Goal: Answer question/provide support

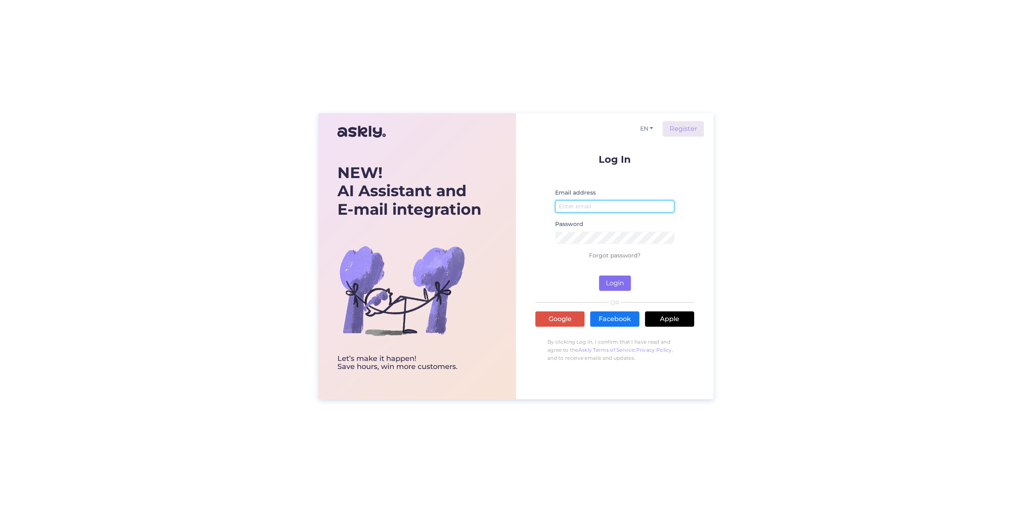
type input "[EMAIL_ADDRESS][DOMAIN_NAME]"
click at [618, 282] on button "Login" at bounding box center [615, 283] width 32 height 15
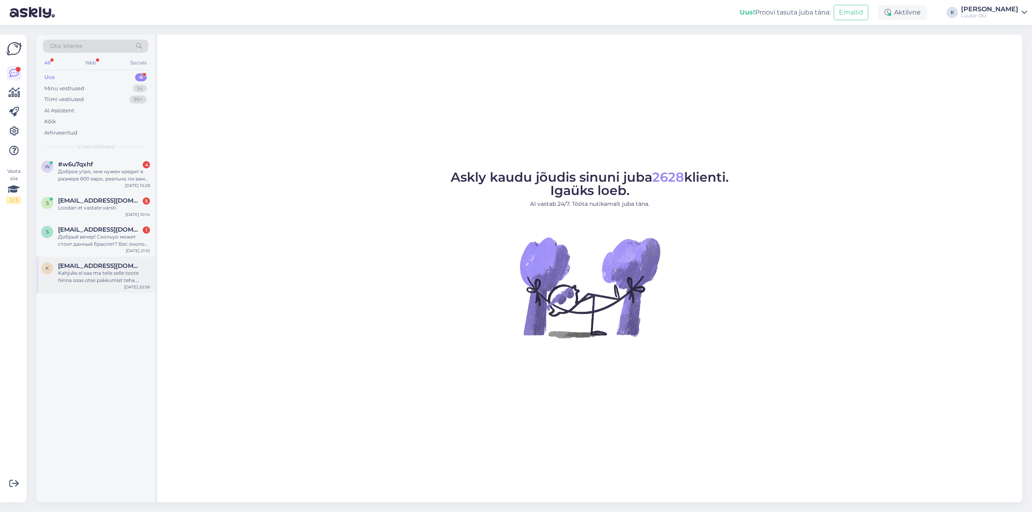
click at [107, 275] on div "Kahjuks ei saa ma teile selle toote hinna osas otse pakkumist teha. Edastan tei…" at bounding box center [104, 277] width 92 height 15
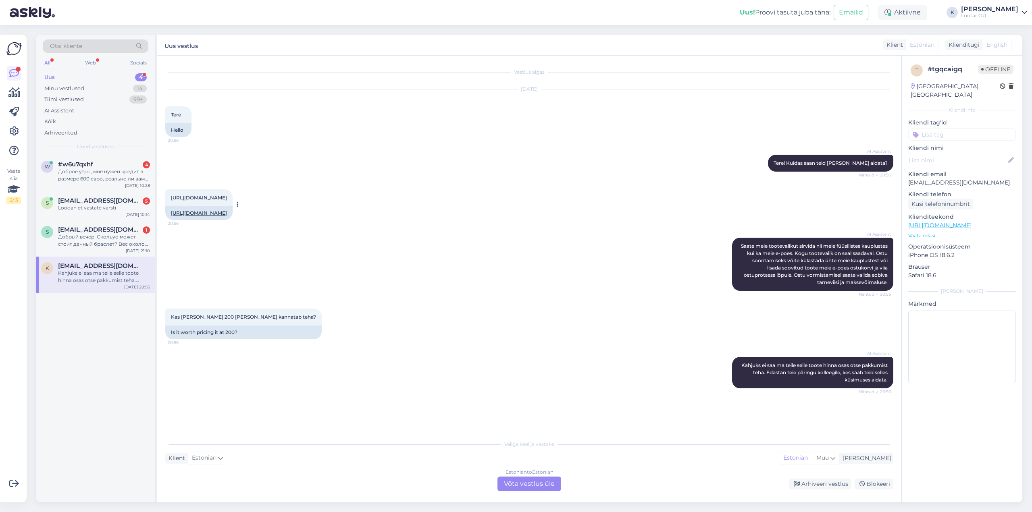
click at [227, 196] on link "[URL][DOMAIN_NAME]" at bounding box center [199, 198] width 56 height 6
click at [537, 483] on div "Estonian to Estonian Võta vestlus üle" at bounding box center [529, 484] width 64 height 15
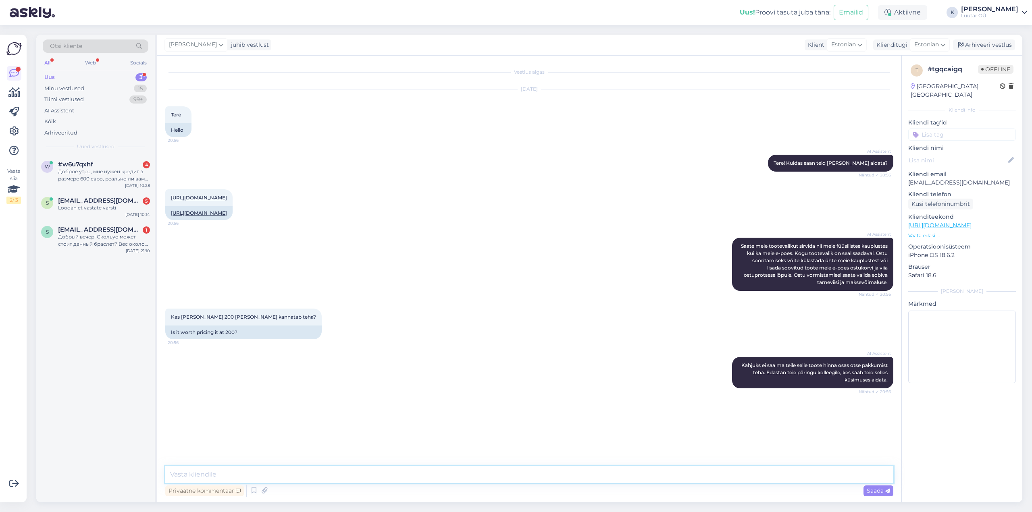
click at [490, 478] on textarea at bounding box center [529, 474] width 728 height 17
type textarea "Tere! Tootel juba on soodushind ja sellest paremat pakkumist ei saa teha"
click at [875, 493] on span "Saada" at bounding box center [877, 490] width 23 height 7
click at [93, 239] on div "Добрый вечер! Скольуо может стоит данный браслет? Вес около 18 г." at bounding box center [104, 240] width 92 height 15
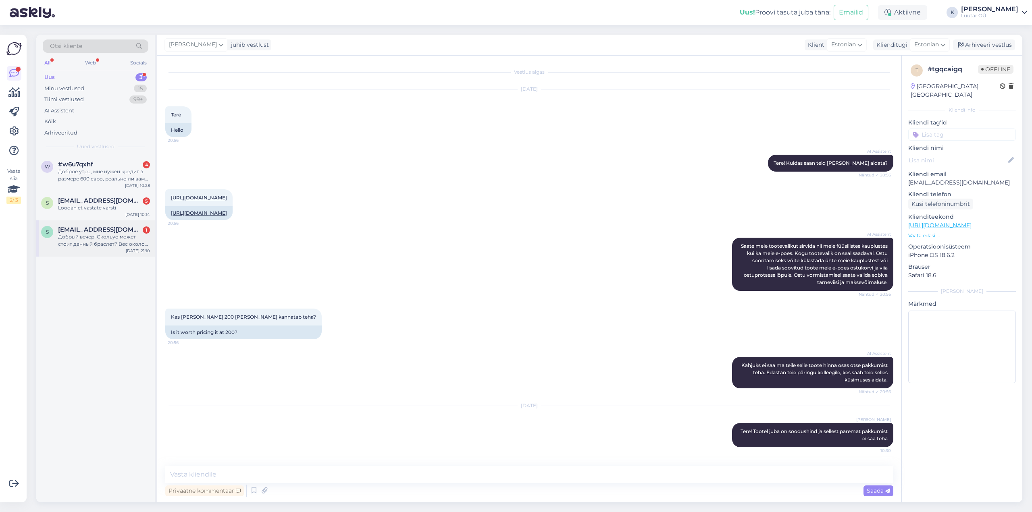
scroll to position [0, 0]
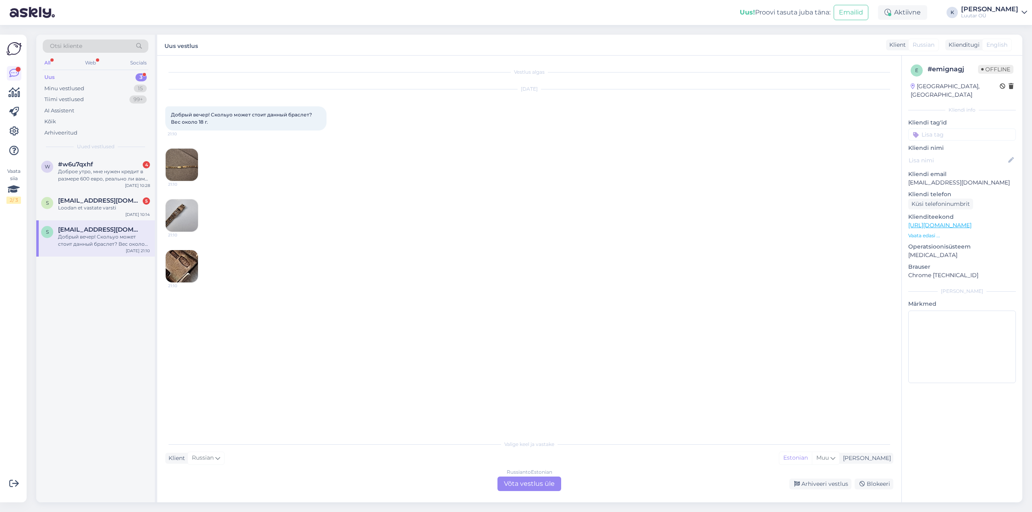
click at [183, 158] on img at bounding box center [182, 165] width 32 height 32
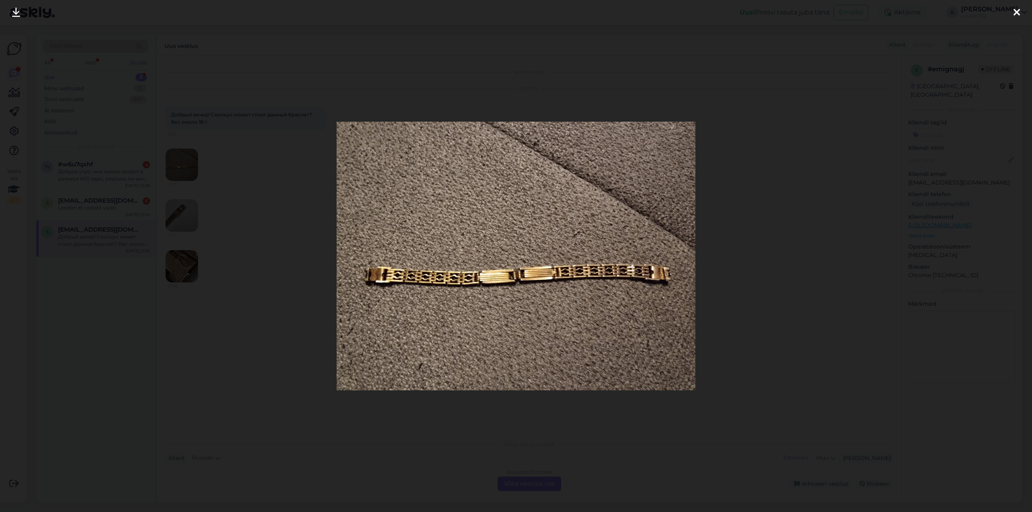
click at [1017, 13] on icon at bounding box center [1016, 13] width 6 height 10
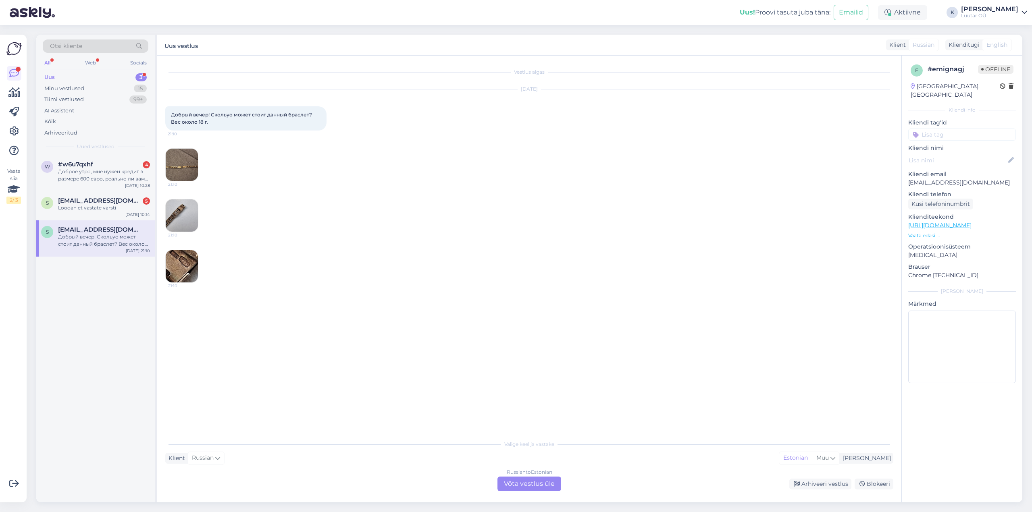
click at [175, 208] on img at bounding box center [182, 215] width 32 height 32
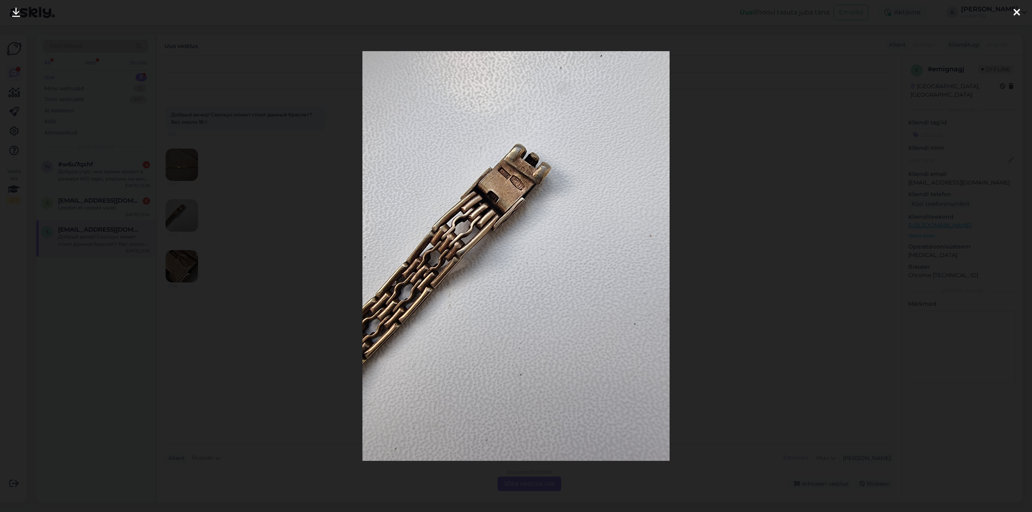
click at [1014, 10] on icon at bounding box center [1016, 13] width 6 height 10
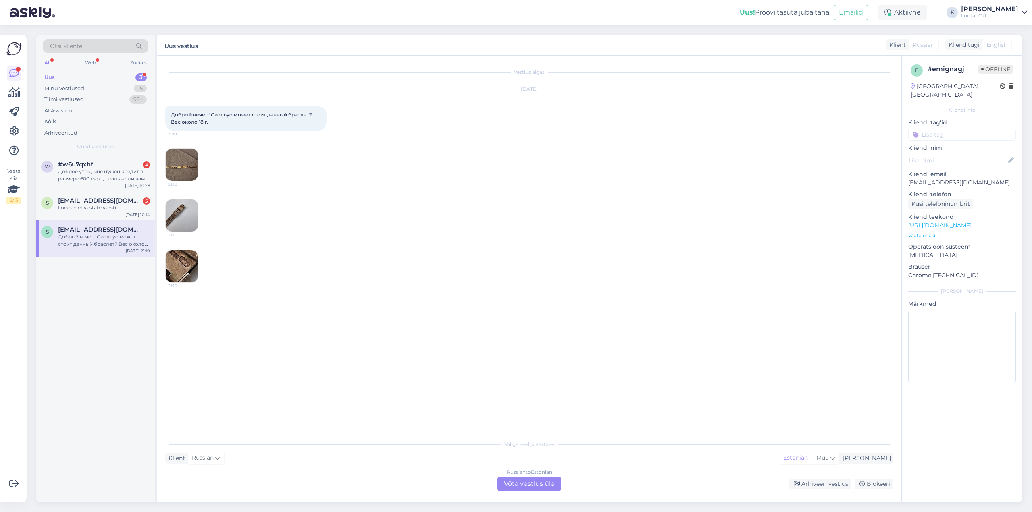
click at [176, 262] on img at bounding box center [182, 266] width 32 height 32
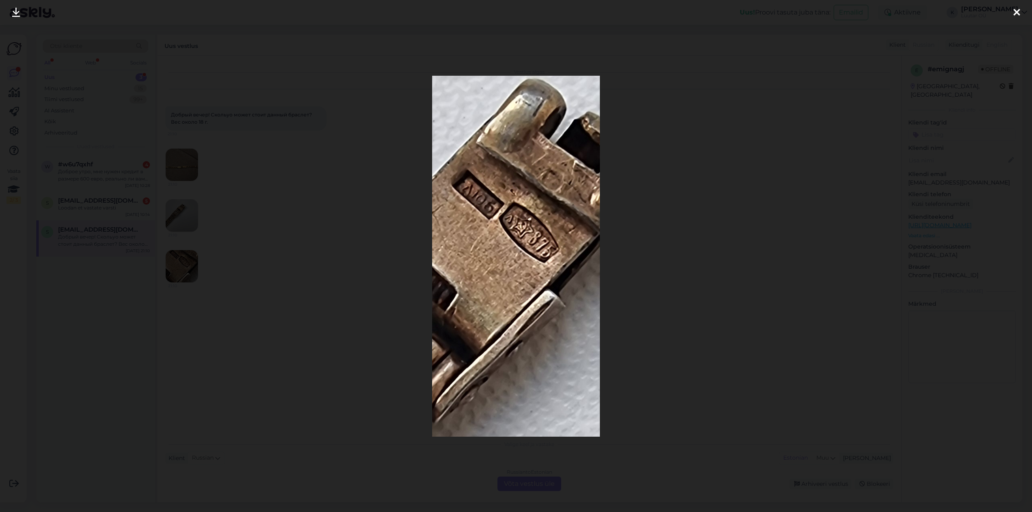
click at [1017, 9] on icon at bounding box center [1016, 13] width 6 height 10
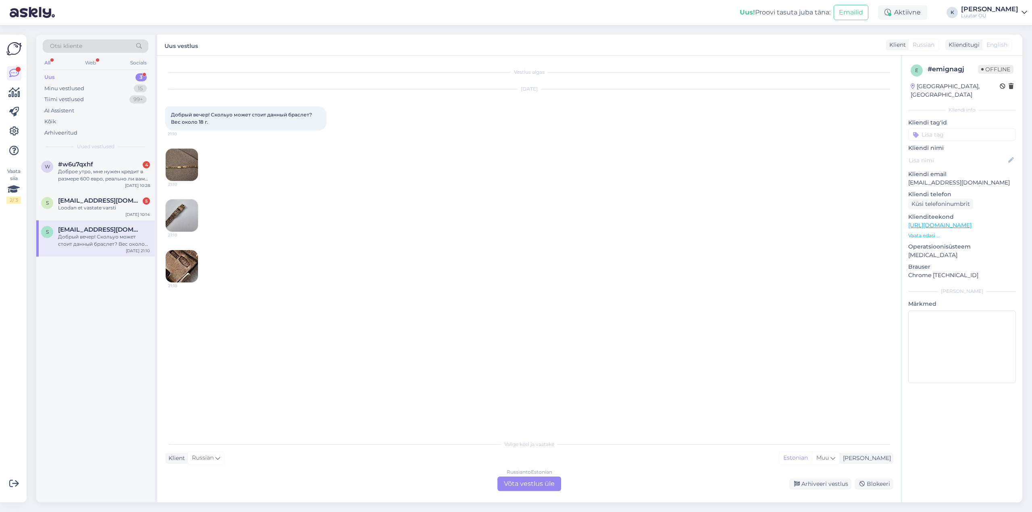
click at [531, 483] on div "Russian to Estonian Võta vestlus üle" at bounding box center [529, 484] width 64 height 15
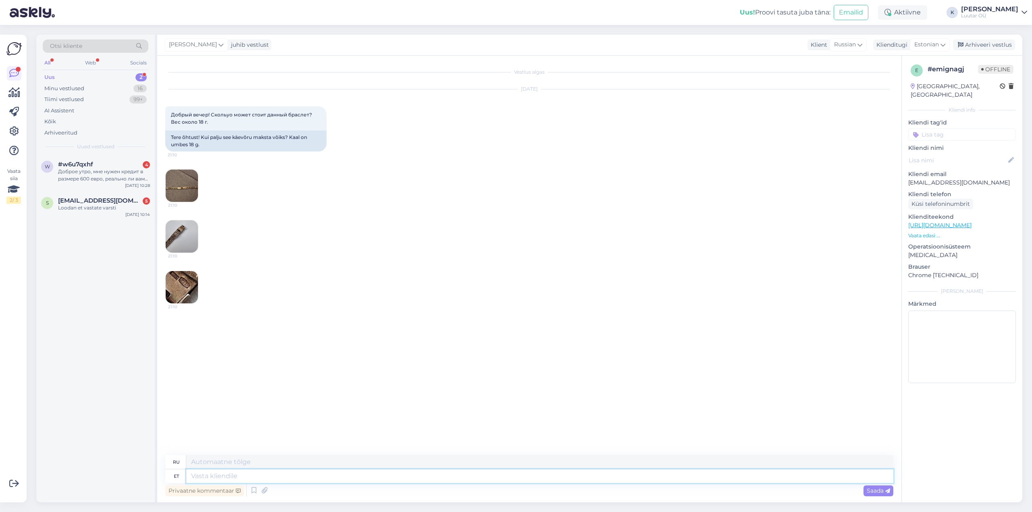
click at [404, 480] on textarea at bounding box center [539, 476] width 707 height 14
type textarea "Tervist!"
type textarea "Ваше здоровье!"
type textarea "Tervist! [PERSON_NAME]"
type textarea "Привет! Если"
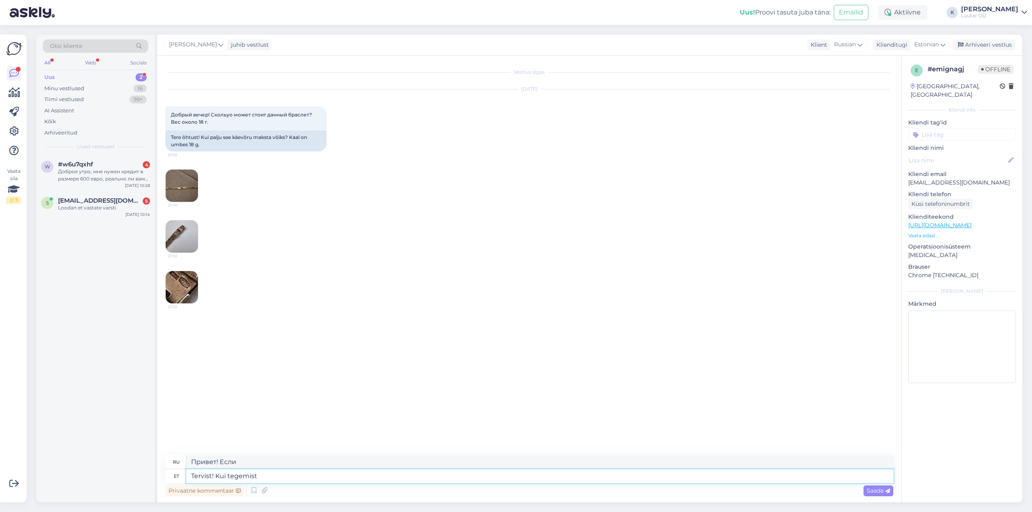
type textarea "Tervist! Kui tegemist"
type textarea "Привет! Когда дело доходит до"
type textarea "Tervist! Kui tegemist on hõbedaga si"
type textarea "Ура! Когда дело доходит до серебра,"
type textarea "Tervist! Kui tegemist on hõbedaga siis s"
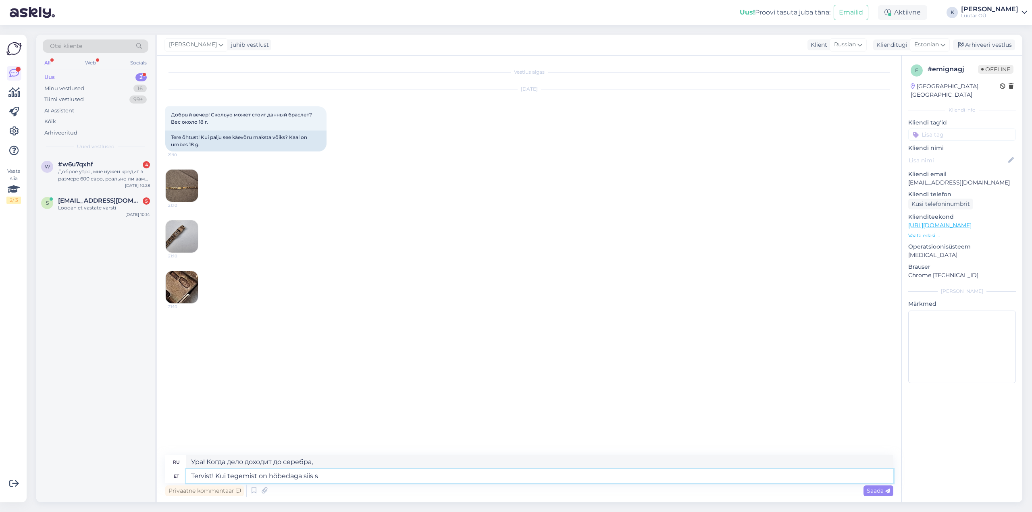
type textarea "Привет! Когда дело доходит до серебра,"
type textarea "Tervist! Kui tegemist on hõbedaga siis saame"
type textarea "Ура! Если это серебро, мы можем"
type textarea "Tervist! Kui tegemist on hõbedaga siis saame pakkuda"
type textarea "Здравствуйте! Если это серебро, мы можем предложить"
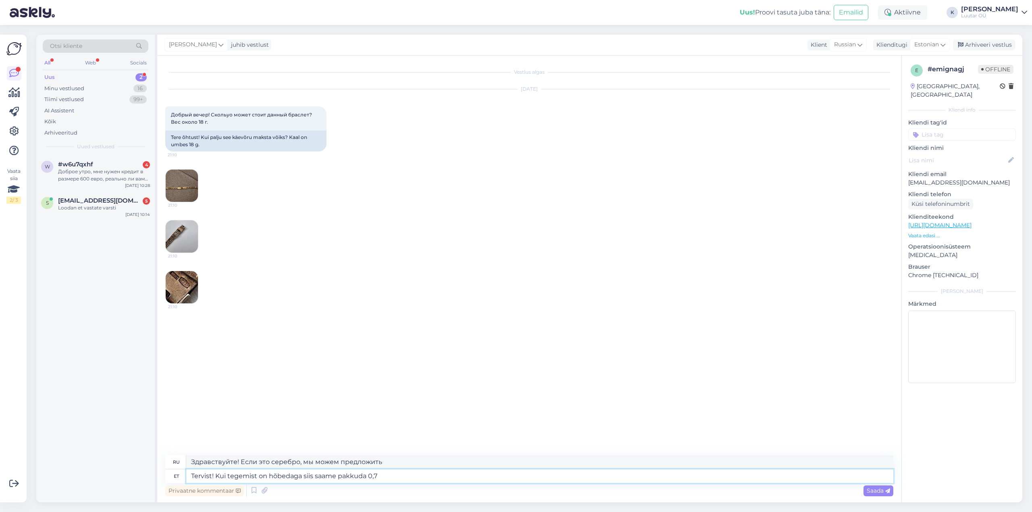
type textarea "Tervist! Kui tegemist on hõbedaga siis saame pakkuda 0,70"
type textarea "Здравствуйте! Если это серебро, можем предложить 0,70."
type textarea "Tervist! Kui tegemist on hõbedaga siis saame pakkuda 0,70€/"
type textarea "Здравствуйте! Если это серебро, мы можем предложить 0,70 евро."
type textarea "Tervist! Kui tegemist on hõbedaga siis saame pakkuda 0,70€/g"
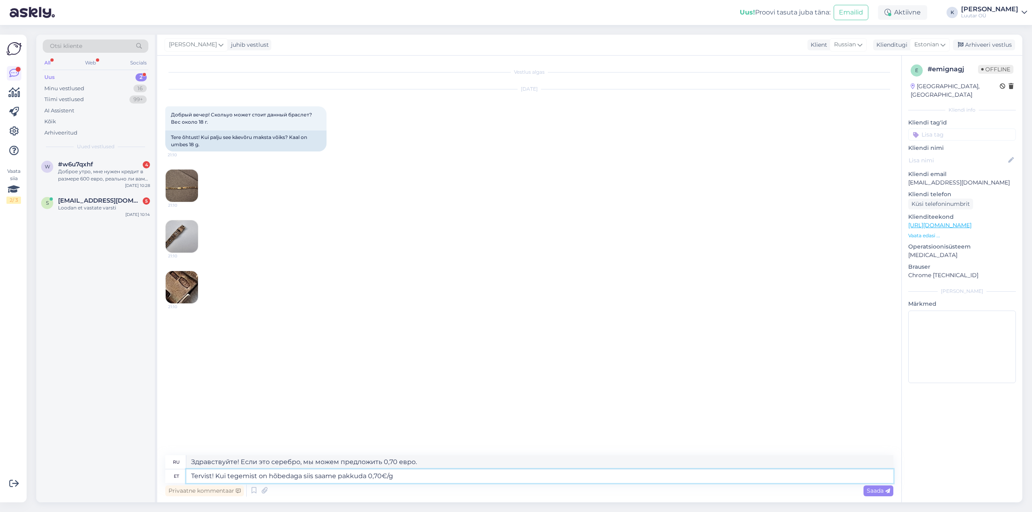
type textarea "Здравствуйте! Если это серебро, мы можем предложить 0,70 евро/г."
type textarea "Tervist! Kui tegemist on hõbedaga siis saame pakkuda 0,70€/g"
click at [878, 492] on span "Saada" at bounding box center [877, 490] width 23 height 7
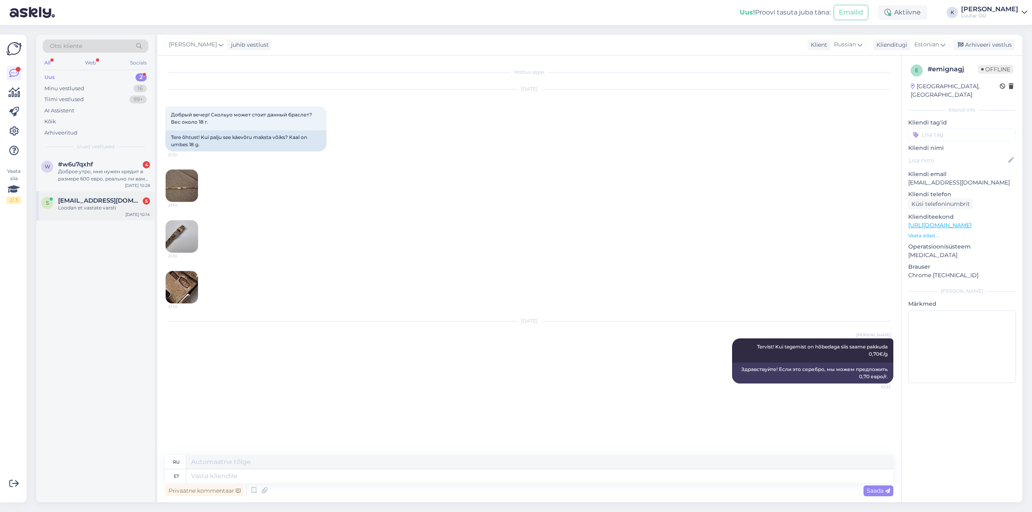
click at [78, 192] on div "s [EMAIL_ADDRESS][DOMAIN_NAME] 5 Loodan et vastate varsti [DATE] 10:14" at bounding box center [95, 205] width 118 height 29
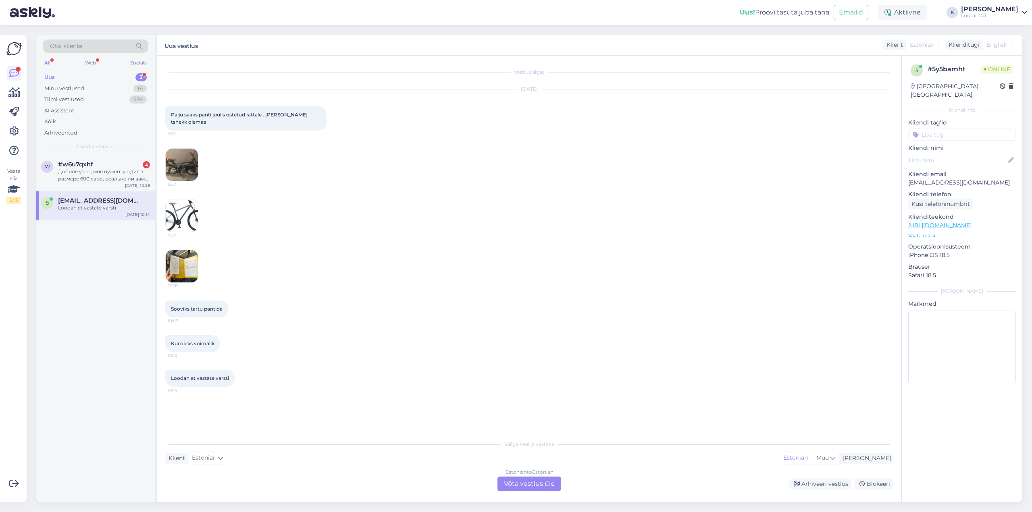
click at [186, 162] on img at bounding box center [182, 165] width 32 height 32
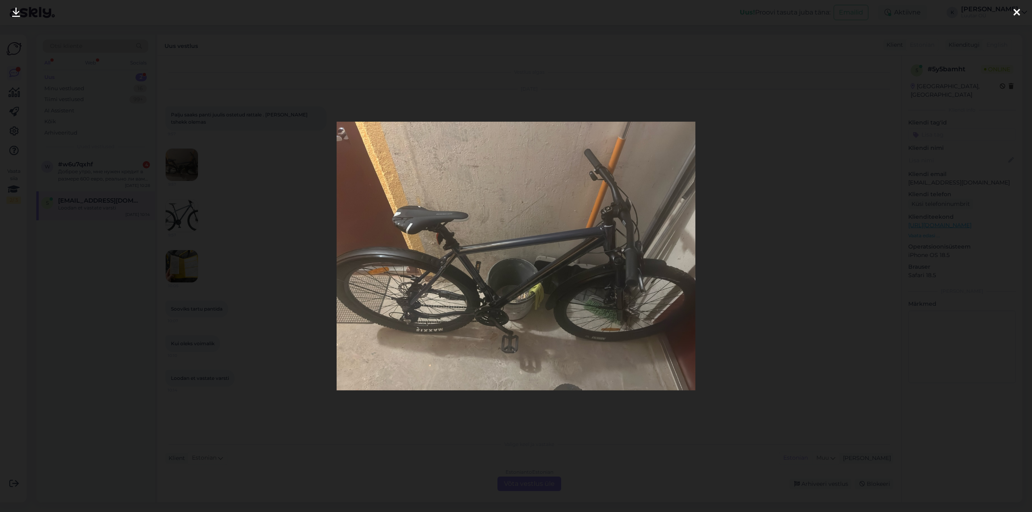
click at [14, 12] on icon at bounding box center [16, 13] width 8 height 10
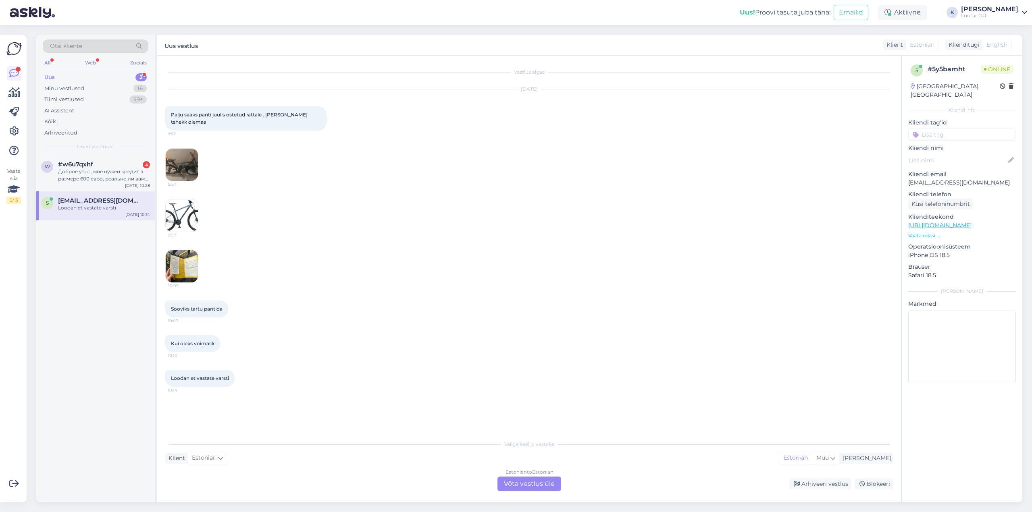
click at [180, 214] on img at bounding box center [182, 215] width 32 height 32
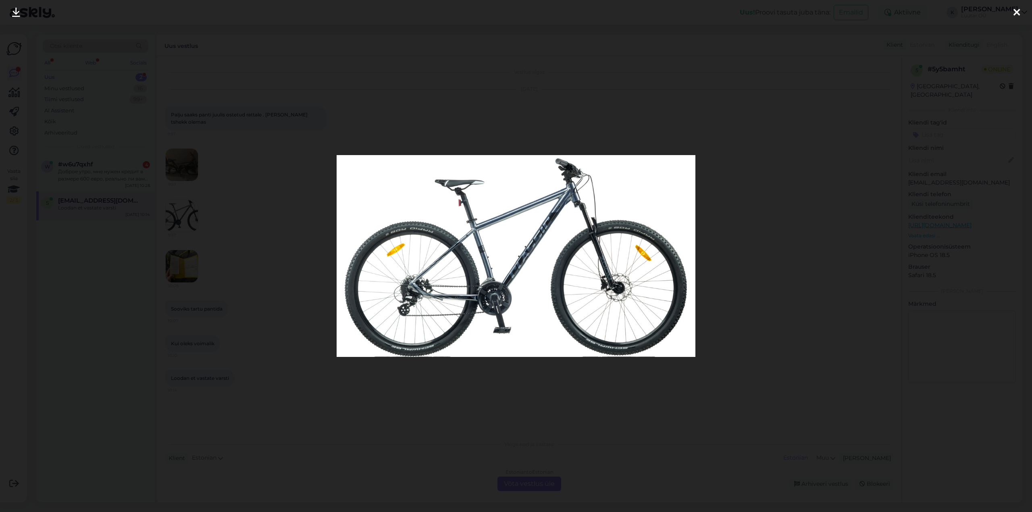
click at [13, 10] on icon at bounding box center [16, 13] width 8 height 10
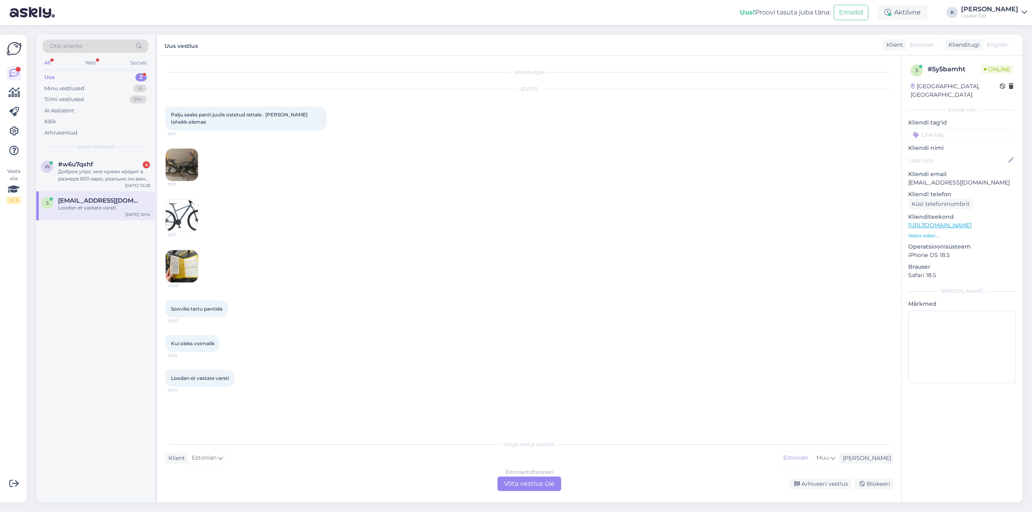
click at [181, 265] on img at bounding box center [182, 266] width 32 height 32
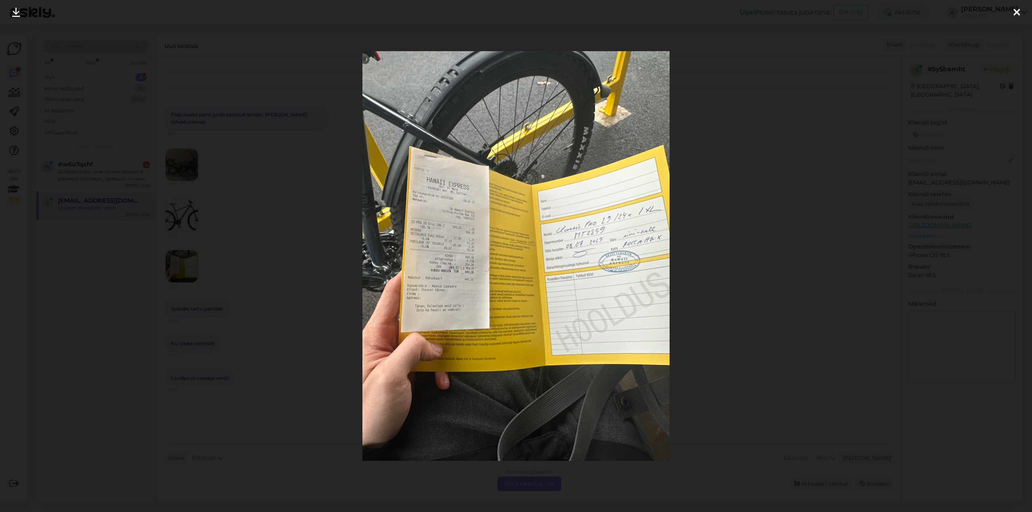
click at [15, 10] on icon at bounding box center [16, 13] width 8 height 10
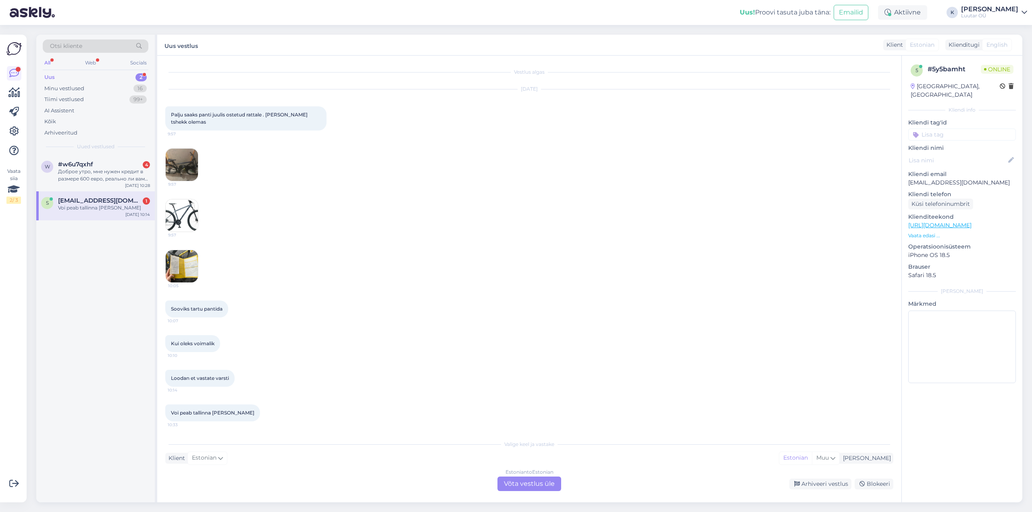
scroll to position [2, 0]
click at [527, 485] on div "Estonian to Estonian Võta vestlus üle" at bounding box center [529, 484] width 64 height 15
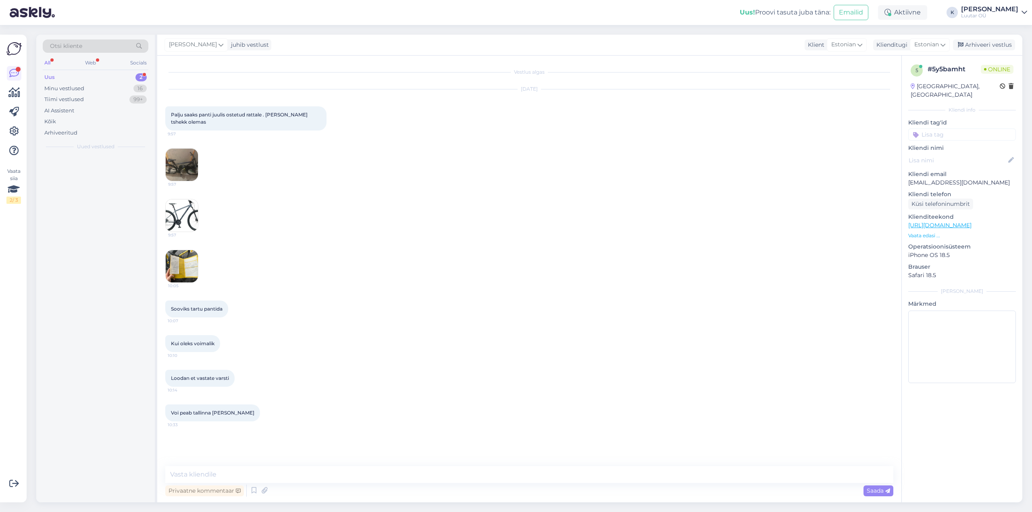
scroll to position [0, 0]
click at [431, 476] on textarea at bounding box center [529, 474] width 728 height 17
type textarea "Tere!'"
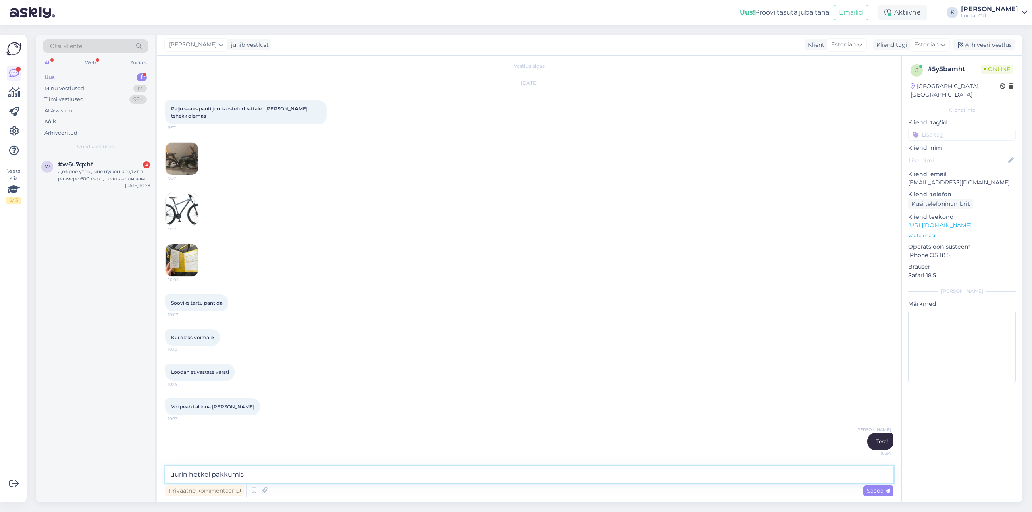
type textarea "uurin hetkel pakkumist"
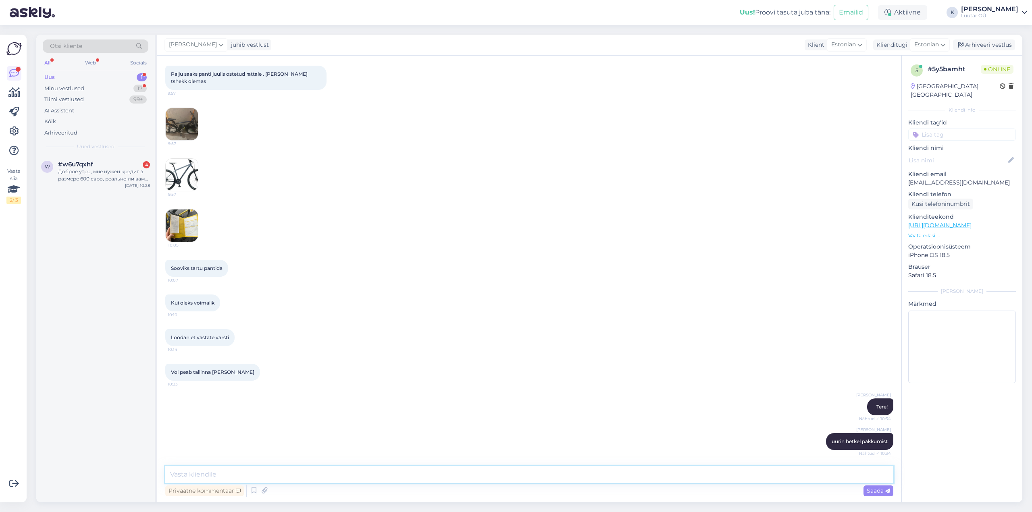
scroll to position [75, 0]
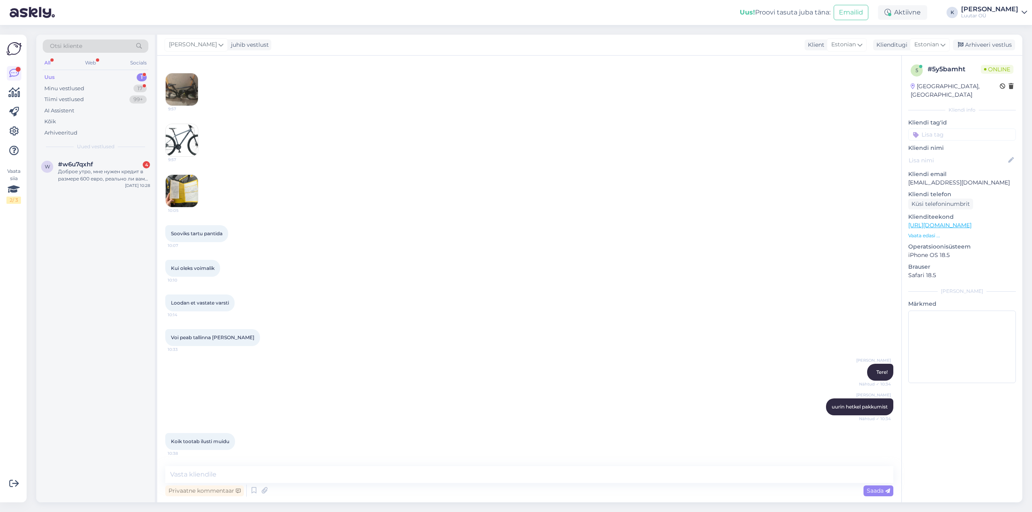
click at [184, 188] on img at bounding box center [182, 191] width 32 height 32
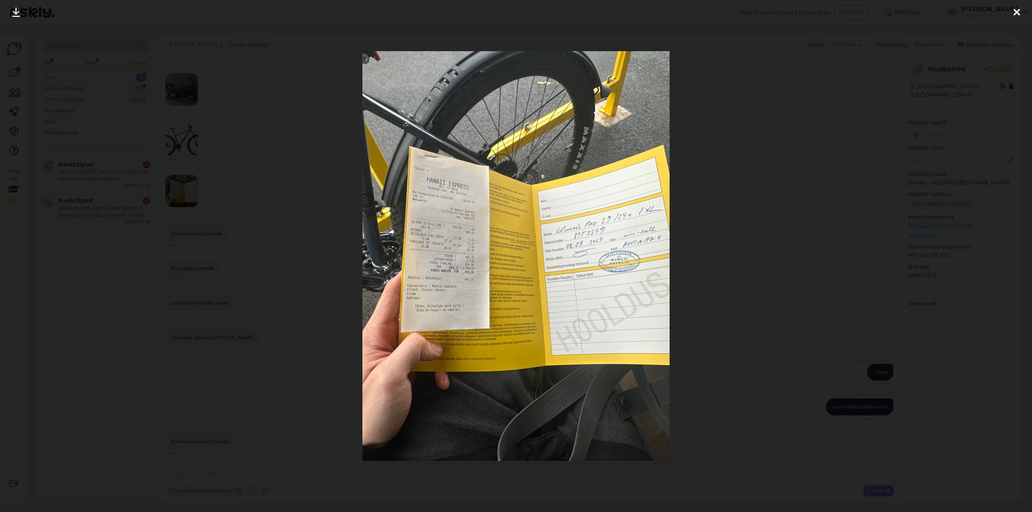
click at [1011, 10] on div at bounding box center [1016, 12] width 16 height 25
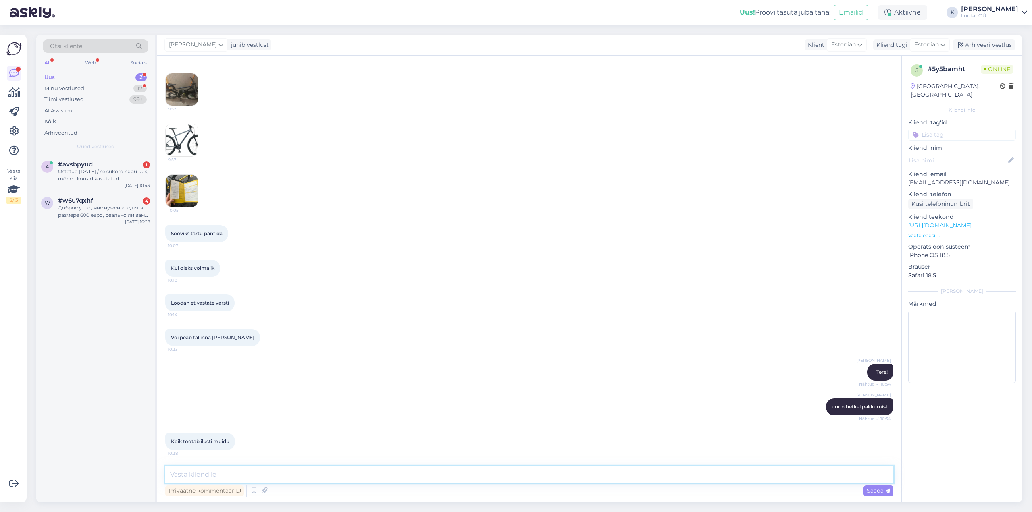
click at [223, 476] on textarea at bounding box center [529, 474] width 728 height 17
type textarea "saame pakkuda kuni 170€"
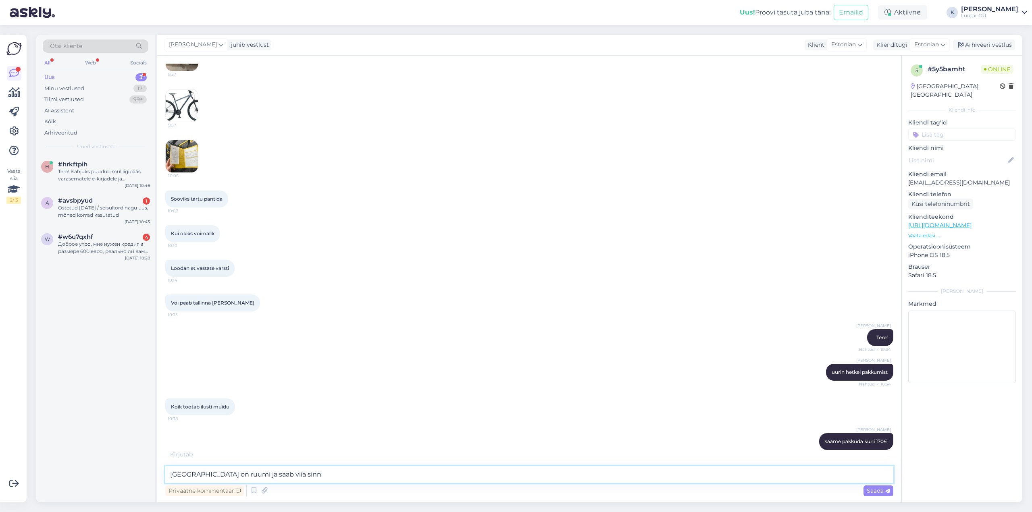
type textarea "[GEOGRAPHIC_DATA] on ruumi ja saab viia sinna"
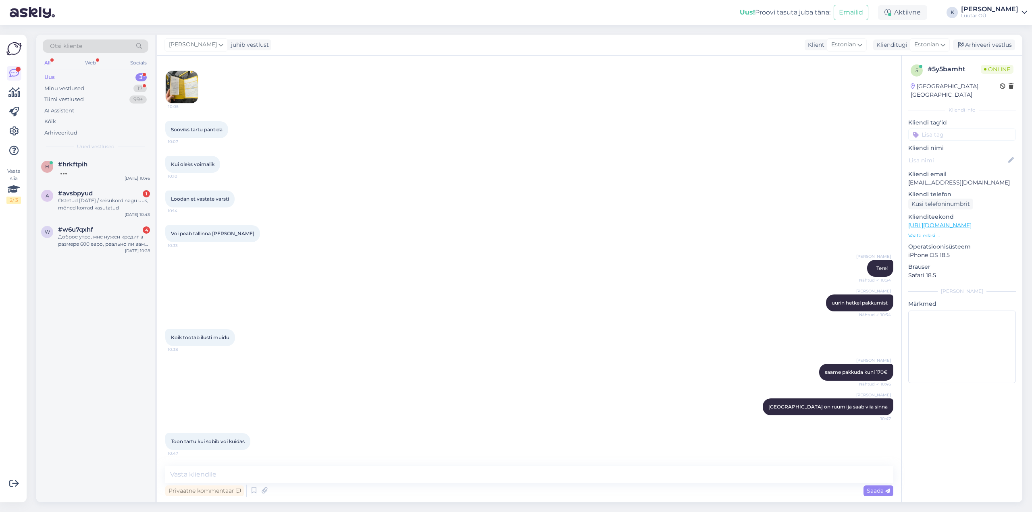
scroll to position [214, 0]
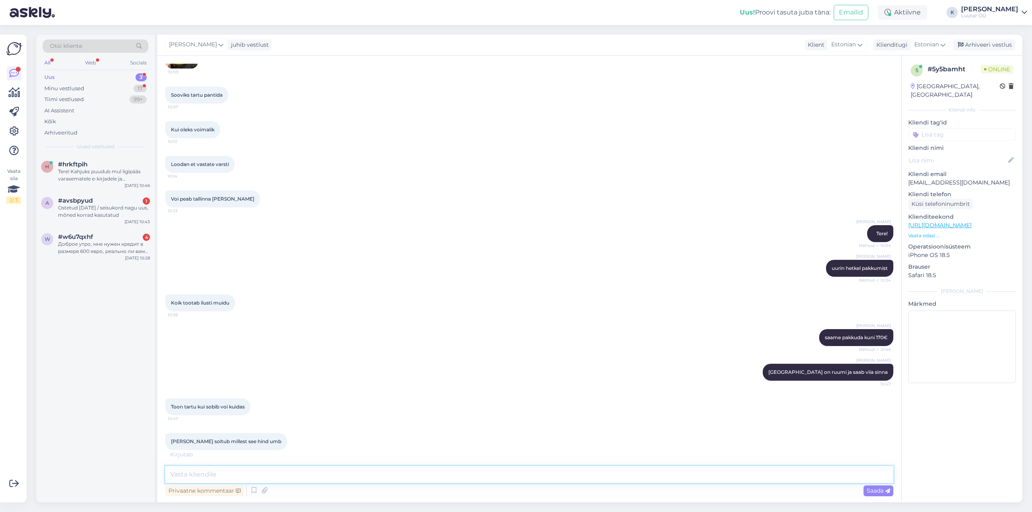
click at [299, 476] on textarea at bounding box center [529, 474] width 728 height 17
type textarea "vaatavad üle kuidas välimus, mis täpselt kaasas"
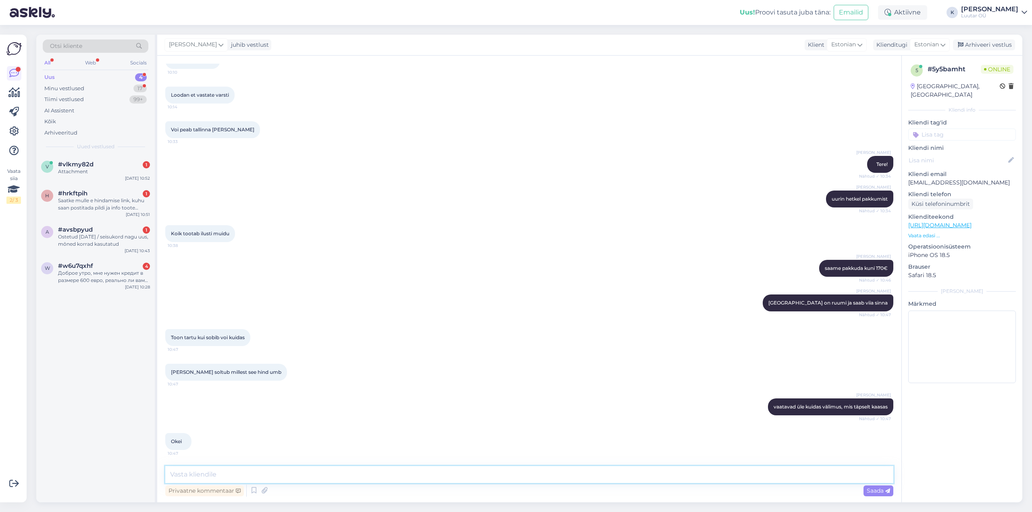
scroll to position [374, 0]
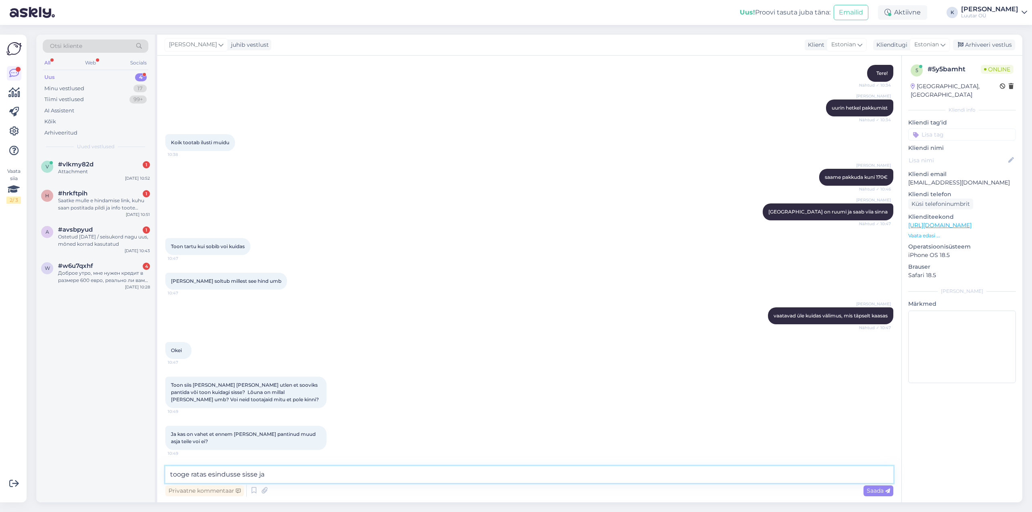
type textarea "tooge ratas esindusse sisse jah"
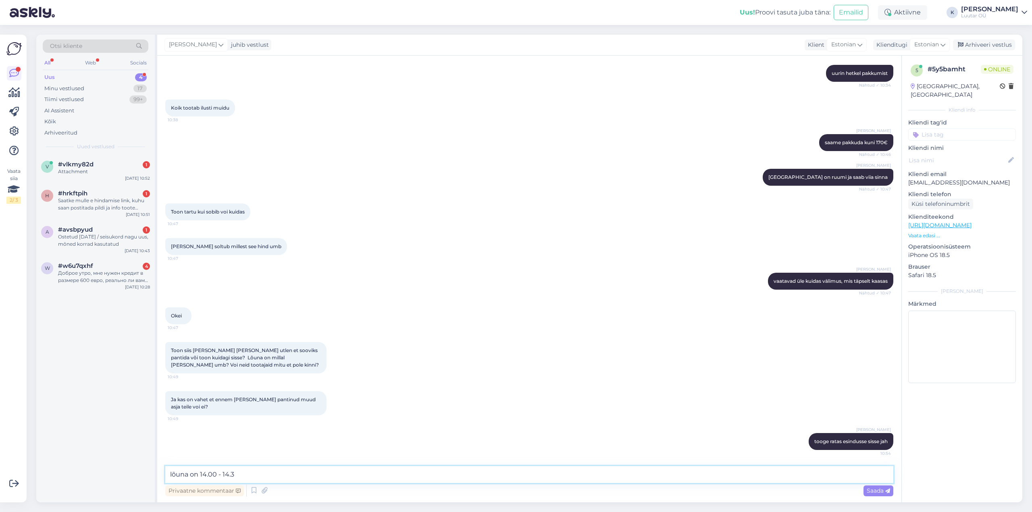
type textarea "lõuna on 14.00 - 14.30"
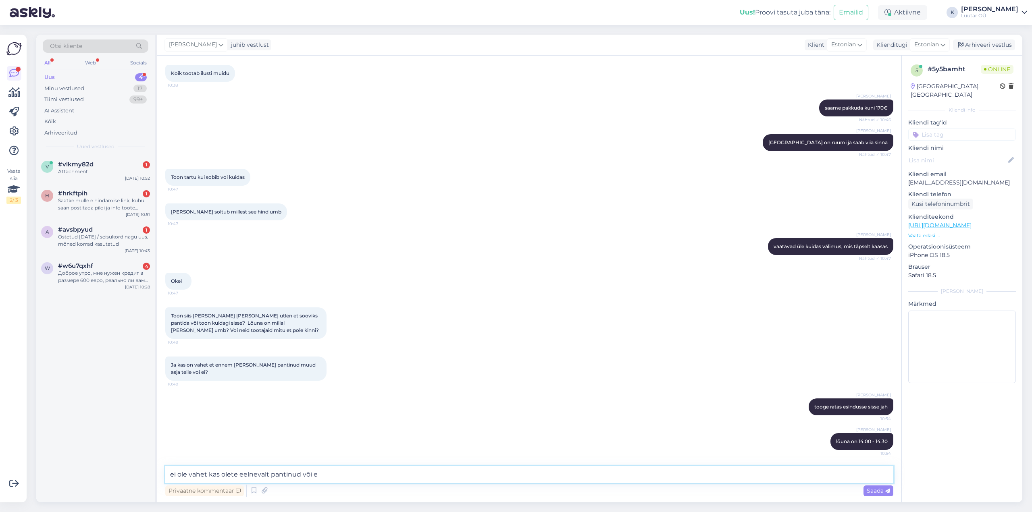
type textarea "ei ole vahet kas olete eelnevalt pantinud või ei"
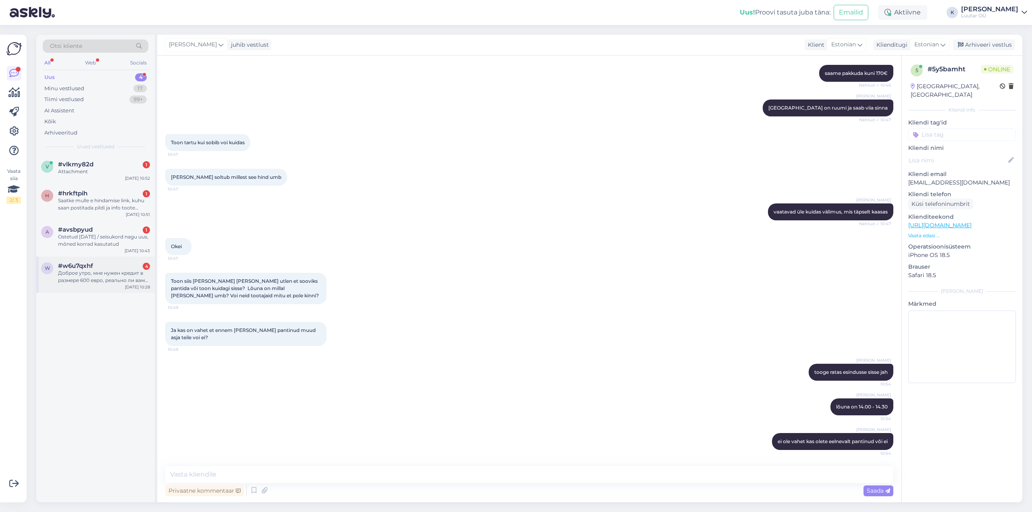
click at [97, 272] on div "Доброе утро, мне нужен кредит в размере 600 евро, реально ли вам оставить ноут …" at bounding box center [104, 277] width 92 height 15
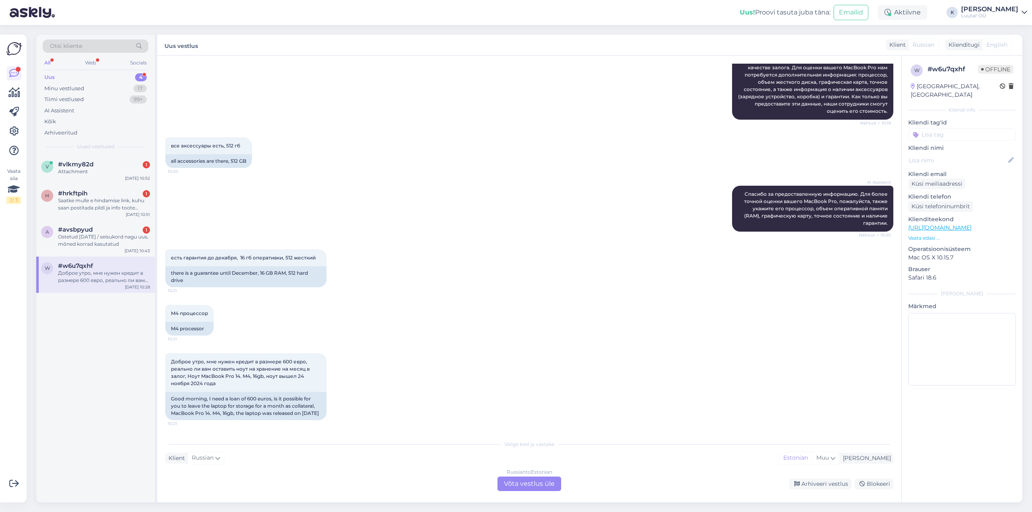
scroll to position [0, 0]
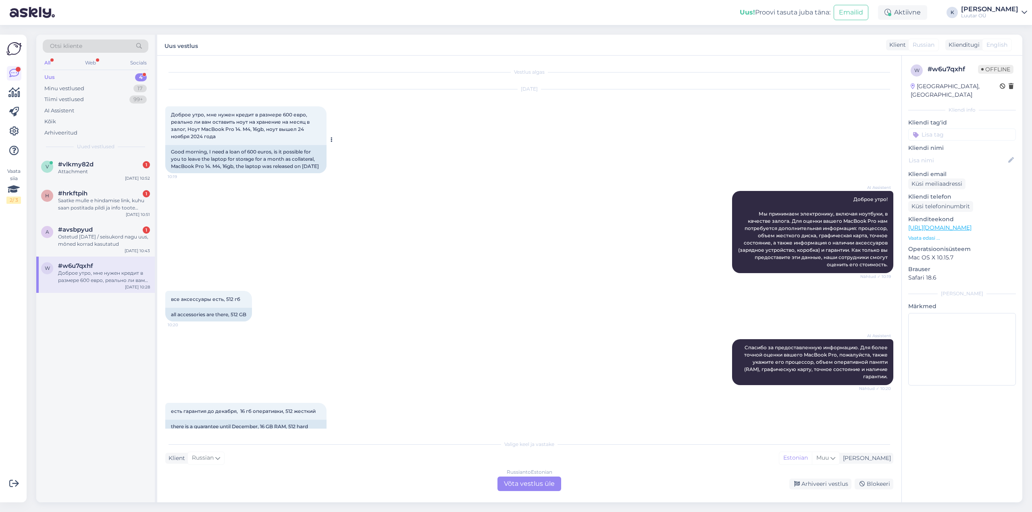
drag, startPoint x: 172, startPoint y: 166, endPoint x: 221, endPoint y: 179, distance: 51.3
click at [221, 173] on div "Good morning, I need a loan of 600 euros, is it possible for you to leave the l…" at bounding box center [245, 159] width 161 height 28
copy div "MacBook Pro 14. M4, 16gb, the laptop was released on [DATE]"
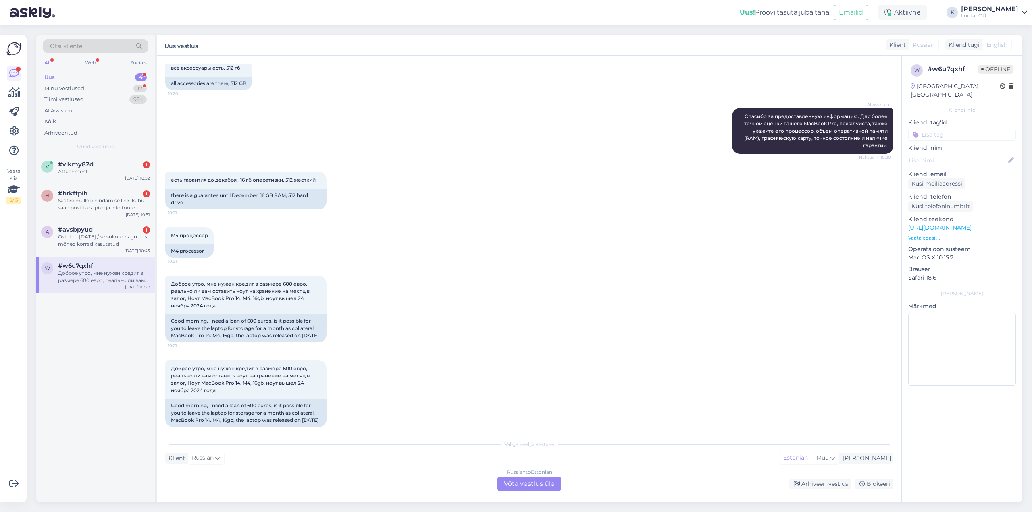
scroll to position [260, 0]
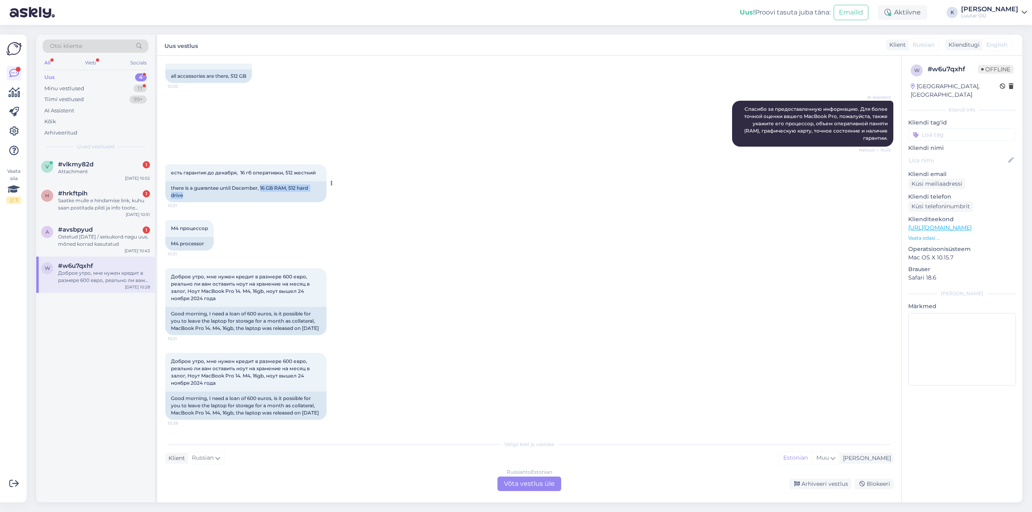
drag, startPoint x: 262, startPoint y: 174, endPoint x: 312, endPoint y: 178, distance: 50.2
click at [312, 181] on div "there is a guarantee until December, 16 GB RAM, 512 hard drive" at bounding box center [245, 191] width 161 height 21
copy div "16 GB RAM, 512 hard drive"
click at [86, 234] on div "Ostetud [DATE] / seisukord nagu uus, mõned korrad kasutatud" at bounding box center [104, 240] width 92 height 15
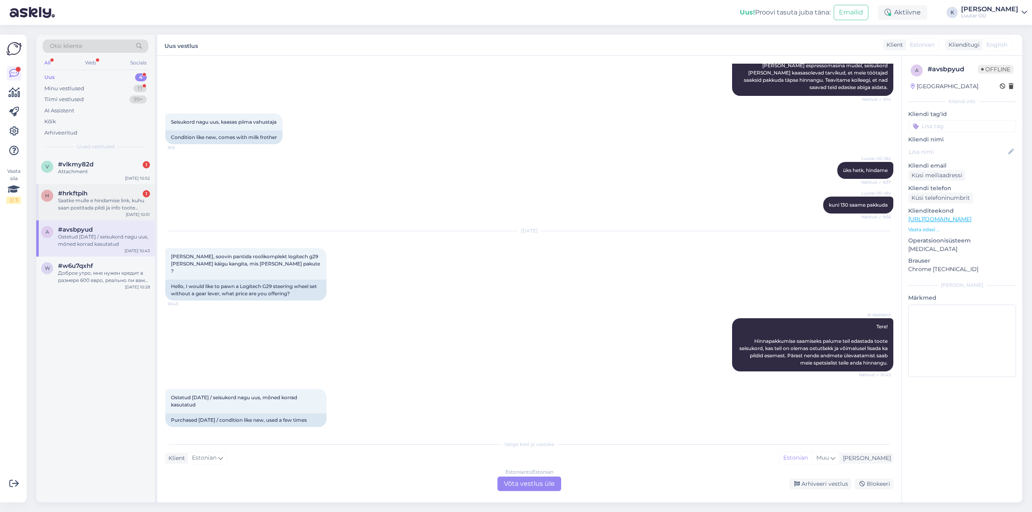
click at [87, 206] on div "Saatke mulle e hindamise link, kuhu saan postitada pildi ja info toote kohta mi…" at bounding box center [104, 204] width 92 height 15
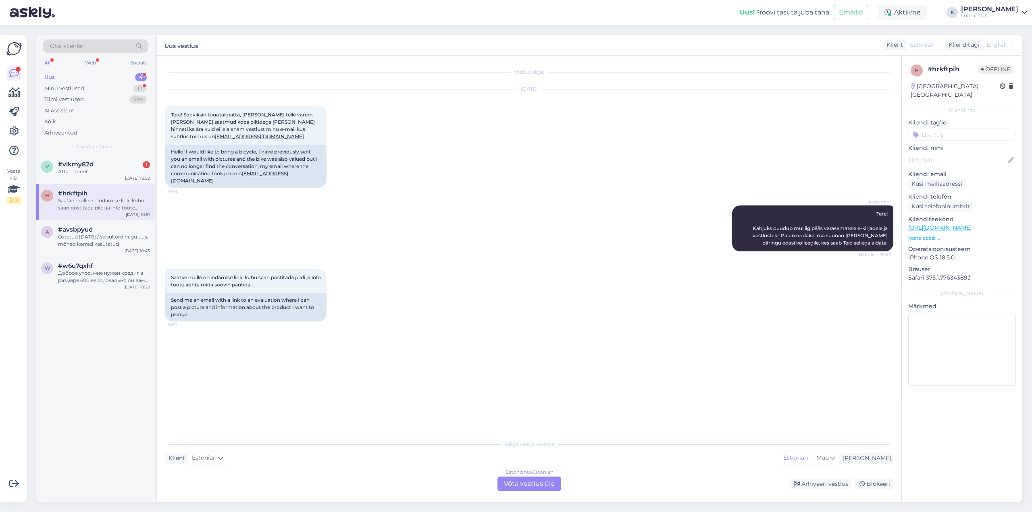
scroll to position [0, 0]
click at [513, 481] on div "Estonian to Estonian Võta vestlus üle" at bounding box center [529, 484] width 64 height 15
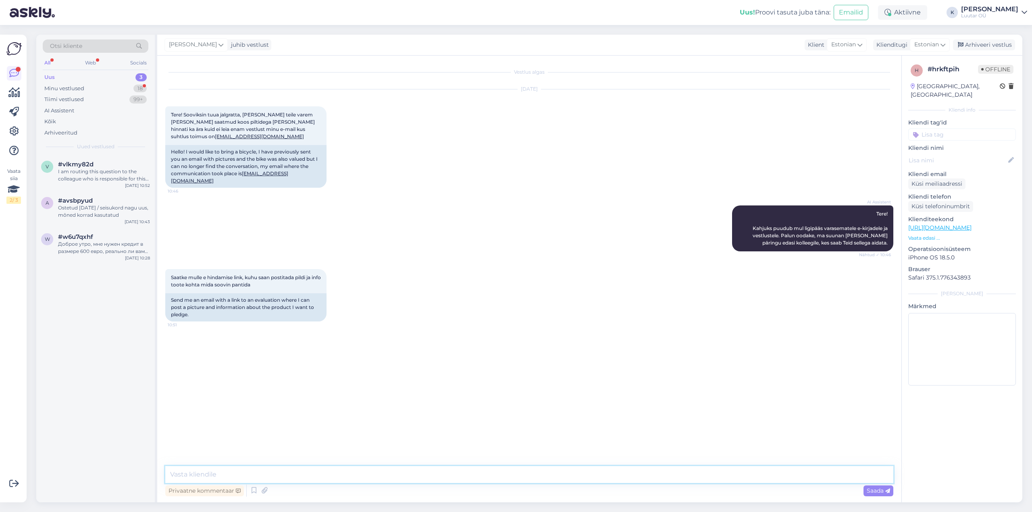
click at [372, 475] on textarea at bounding box center [529, 474] width 728 height 17
click at [79, 247] on div "Доброе утро, мне нужен кредит в размере 600 евро, реально ли вам оставить ноут …" at bounding box center [104, 248] width 92 height 15
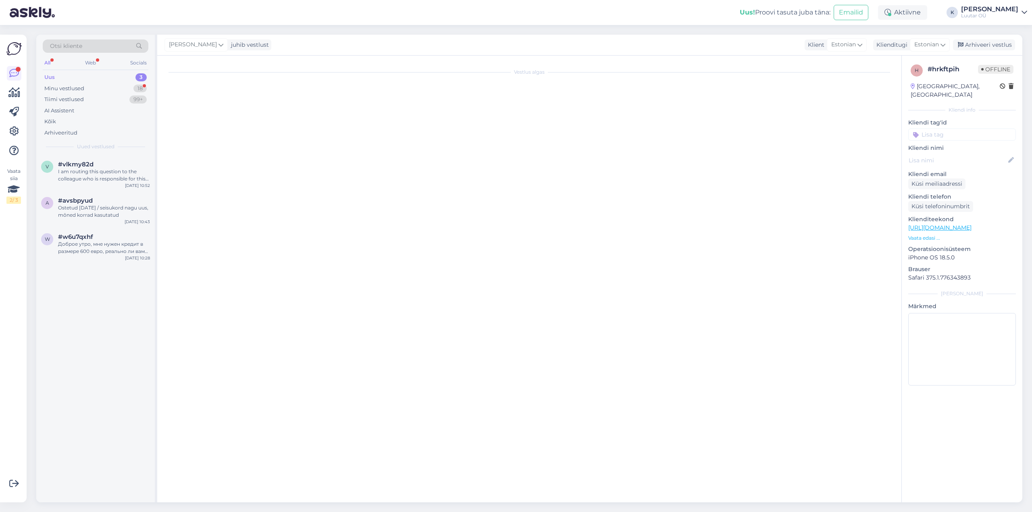
scroll to position [260, 0]
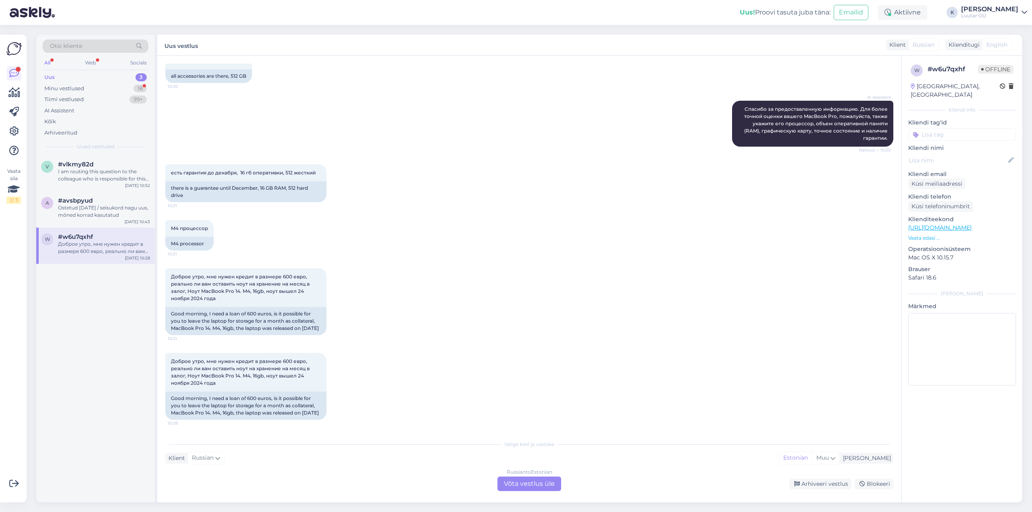
click at [526, 483] on div "Russian to Estonian Võta vestlus üle" at bounding box center [529, 484] width 64 height 15
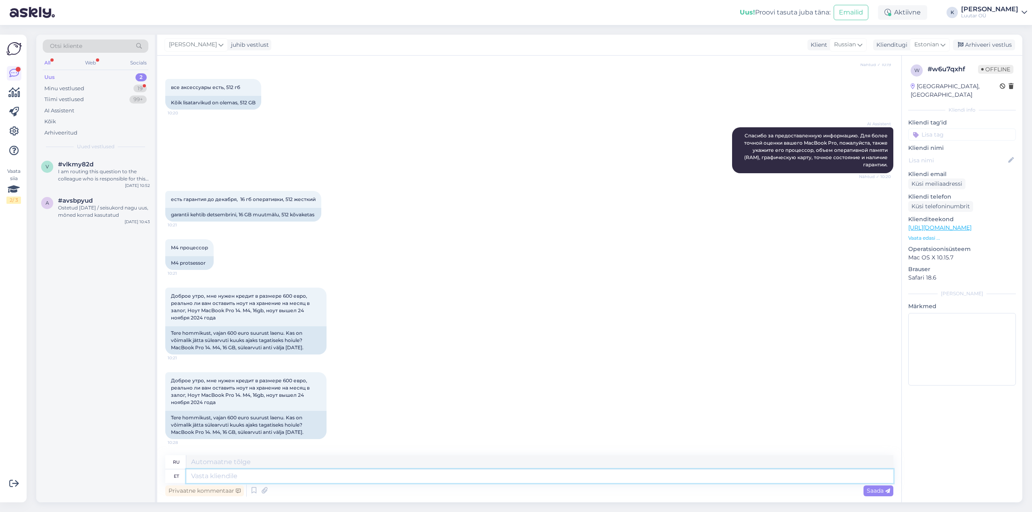
click at [415, 474] on textarea at bounding box center [539, 476] width 707 height 14
type textarea "Tervist!"
type textarea "Ваше здоровье!"
type textarea "Tervist!"
click at [878, 494] on span "Saada" at bounding box center [877, 490] width 23 height 7
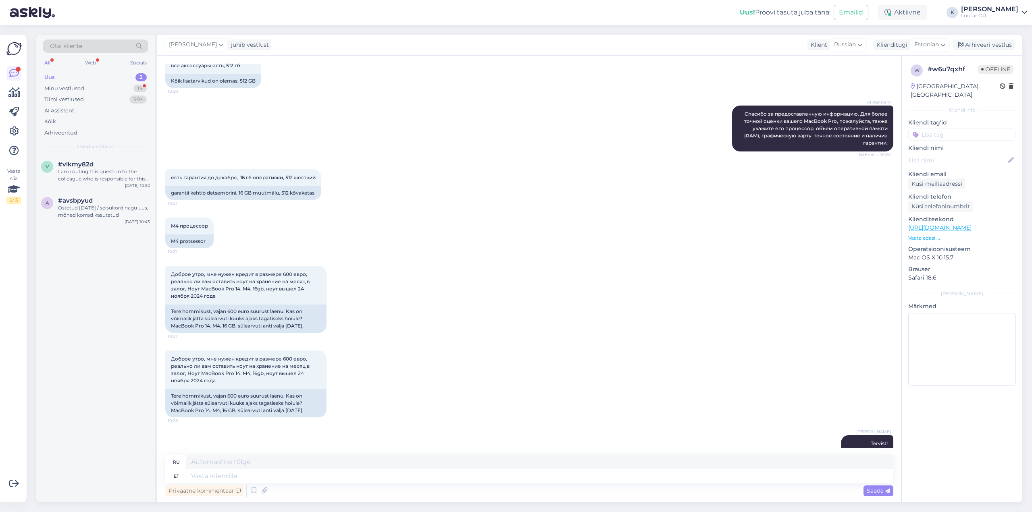
scroll to position [282, 0]
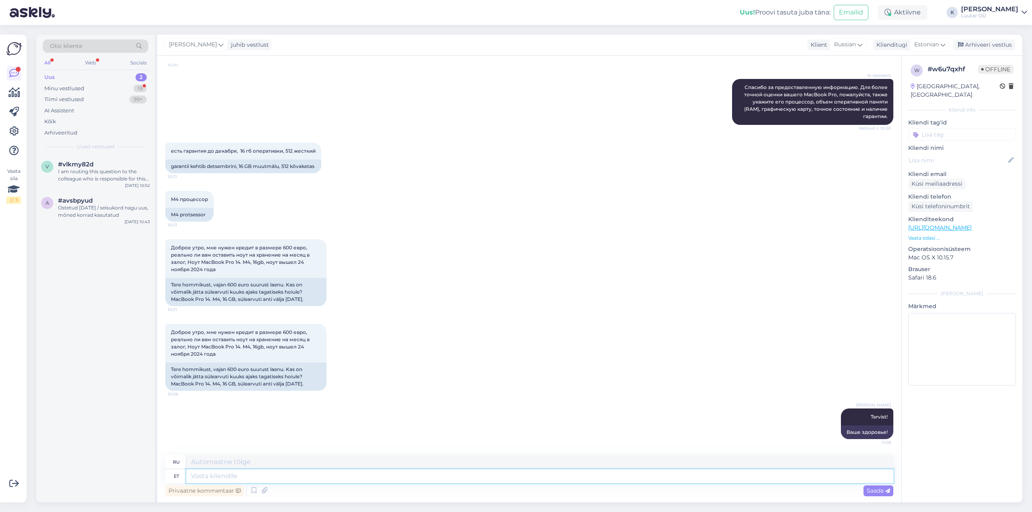
click at [369, 475] on textarea at bounding box center [539, 476] width 707 height 14
type textarea "saame"
type textarea "мы можем"
type textarea "saame selle"
type textarea "мы поняли"
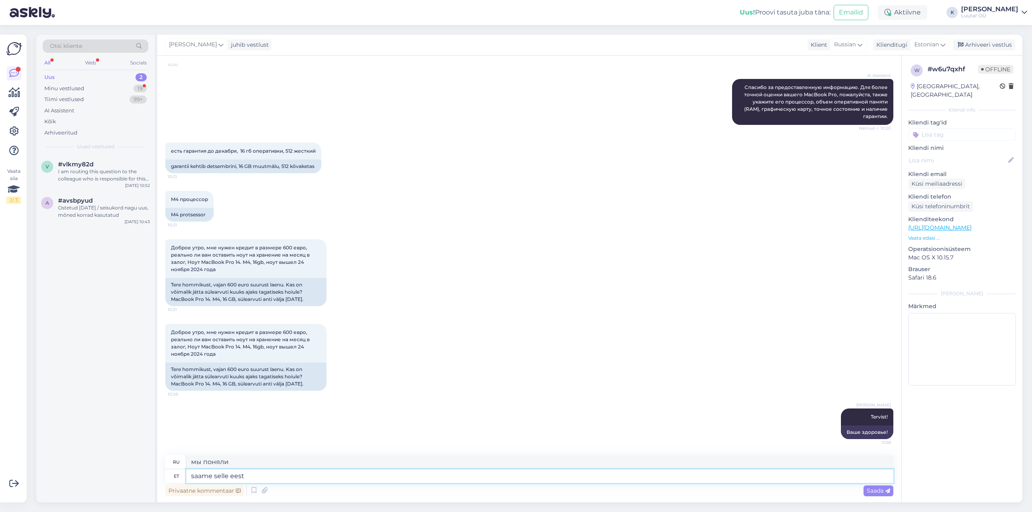
type textarea "saame selle eest"
type textarea "мы получаем за это"
type textarea "saame selle eest pakkuda"
type textarea "мы можем предложить за это"
type textarea "saame selle eest pakkuda kuni"
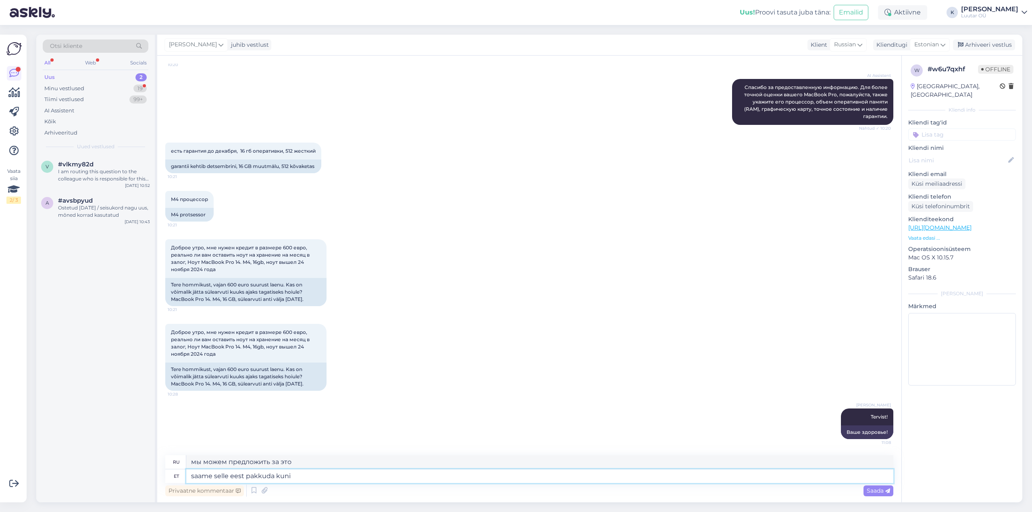
type textarea "мы можем предложить до"
type textarea "saame selle eest pakkuda kuni 600€"
type textarea "мы можем предложить за него до 600€"
type textarea "saame selle eest pakkuda kuni 600€ laenu"
type textarea "мы можем предложить кредит до 600 евро для этого"
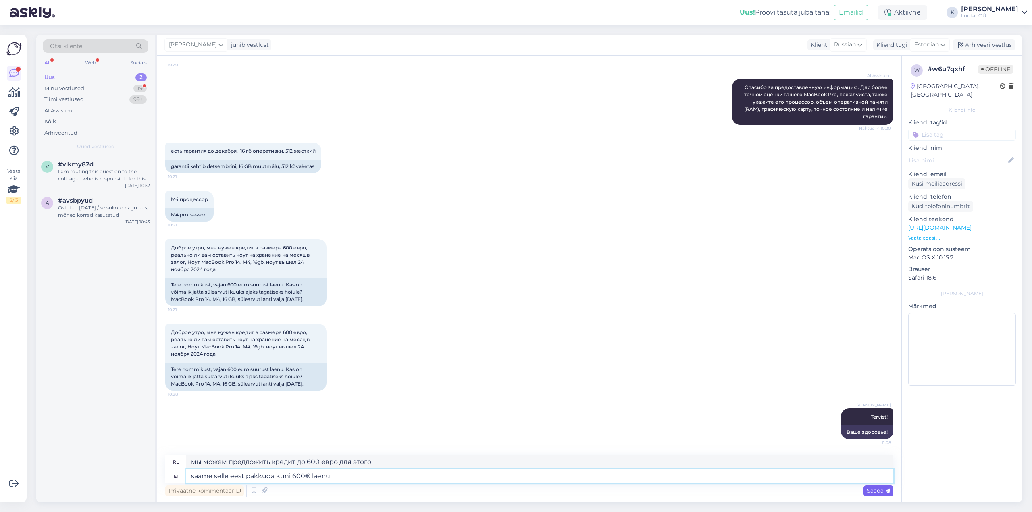
type textarea "saame selle eest pakkuda kuni 600€ laenu"
click at [878, 493] on span "Saada" at bounding box center [877, 490] width 23 height 7
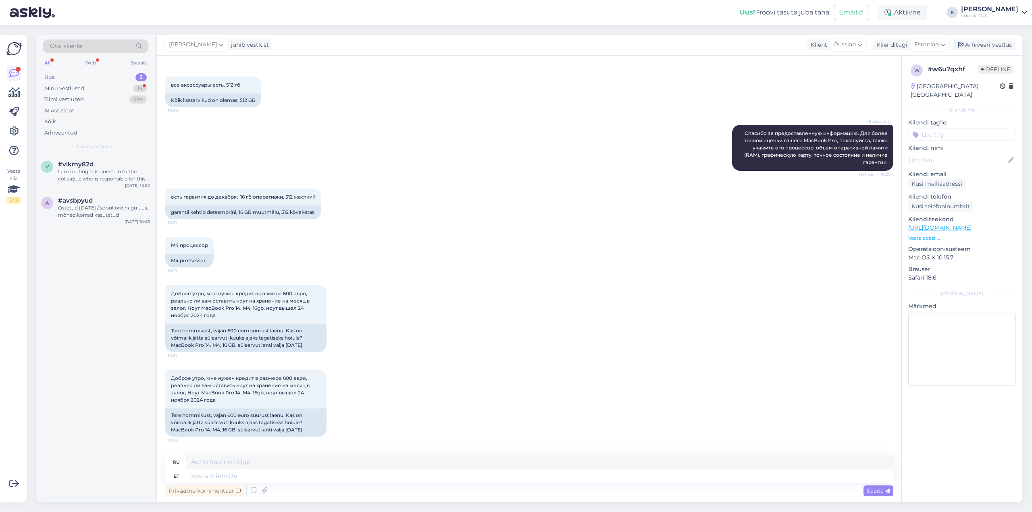
scroll to position [8, 0]
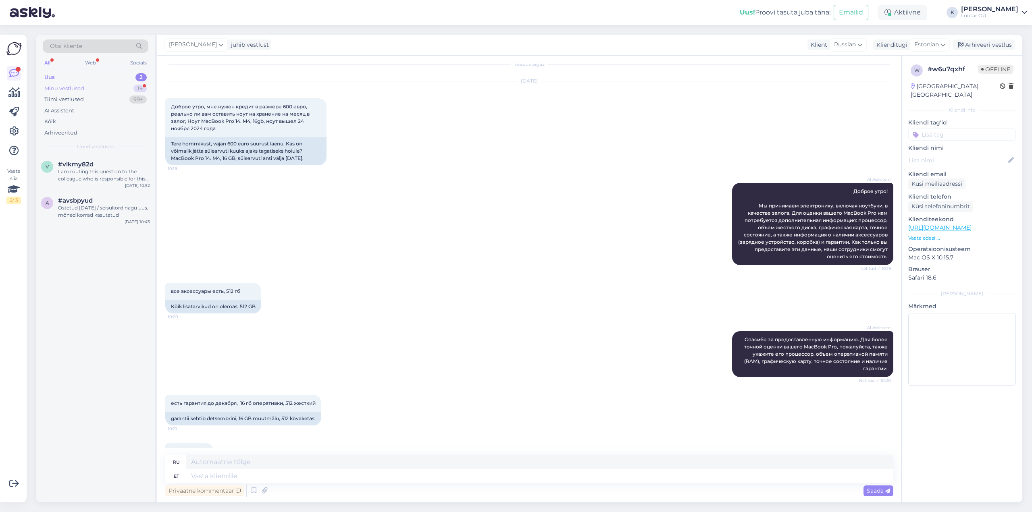
click at [72, 88] on div "Minu vestlused" at bounding box center [64, 89] width 40 height 8
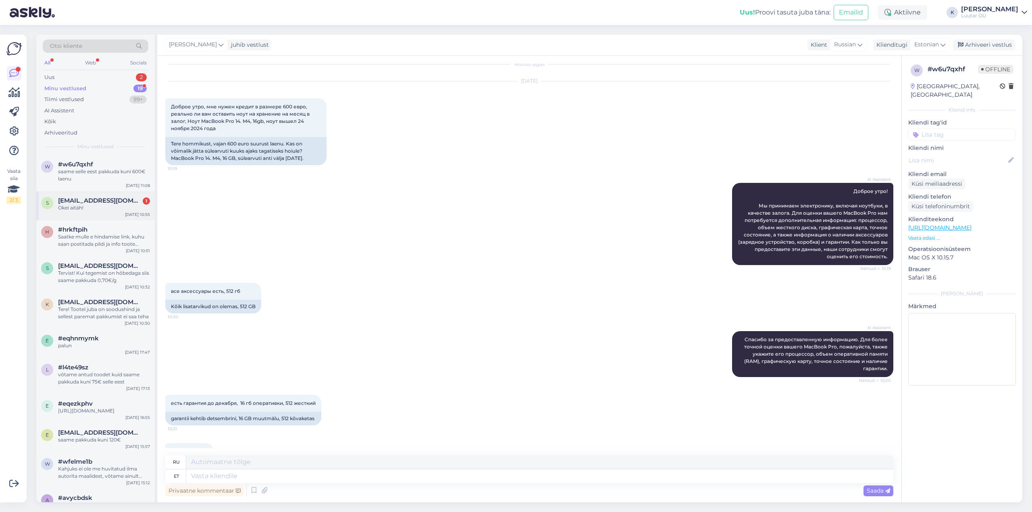
click at [89, 203] on span "[EMAIL_ADDRESS][DOMAIN_NAME]" at bounding box center [100, 200] width 84 height 7
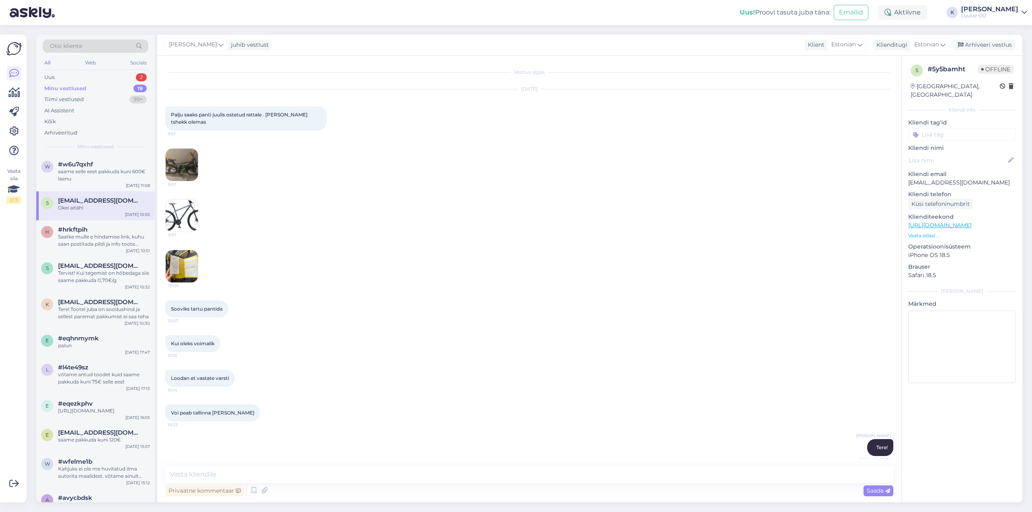
scroll to position [513, 0]
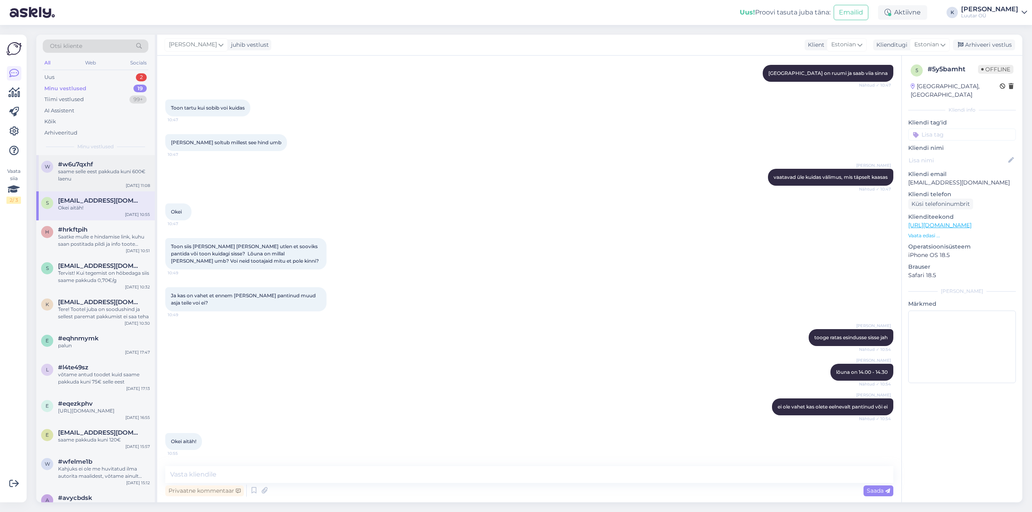
click at [80, 168] on span "#w6u7qxhf" at bounding box center [75, 164] width 35 height 7
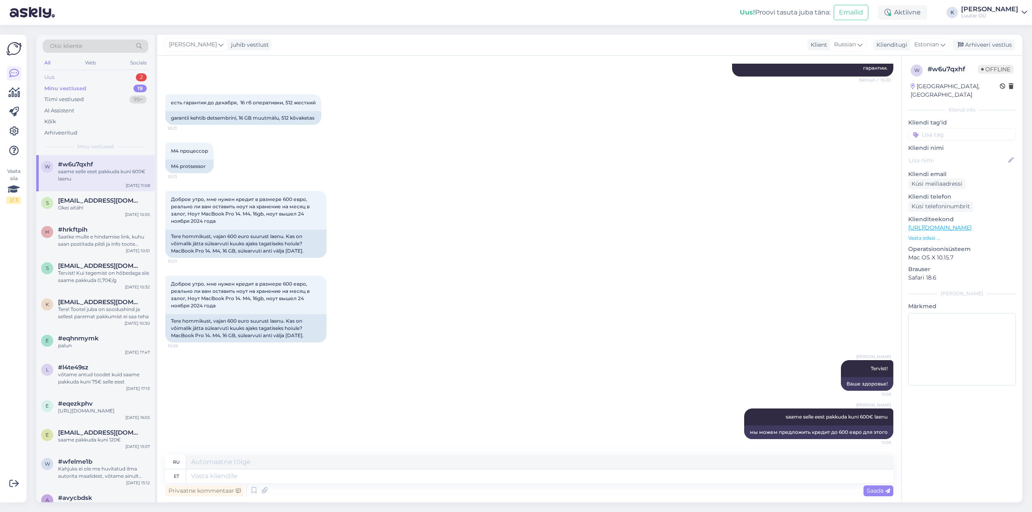
click at [46, 75] on div "Uus" at bounding box center [49, 77] width 10 height 8
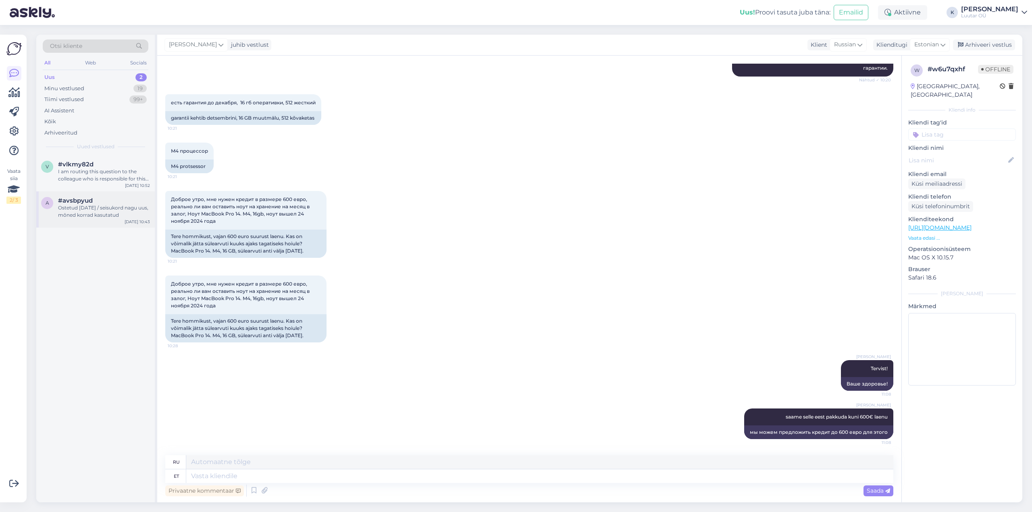
click at [89, 213] on div "Ostetud [DATE] / seisukord nagu uus, mõned korrad kasutatud" at bounding box center [104, 211] width 92 height 15
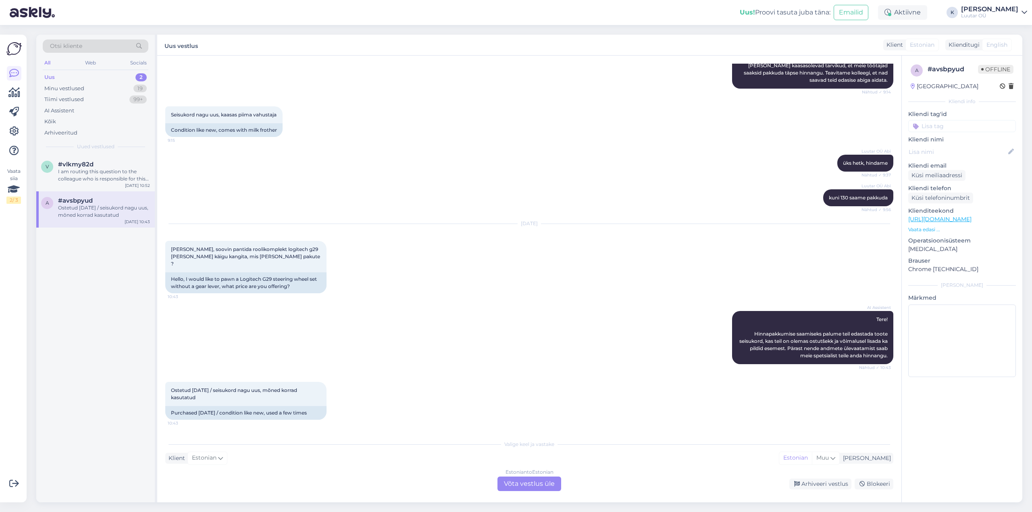
scroll to position [182, 0]
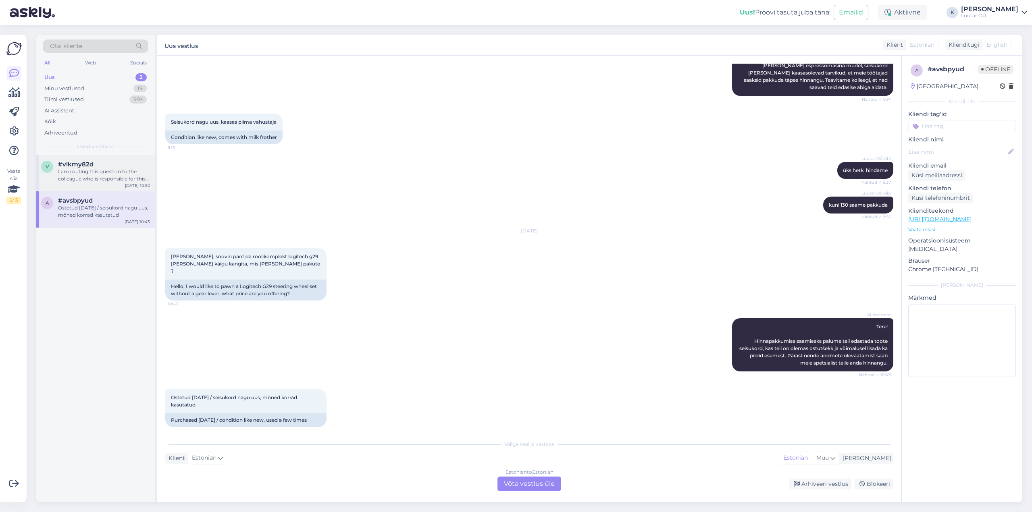
click at [89, 172] on div "I am routing this question to the colleague who is responsible for this topic. …" at bounding box center [104, 175] width 92 height 15
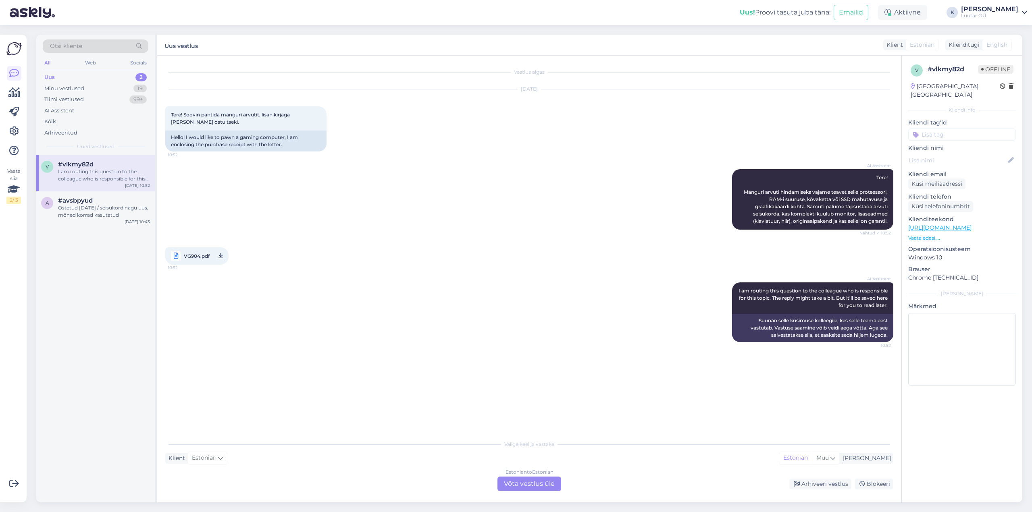
scroll to position [0, 0]
click at [63, 88] on div "Minu vestlused" at bounding box center [64, 89] width 40 height 8
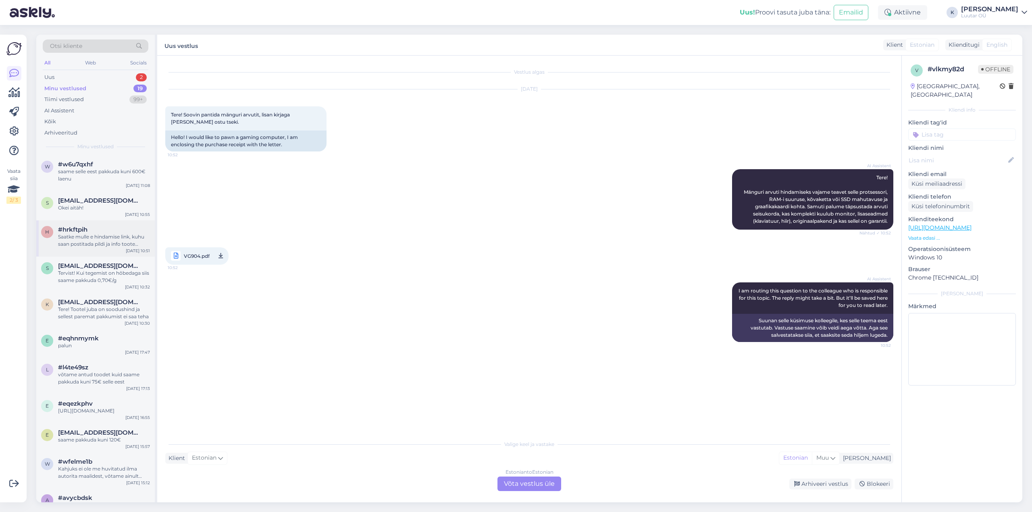
click at [92, 237] on div "Saatke mulle e hindamise link, kuhu saan postitada pildi ja info toote kohta mi…" at bounding box center [104, 240] width 92 height 15
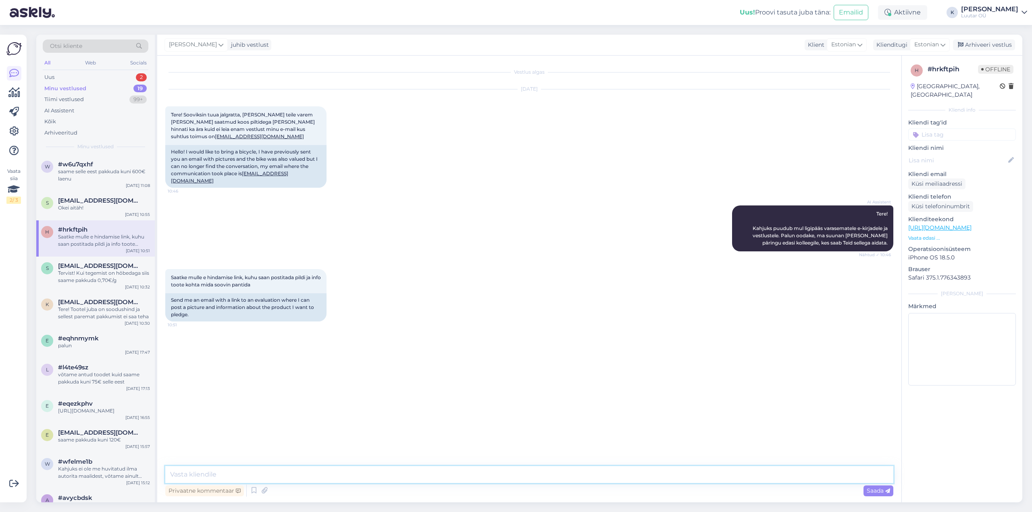
click at [345, 476] on textarea at bounding box center [529, 474] width 728 height 17
type textarea "Tere!"
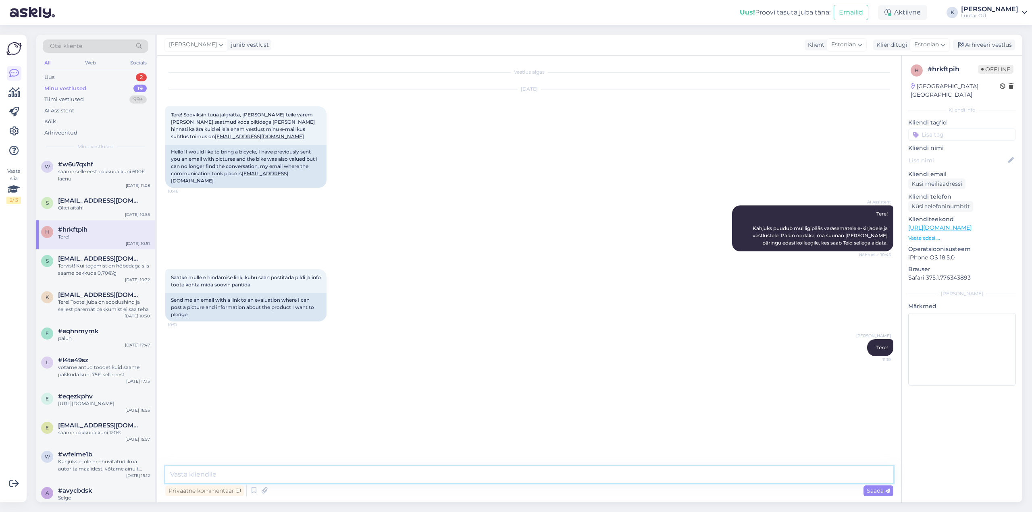
paste textarea "[URL][DOMAIN_NAME]"
type textarea "[URL][DOMAIN_NAME]"
click at [55, 76] on div "Uus 2" at bounding box center [96, 77] width 106 height 11
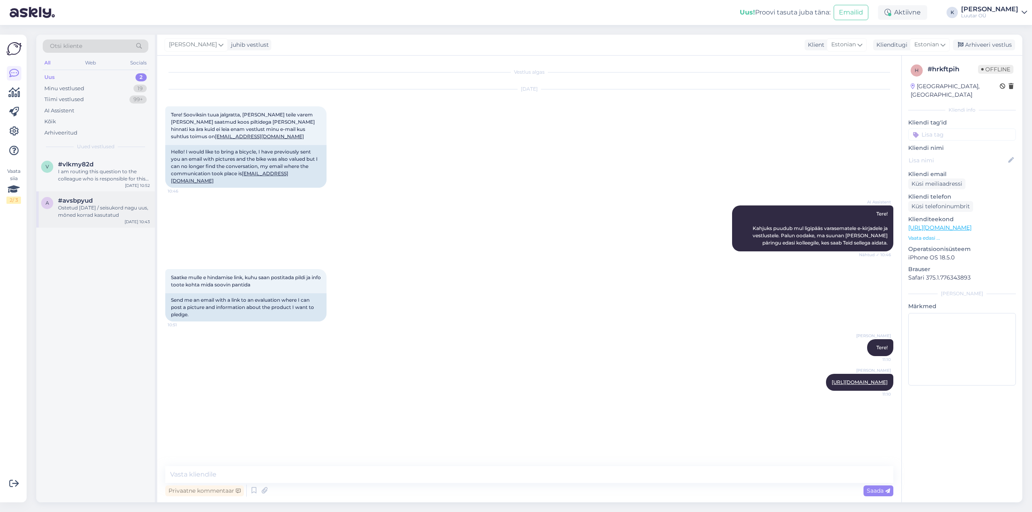
click at [98, 206] on div "Ostetud [DATE] / seisukord nagu uus, mõned korrad kasutatud" at bounding box center [104, 211] width 92 height 15
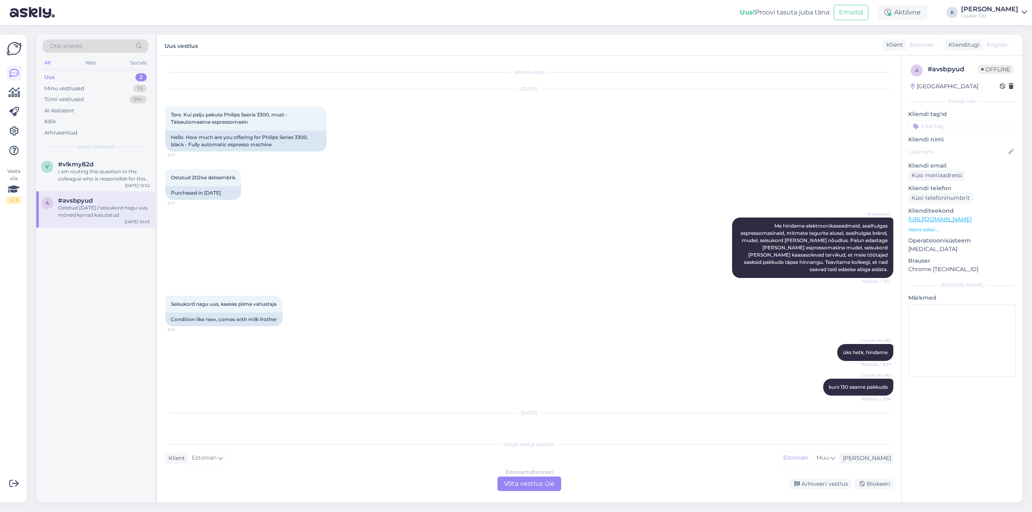
scroll to position [182, 0]
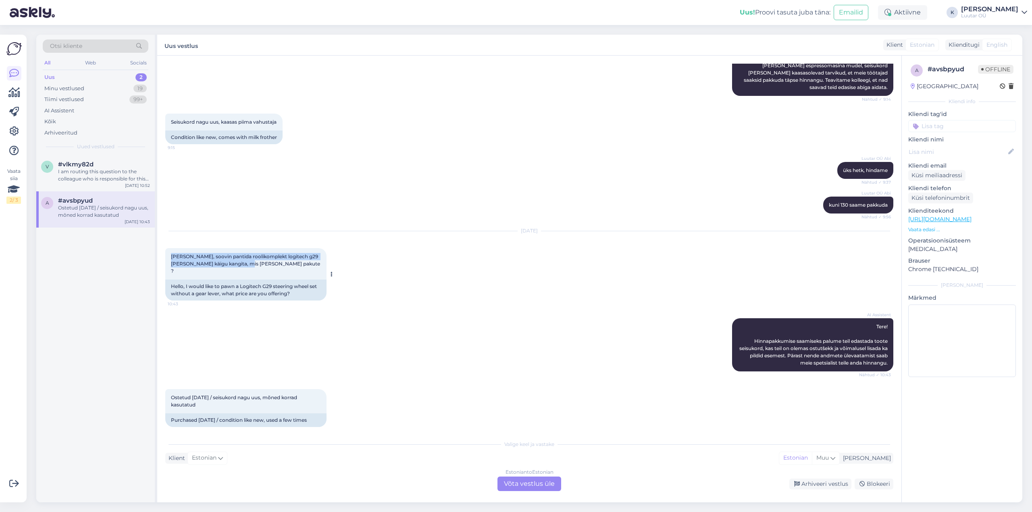
drag, startPoint x: 170, startPoint y: 247, endPoint x: 252, endPoint y: 263, distance: 84.1
click at [252, 263] on div "[PERSON_NAME], soovin pantida roolikomplekt logitech g29 [PERSON_NAME] käigu ka…" at bounding box center [245, 263] width 161 height 31
copy span "[PERSON_NAME], soovin pantida roolikomplekt logitech g29 [PERSON_NAME] käigu ka…"
drag, startPoint x: 170, startPoint y: 381, endPoint x: 217, endPoint y: 393, distance: 48.3
click at [217, 393] on div "Ostetud [DATE] / seisukord nagu uus, mõned korrad kasutatud 10:43" at bounding box center [245, 401] width 161 height 24
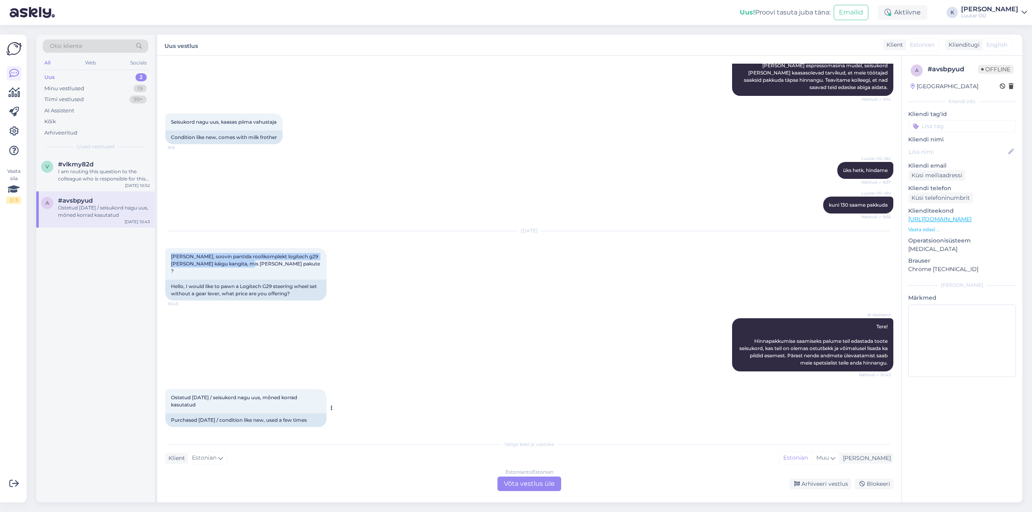
copy span "Ostetud [DATE] / seisukord nagu uus, mõned korrad kasutatud"
click at [81, 168] on div "I am routing this question to the colleague who is responsible for this topic. …" at bounding box center [104, 175] width 92 height 15
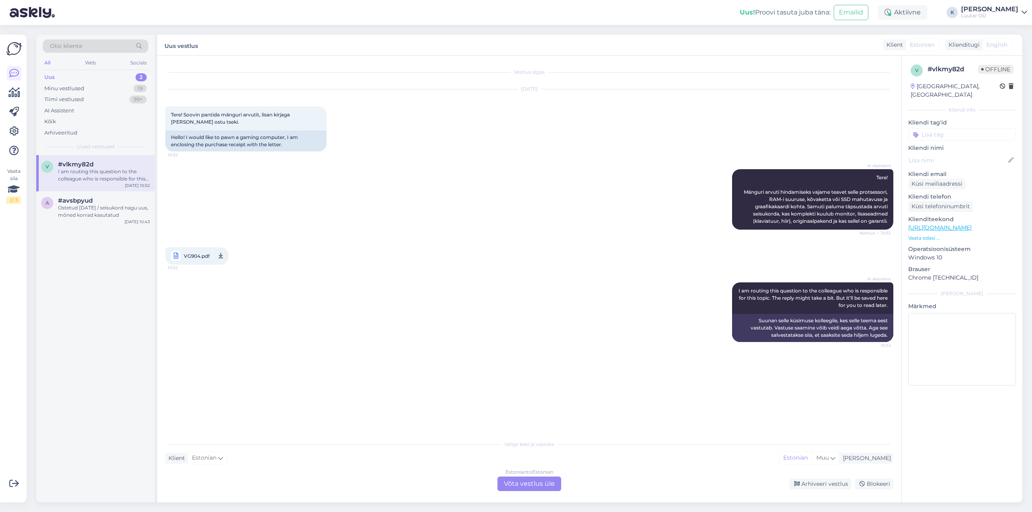
scroll to position [0, 0]
click at [191, 255] on span "VG904.pdf" at bounding box center [197, 256] width 26 height 10
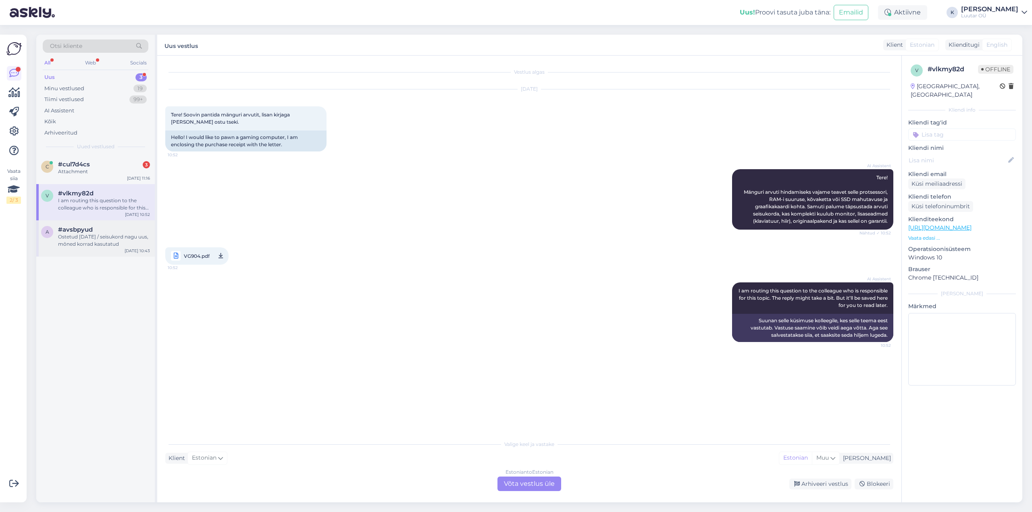
click at [76, 240] on div "Ostetud [DATE] / seisukord nagu uus, mõned korrad kasutatud" at bounding box center [104, 240] width 92 height 15
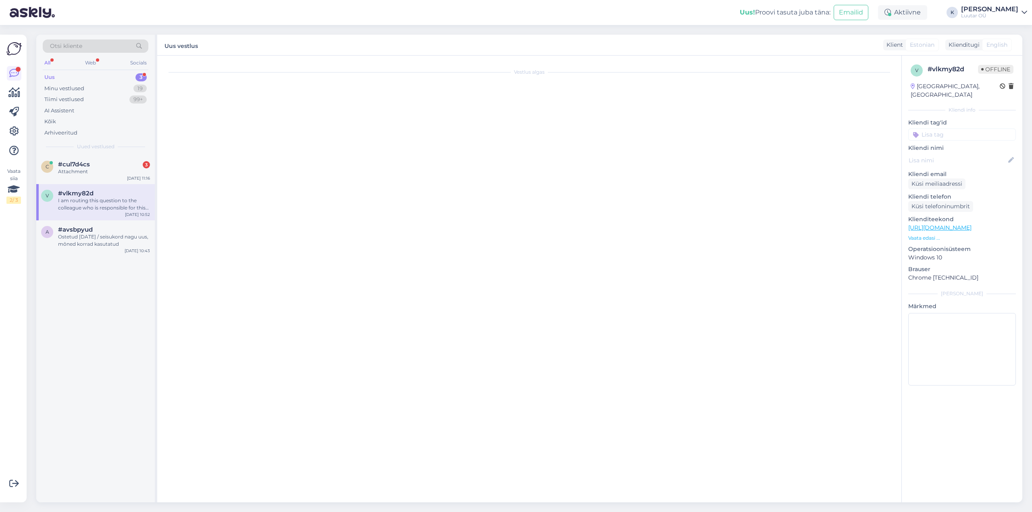
scroll to position [182, 0]
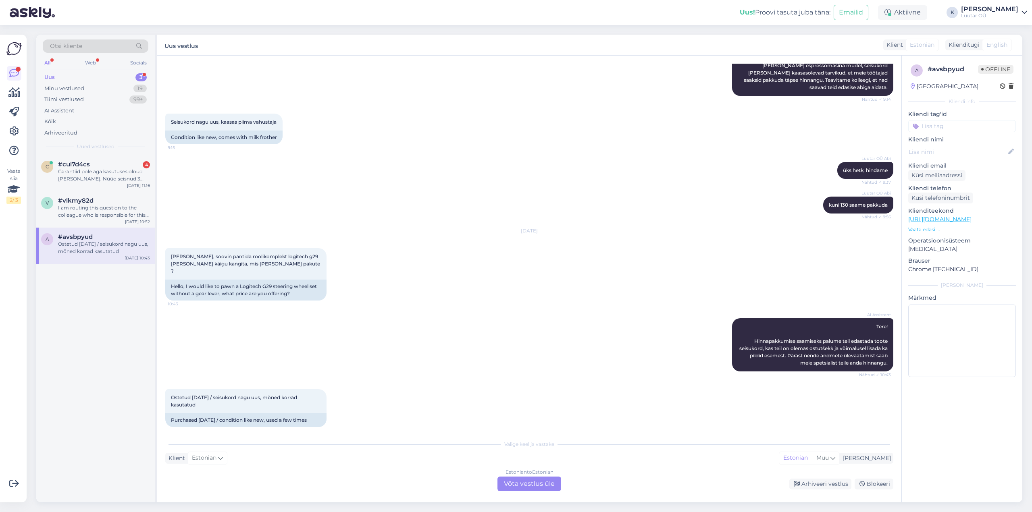
click at [527, 484] on div "Estonian to Estonian Võta vestlus üle" at bounding box center [529, 484] width 64 height 15
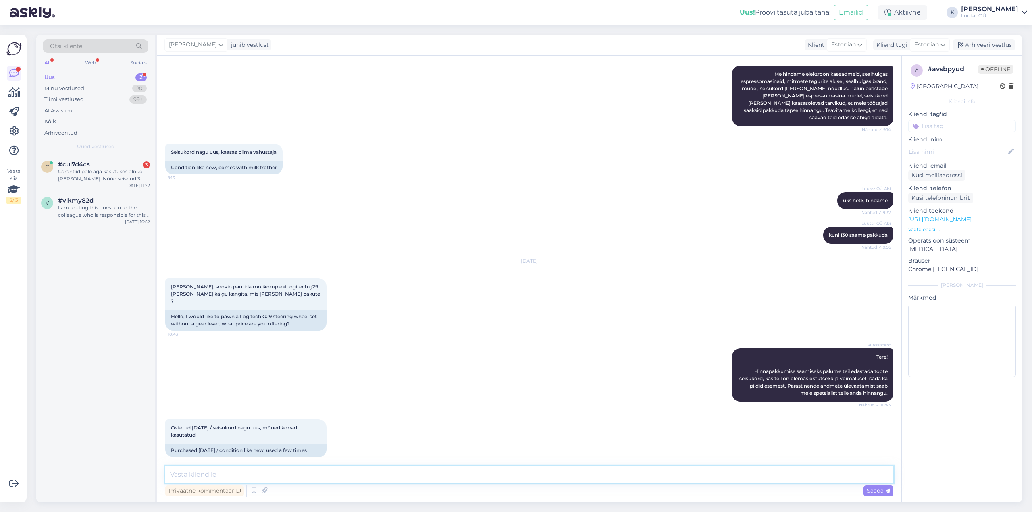
click at [465, 476] on textarea at bounding box center [529, 474] width 728 height 17
type textarea "Tere!"
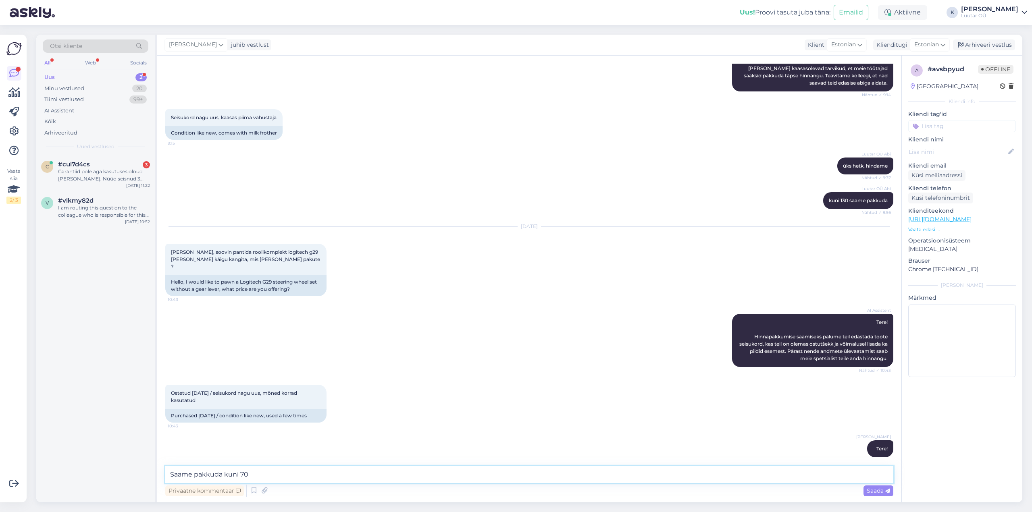
type textarea "Saame pakkuda kuni 70€"
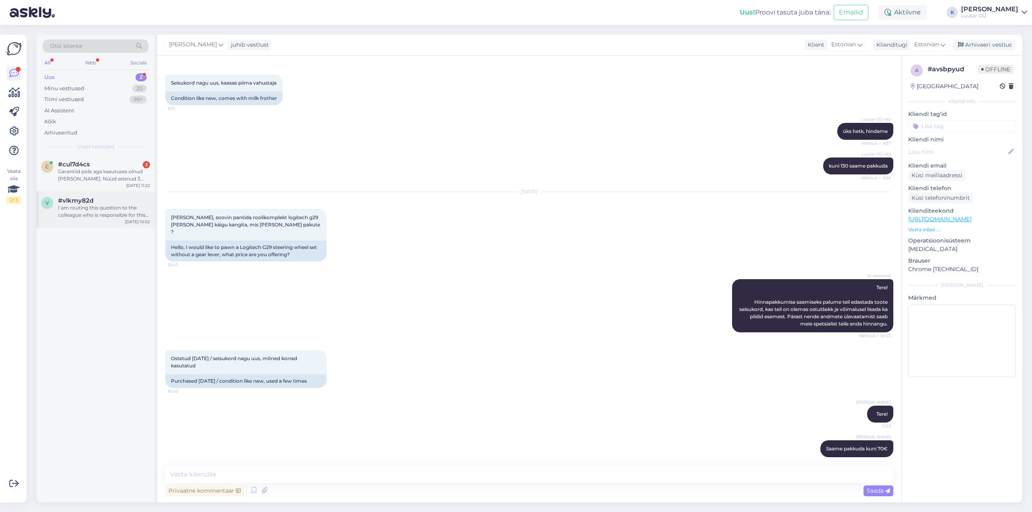
click at [80, 215] on div "I am routing this question to the colleague who is responsible for this topic. …" at bounding box center [104, 211] width 92 height 15
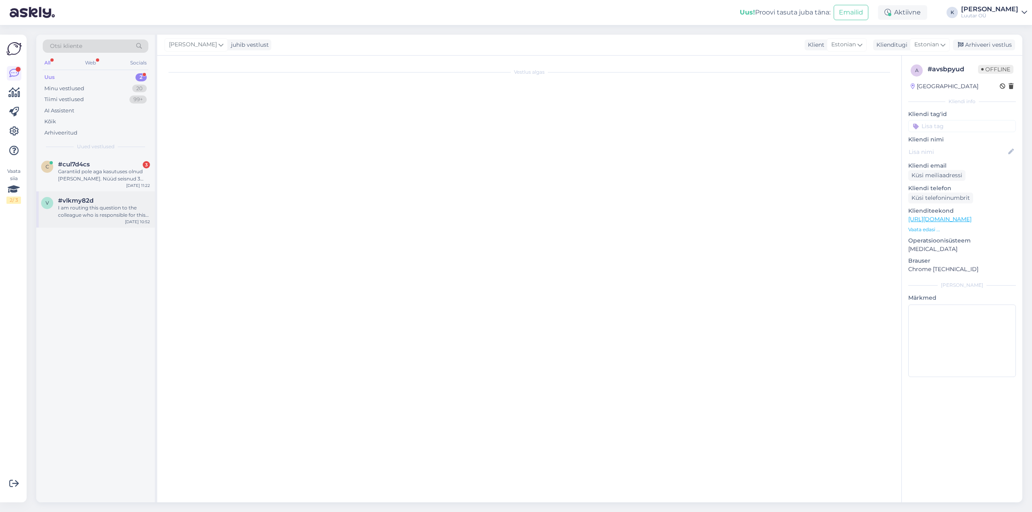
scroll to position [0, 0]
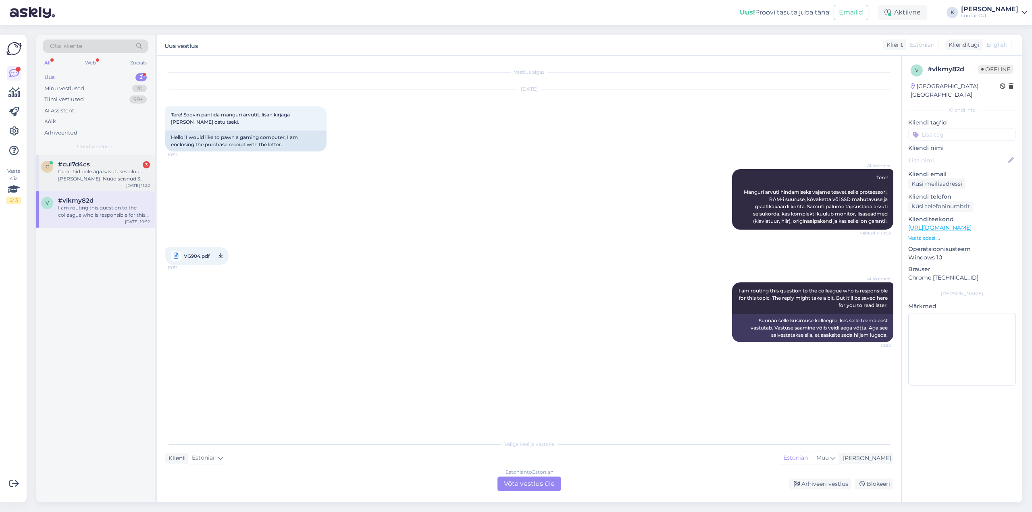
click at [102, 167] on div "#cul7d4cs 3" at bounding box center [104, 164] width 92 height 7
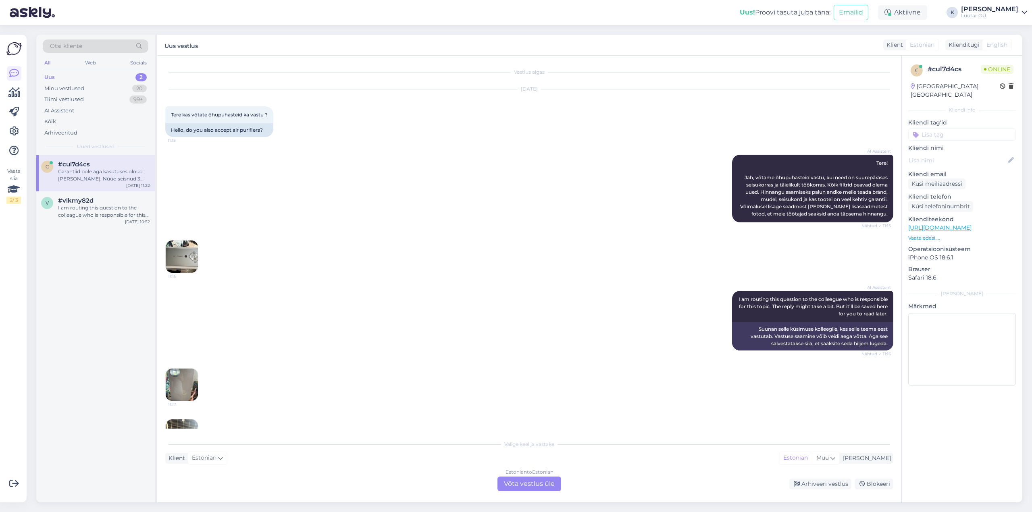
click at [170, 249] on img at bounding box center [182, 257] width 32 height 32
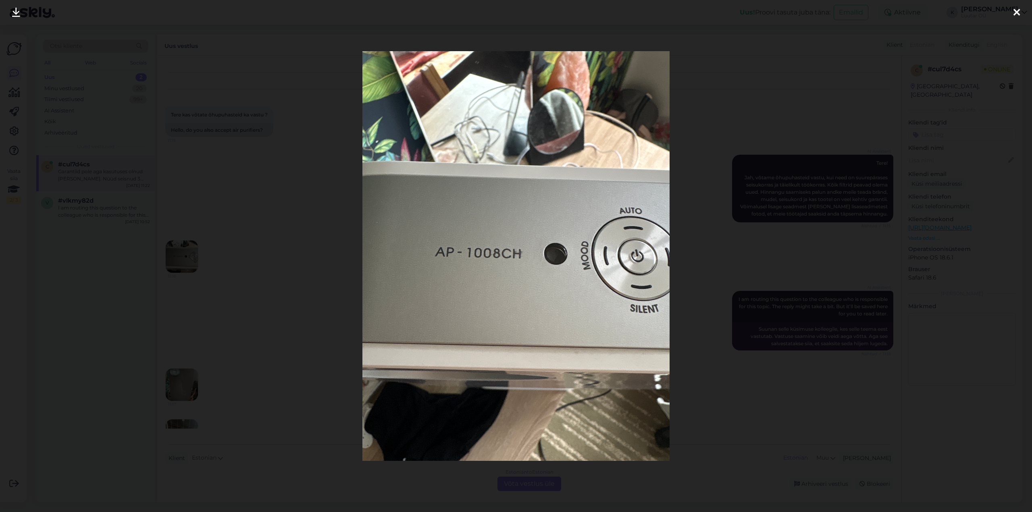
click at [17, 12] on icon at bounding box center [16, 13] width 8 height 10
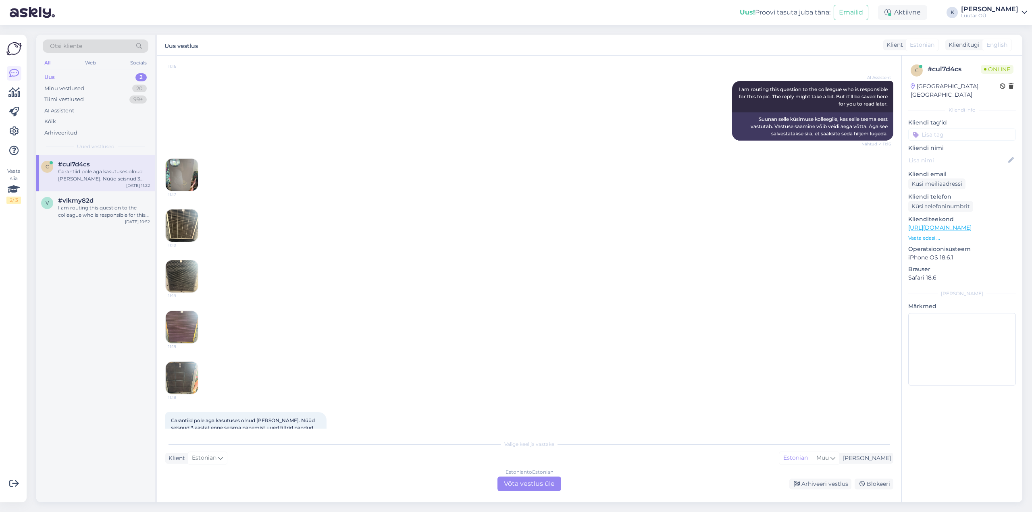
scroll to position [242, 0]
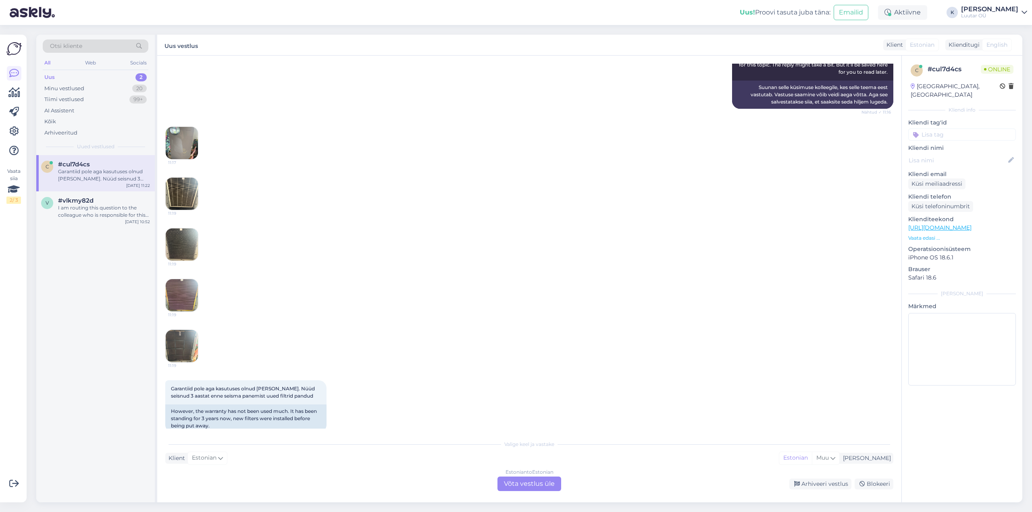
click at [177, 142] on img at bounding box center [182, 143] width 32 height 32
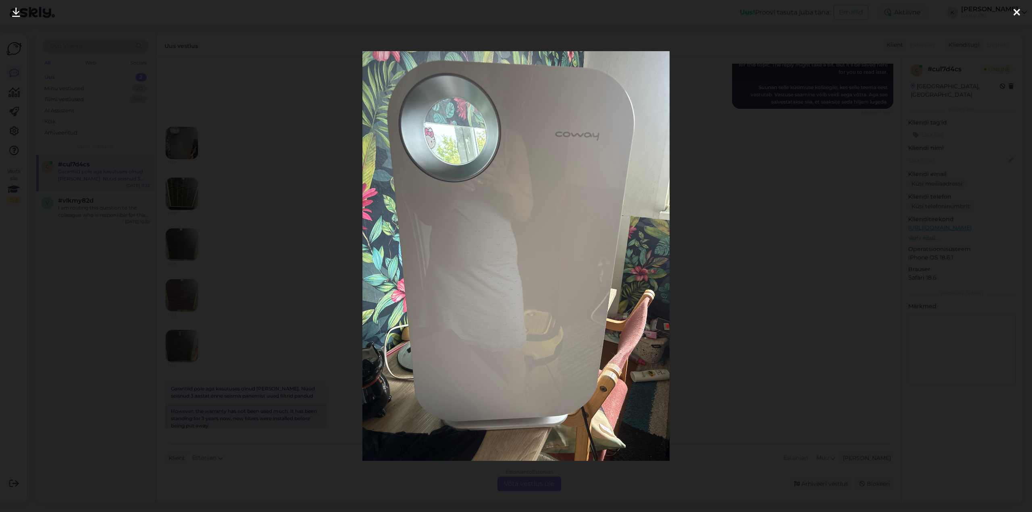
click at [12, 10] on icon at bounding box center [16, 13] width 8 height 10
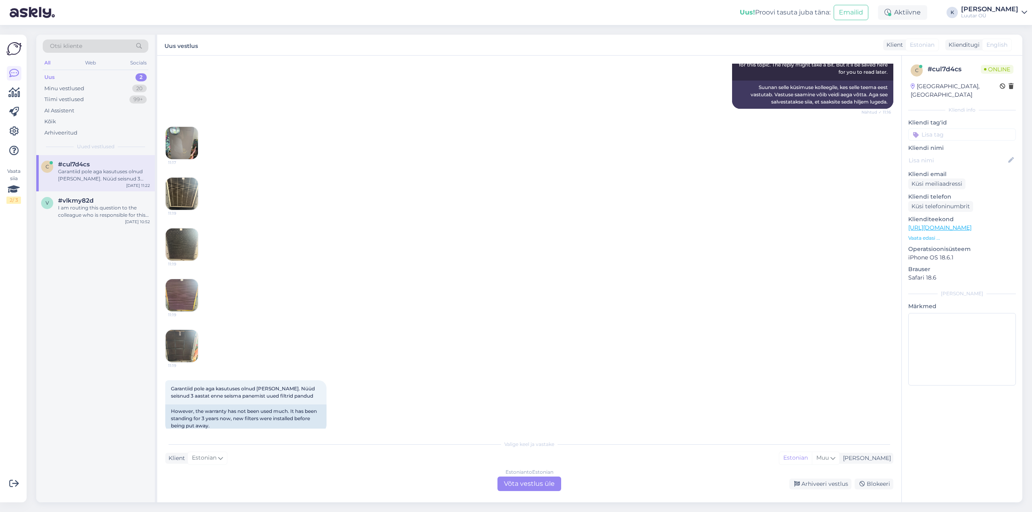
click at [185, 189] on img at bounding box center [182, 194] width 32 height 32
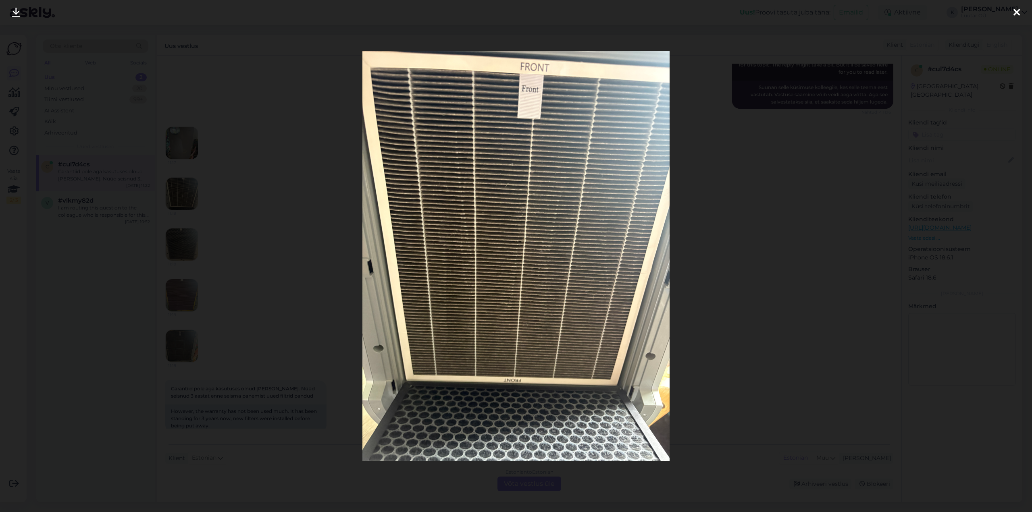
click at [15, 9] on icon at bounding box center [16, 13] width 8 height 10
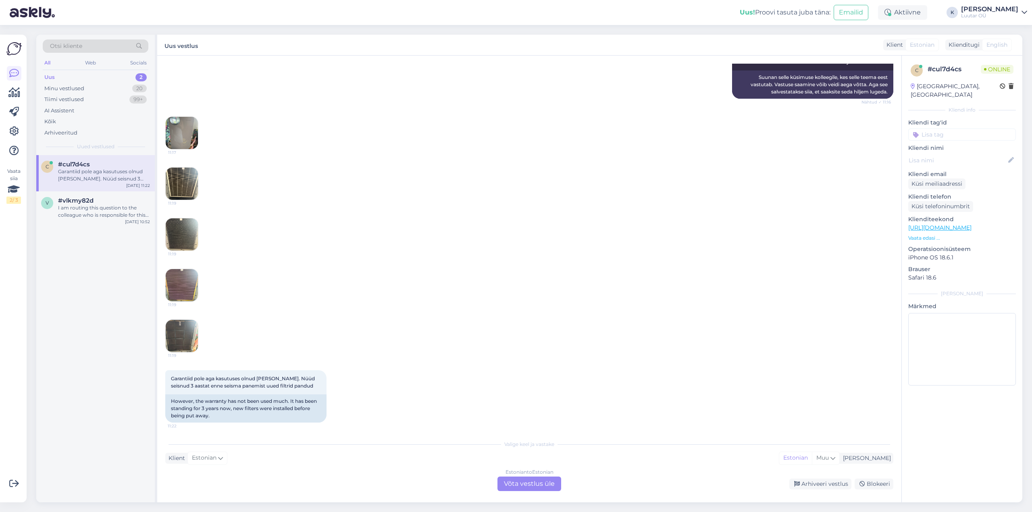
scroll to position [255, 0]
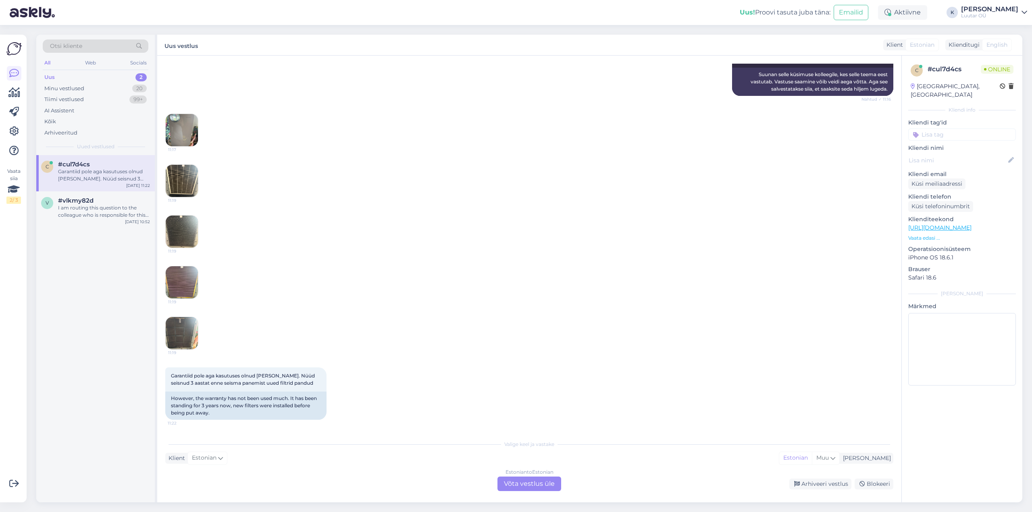
click at [185, 227] on img at bounding box center [182, 232] width 32 height 32
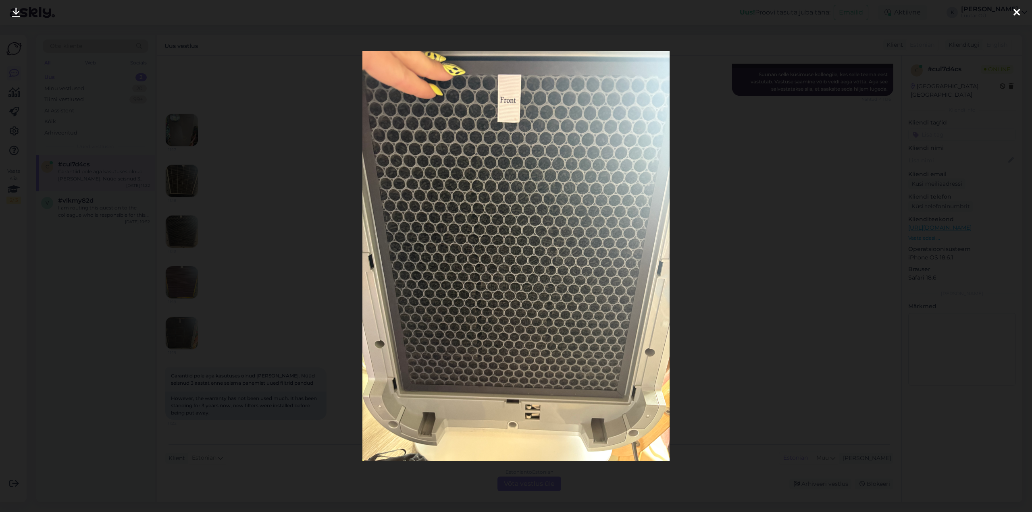
click at [13, 11] on icon at bounding box center [16, 13] width 8 height 10
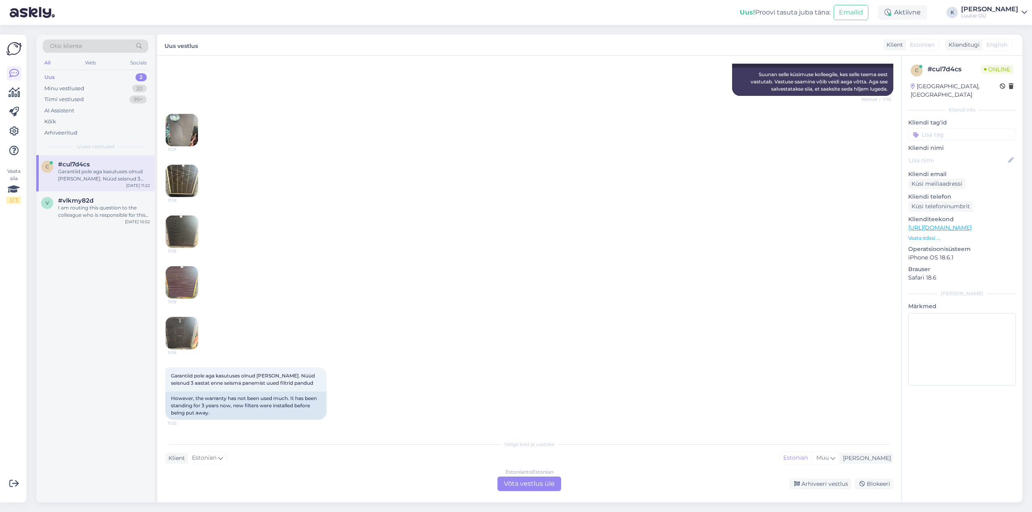
click at [185, 284] on img at bounding box center [182, 282] width 32 height 32
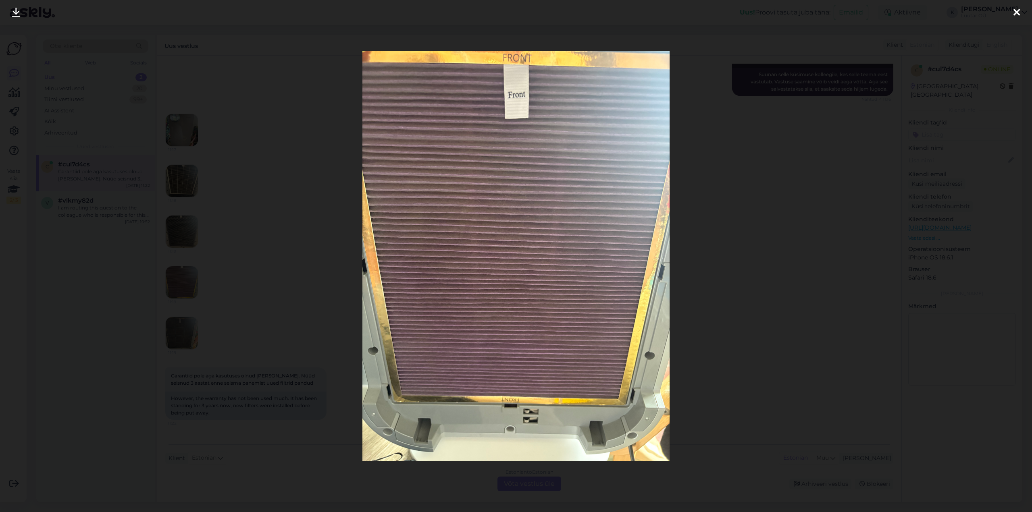
click at [15, 11] on icon at bounding box center [16, 13] width 8 height 10
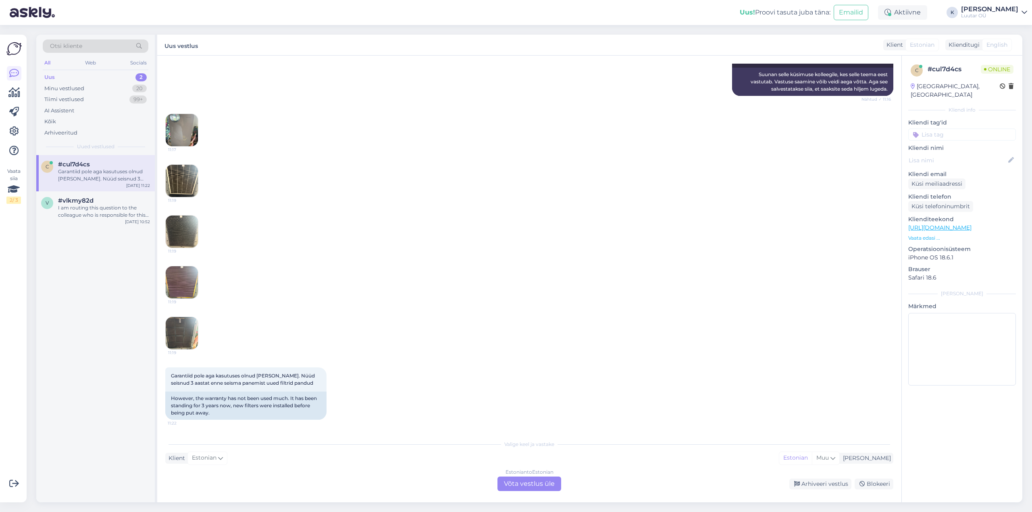
click at [173, 327] on img at bounding box center [182, 333] width 32 height 32
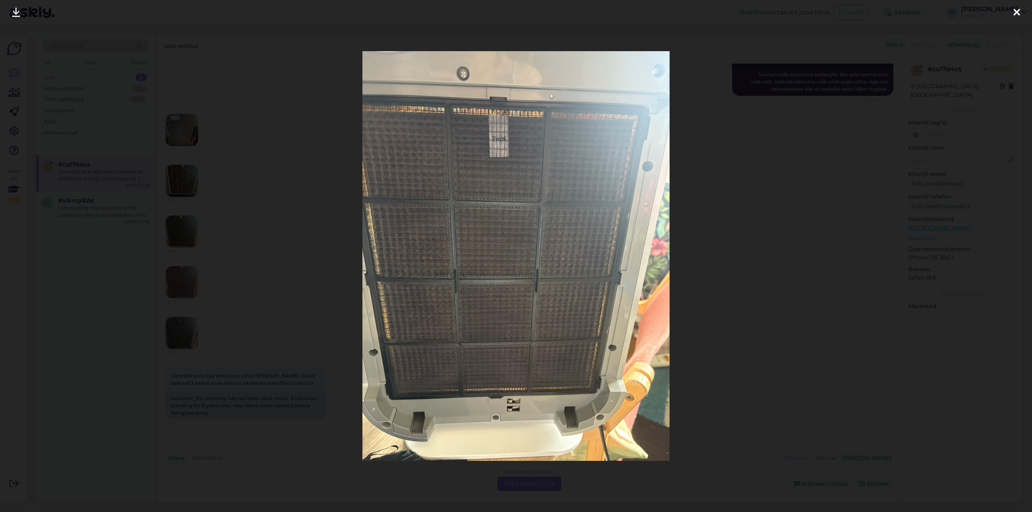
click at [15, 11] on icon at bounding box center [16, 13] width 8 height 10
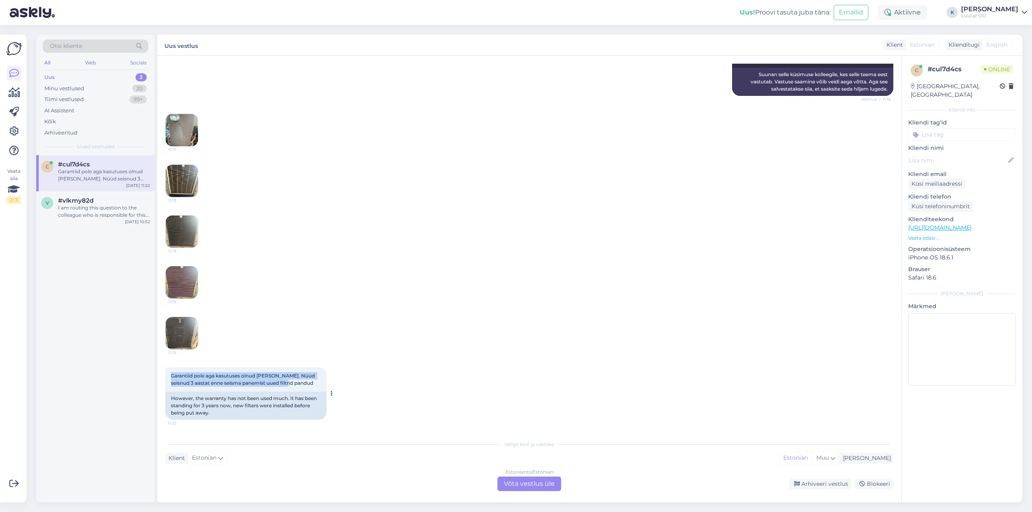
drag, startPoint x: 170, startPoint y: 373, endPoint x: 315, endPoint y: 382, distance: 145.4
click at [315, 382] on div "Garantiid pole aga kasutuses olnud [PERSON_NAME]. Nüüd seisnud 3 aastat enne se…" at bounding box center [245, 379] width 161 height 24
copy span "Garantiid pole aga kasutuses olnud [PERSON_NAME]. Nüüd seisnud 3 aastat enne se…"
click at [531, 483] on div "Estonian to Estonian Võta vestlus üle" at bounding box center [529, 484] width 64 height 15
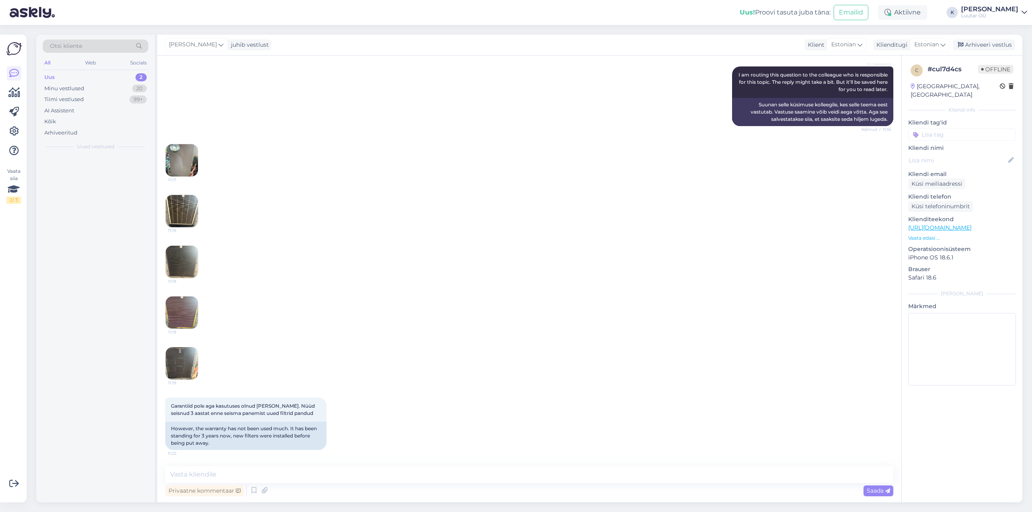
scroll to position [224, 0]
drag, startPoint x: 378, startPoint y: 480, endPoint x: 374, endPoint y: 482, distance: 4.5
click at [377, 480] on textarea at bounding box center [529, 474] width 728 height 17
type textarea "Tere! Kahjuks Luutar neid panti [PERSON_NAME] [PERSON_NAME] [PERSON_NAME]. Soov…"
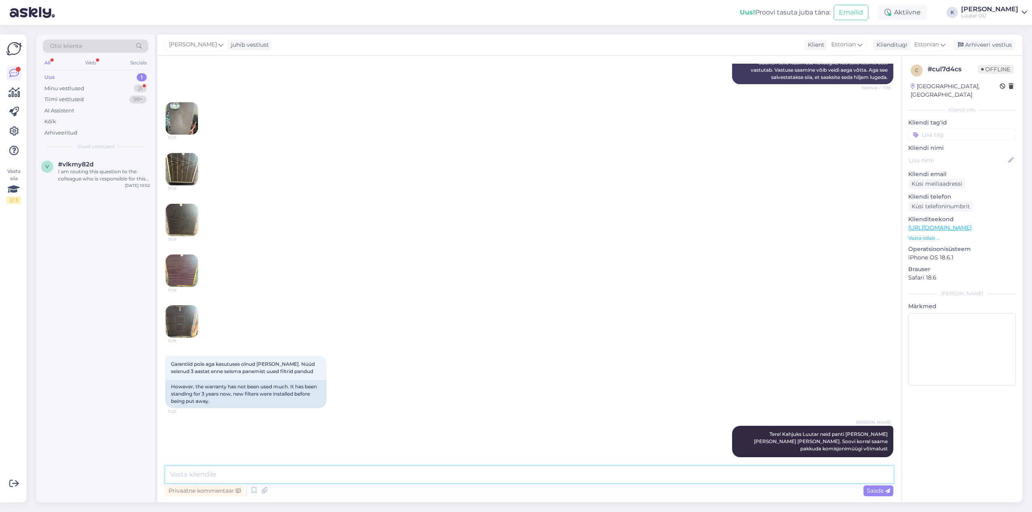
scroll to position [301, 0]
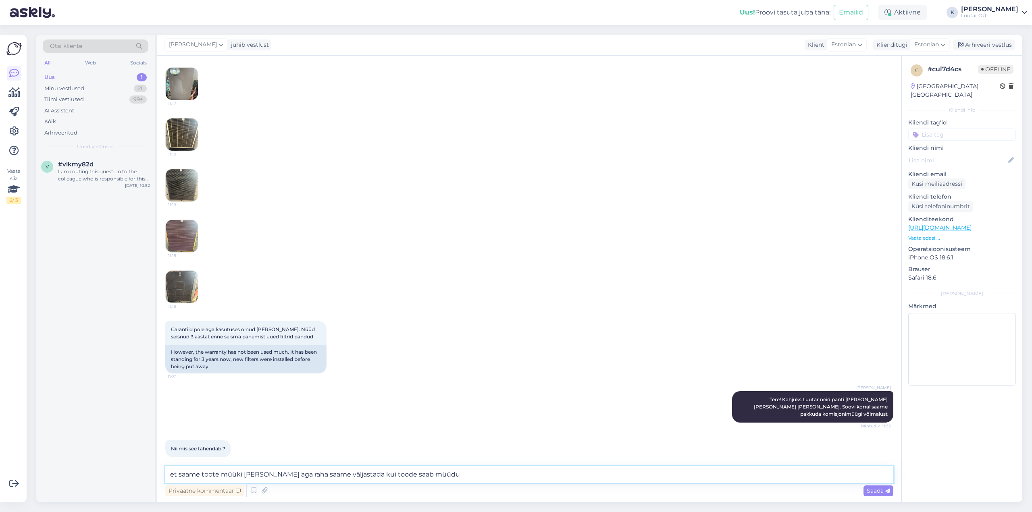
type textarea "et saame toote müüki [PERSON_NAME] aga raha saame väljastada kui toode saab müü…"
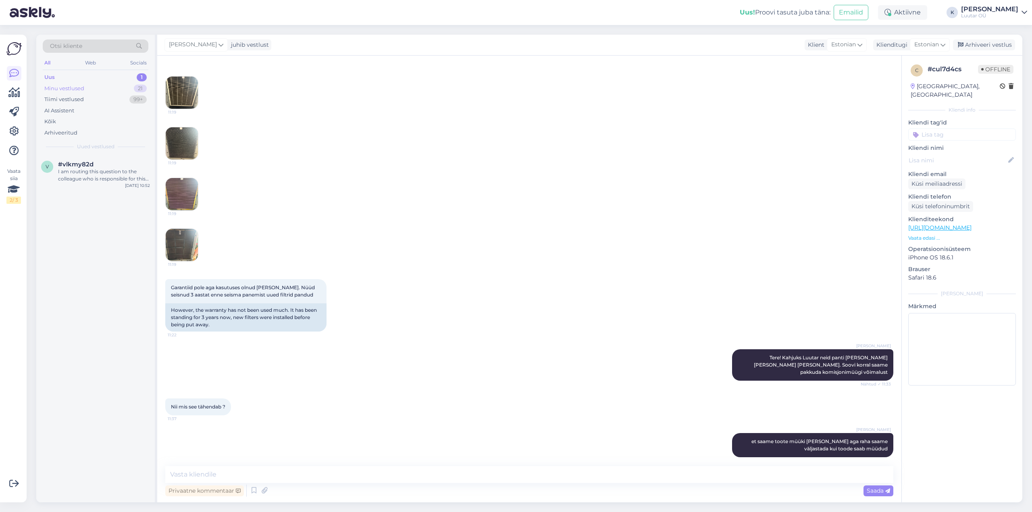
click at [56, 85] on div "Minu vestlused" at bounding box center [64, 89] width 40 height 8
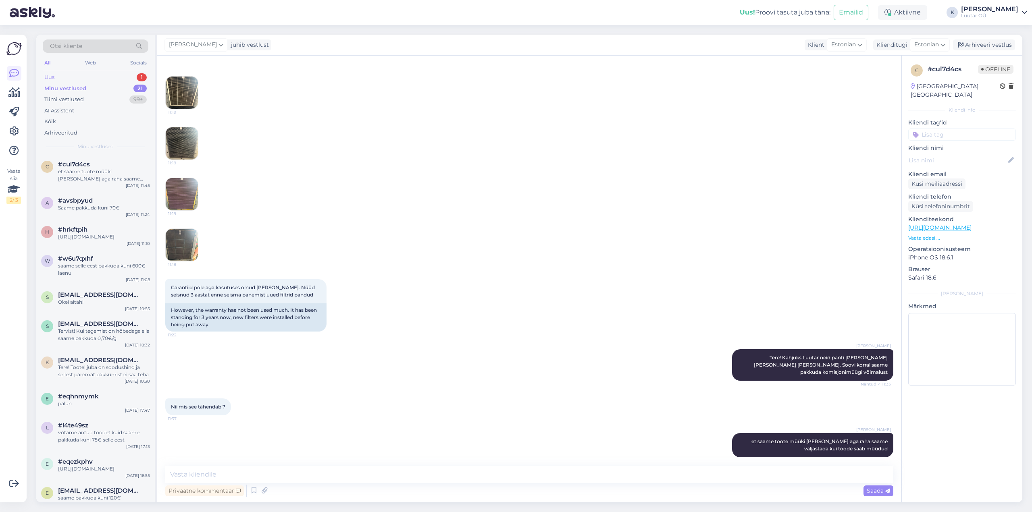
click at [56, 76] on div "Uus 1" at bounding box center [96, 77] width 106 height 11
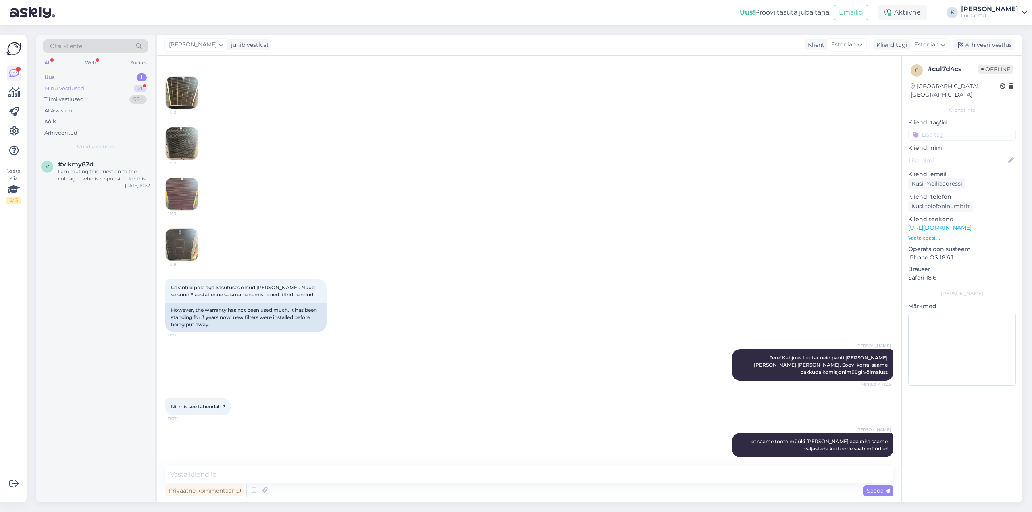
click at [74, 88] on div "Minu vestlused" at bounding box center [64, 89] width 40 height 8
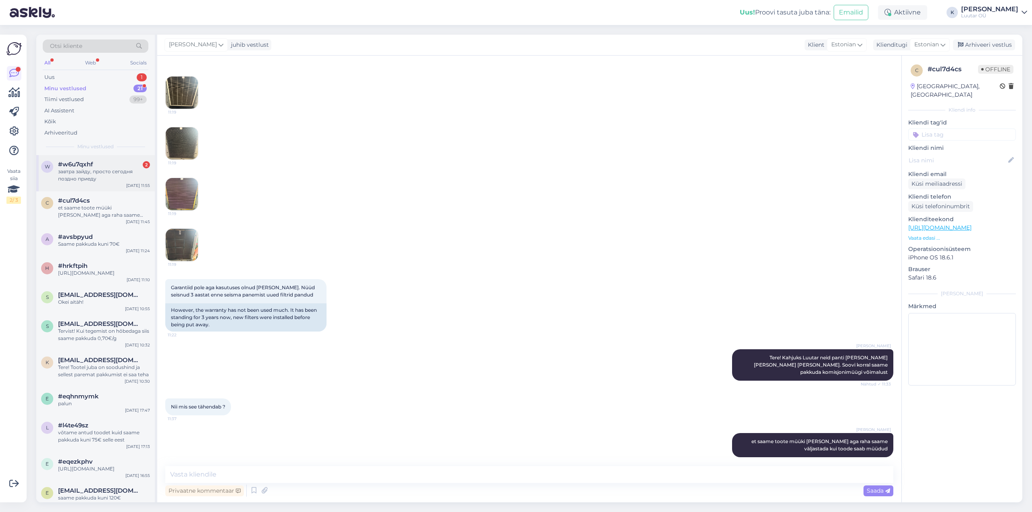
click at [88, 166] on span "#w6u7qxhf" at bounding box center [75, 164] width 35 height 7
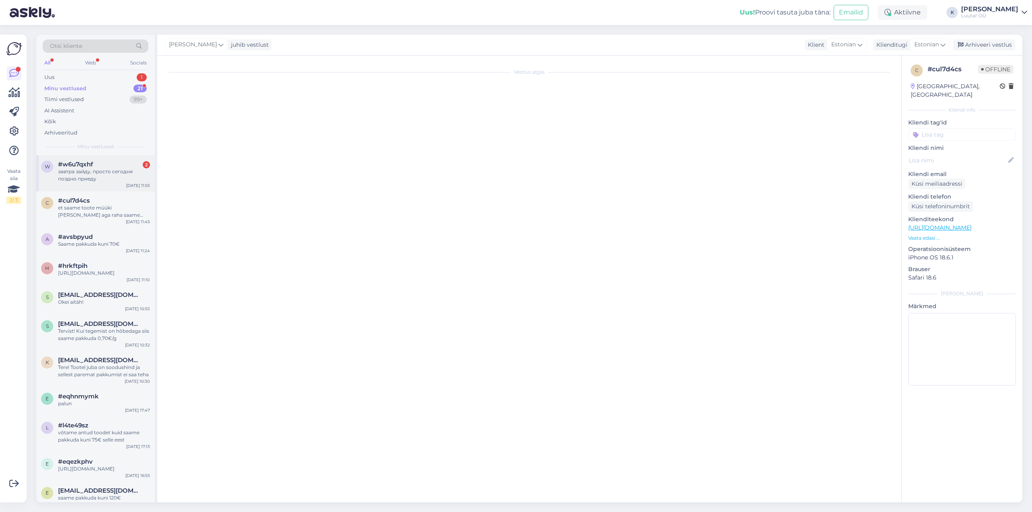
scroll to position [427, 0]
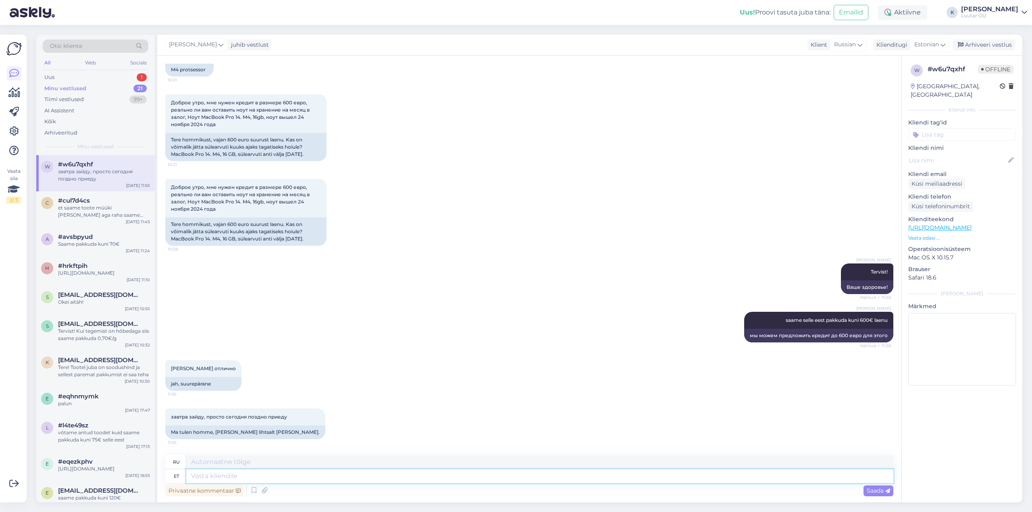
click at [250, 477] on textarea at bounding box center [539, 476] width 707 height 14
type textarea "hästi"
type textarea "хорошо"
type textarea "hästi"
click at [881, 489] on span "Saada" at bounding box center [877, 490] width 23 height 7
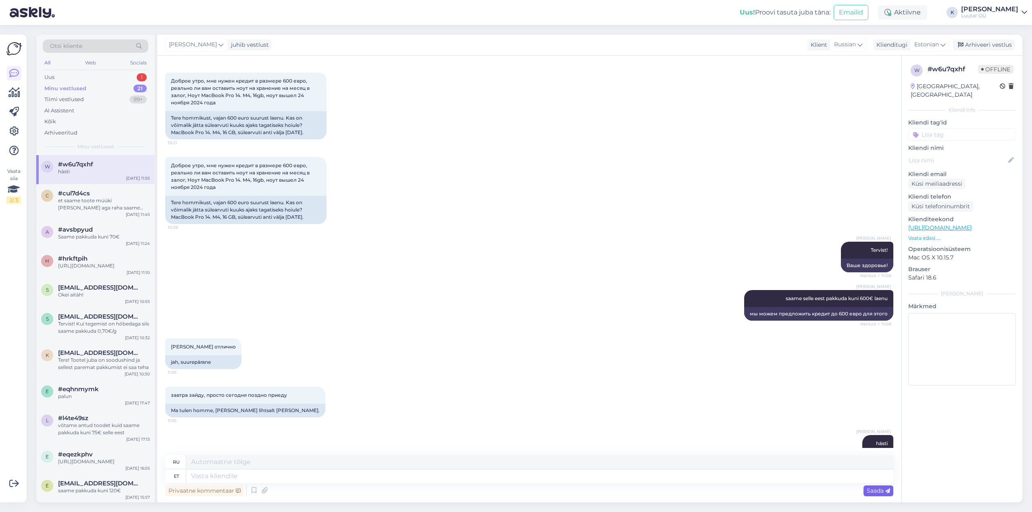
scroll to position [475, 0]
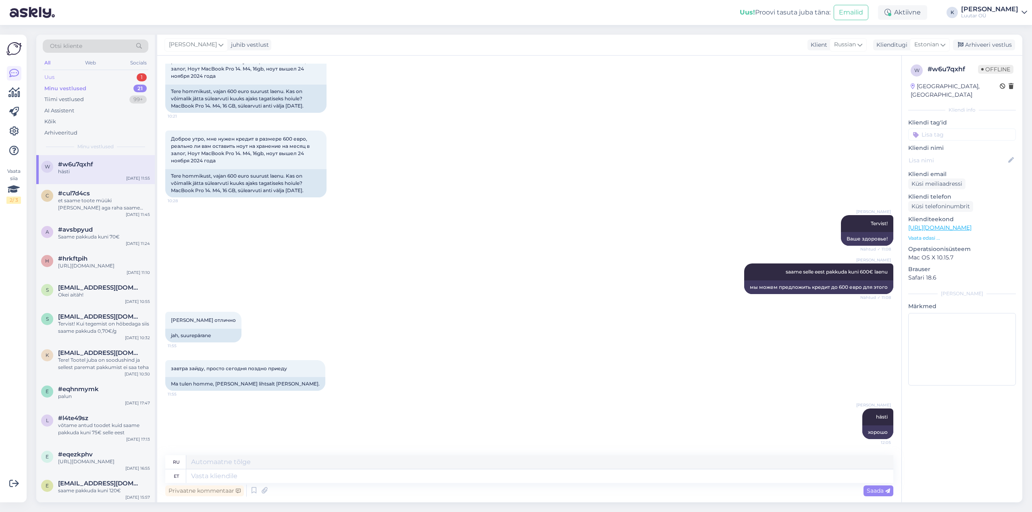
click at [61, 73] on div "Uus 1" at bounding box center [96, 77] width 106 height 11
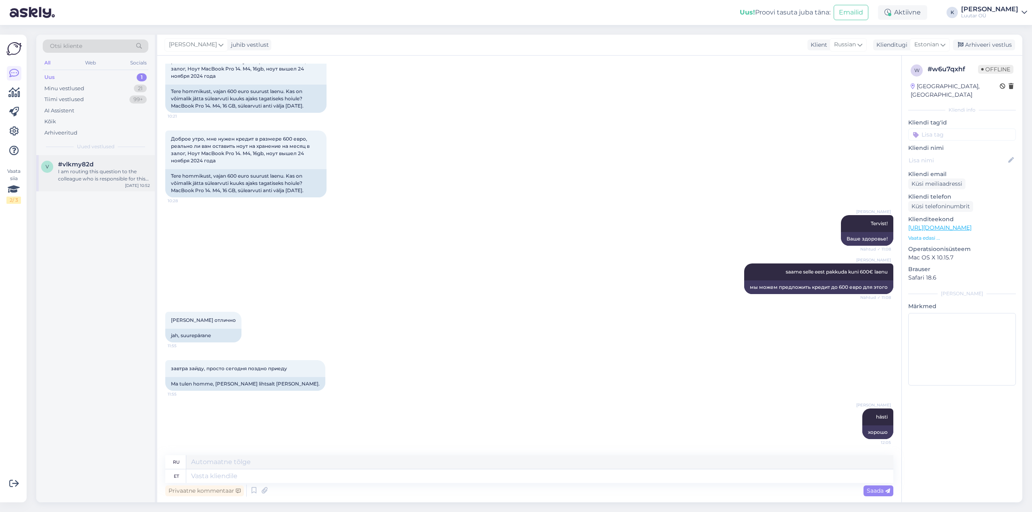
click at [81, 173] on div "I am routing this question to the colleague who is responsible for this topic. …" at bounding box center [104, 175] width 92 height 15
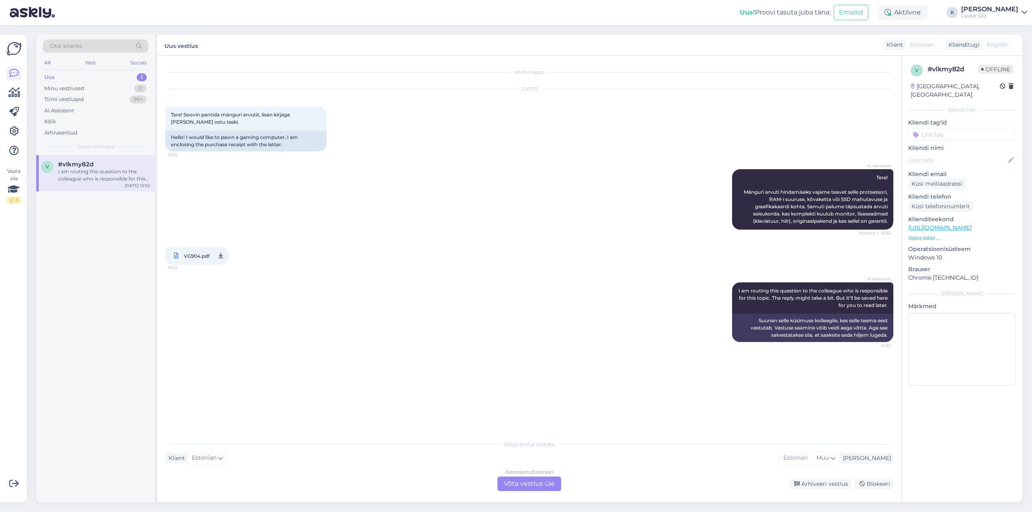
click at [525, 484] on div "Estonian to Estonian Võta vestlus üle" at bounding box center [529, 484] width 64 height 15
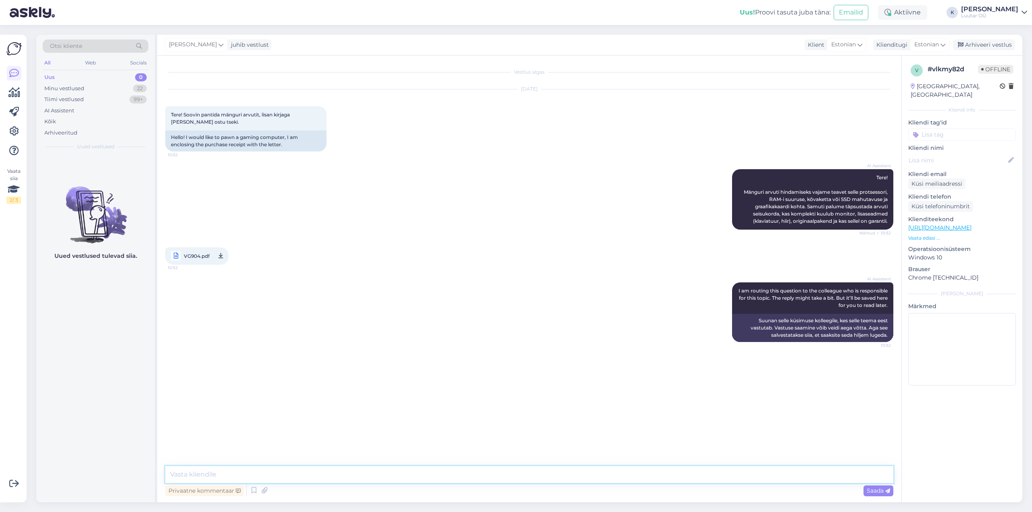
click at [442, 480] on textarea at bounding box center [529, 474] width 728 height 17
type textarea "Tere!"
type textarea "Saame pakkuda kuni 500€"
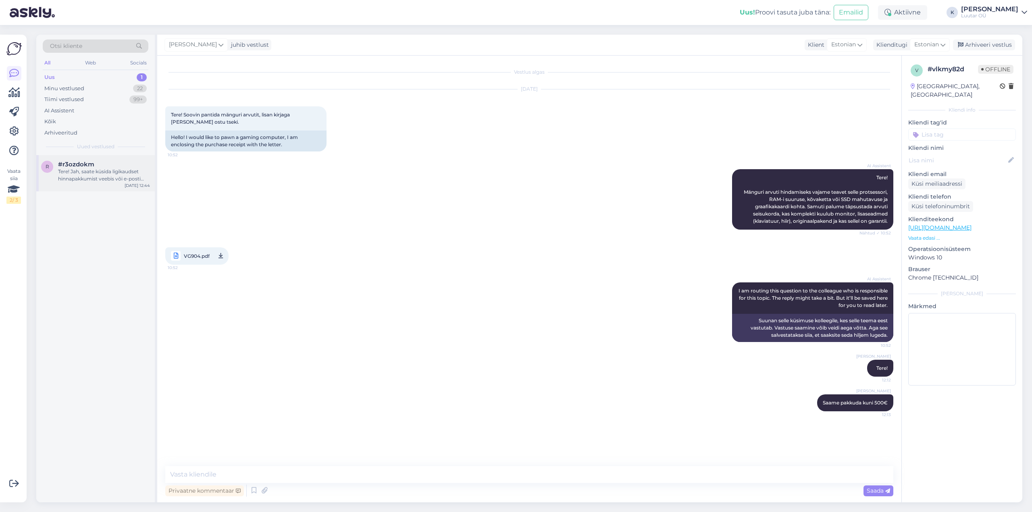
click at [71, 164] on span "#r3ozdokm" at bounding box center [76, 164] width 36 height 7
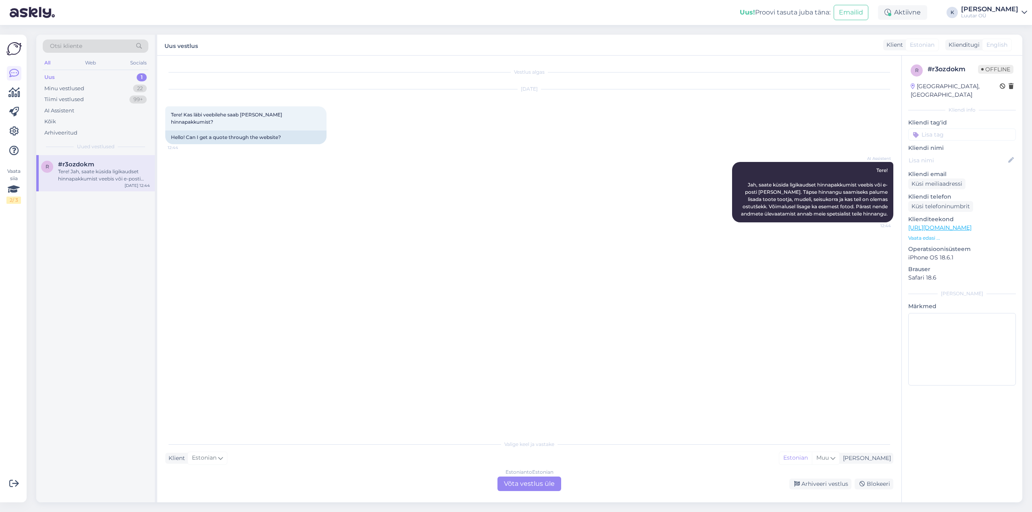
click at [524, 486] on div "Estonian to Estonian Võta vestlus üle" at bounding box center [529, 484] width 64 height 15
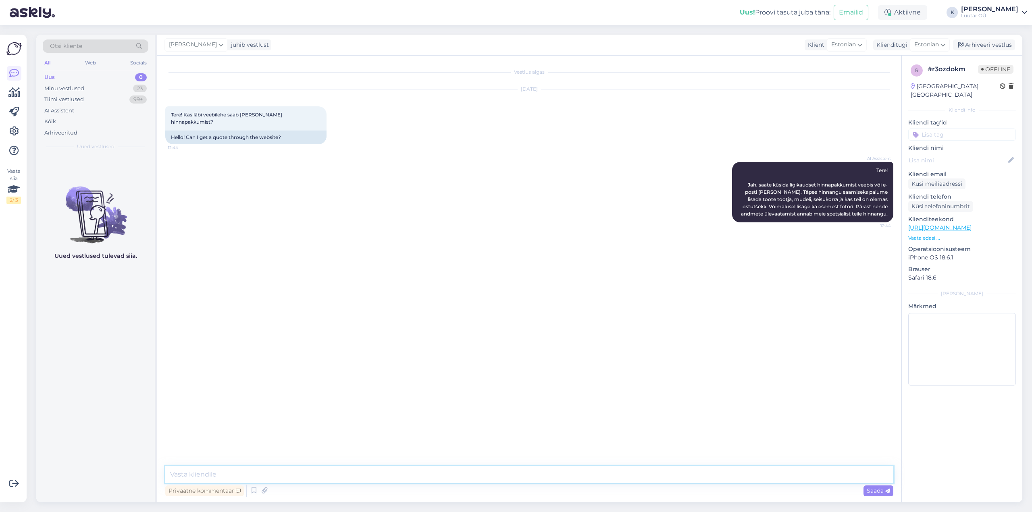
click at [438, 472] on textarea at bounding box center [529, 474] width 728 height 17
type textarea "Tere!"
type textarea "saab ikka"
type textarea "võib"
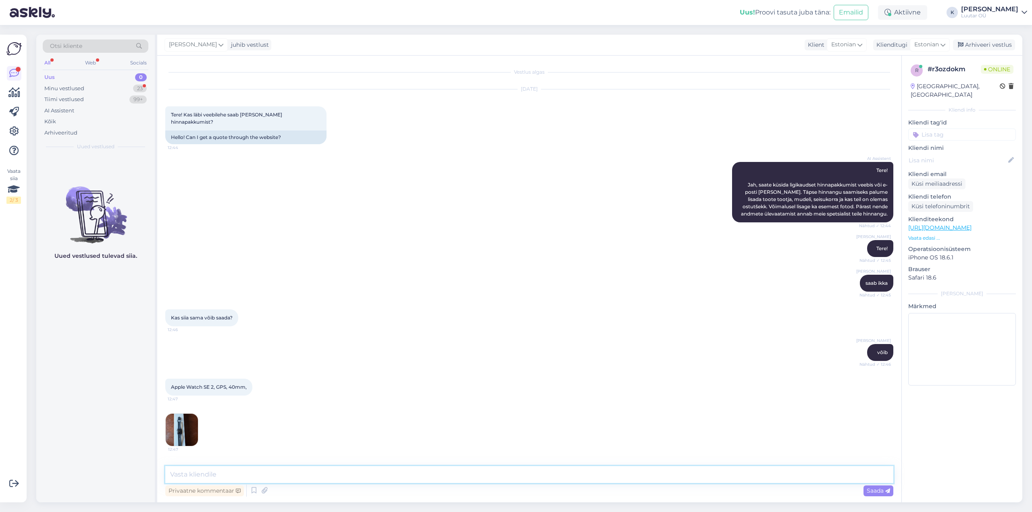
scroll to position [133, 0]
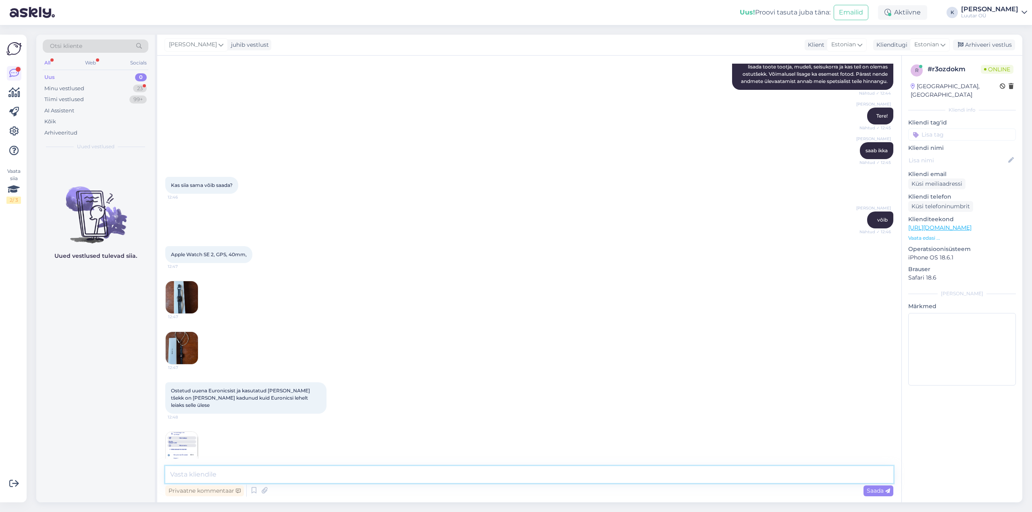
click at [205, 475] on textarea at bounding box center [529, 474] width 728 height 17
type textarea "mis on [PERSON_NAME]?"
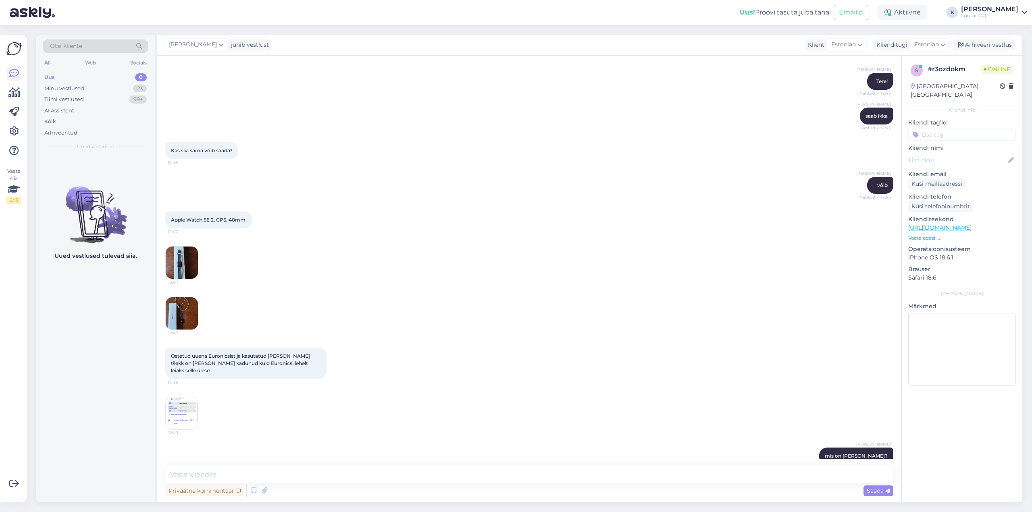
click at [185, 403] on img at bounding box center [182, 413] width 32 height 32
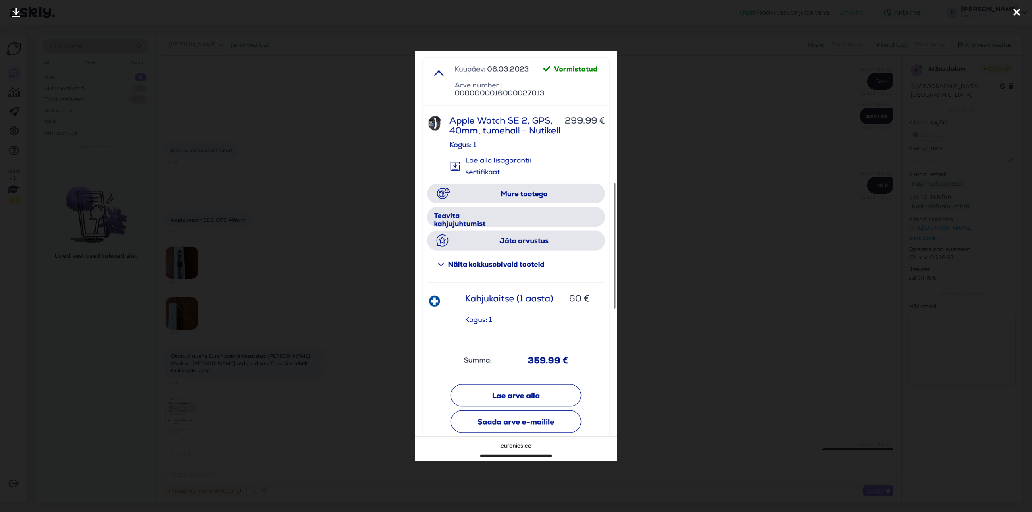
click at [1015, 10] on icon at bounding box center [1016, 13] width 6 height 10
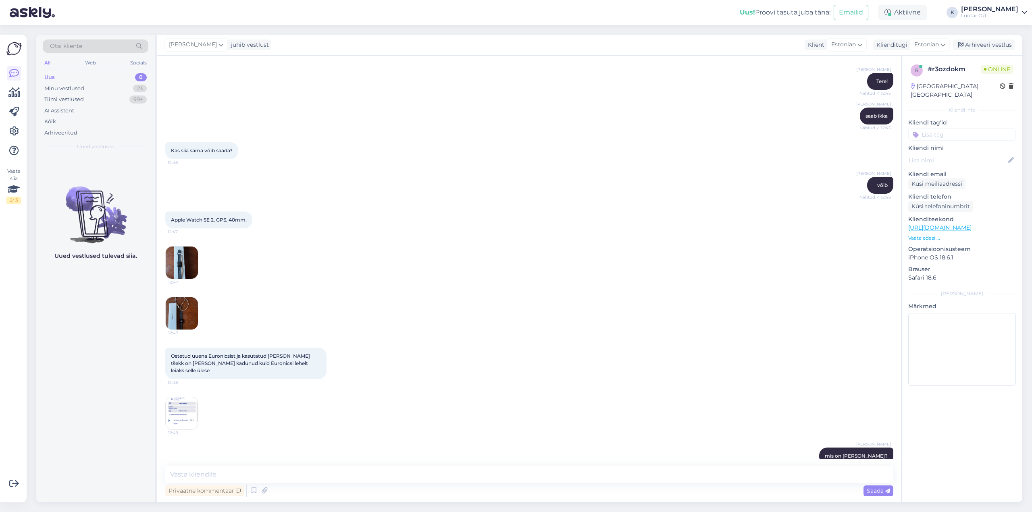
click at [180, 260] on img at bounding box center [182, 263] width 32 height 32
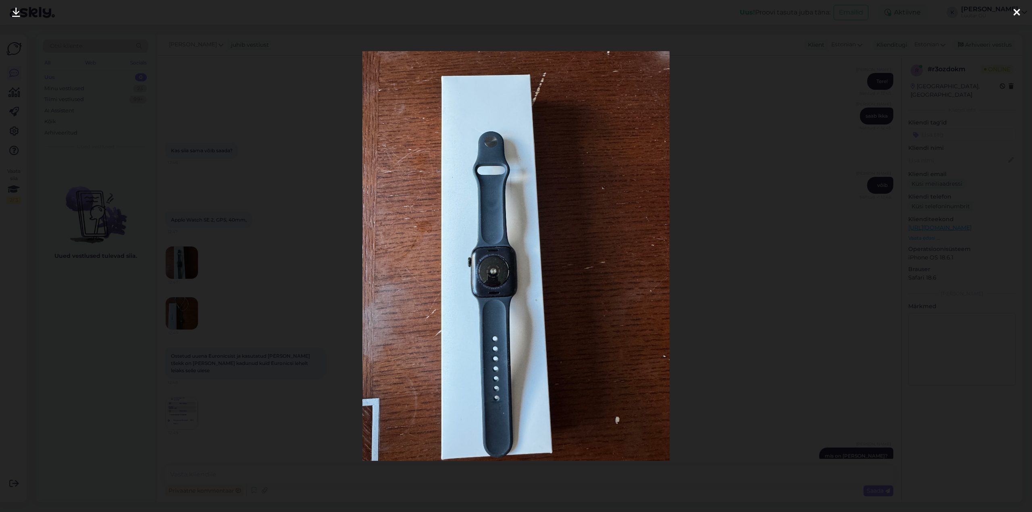
click at [12, 9] on icon at bounding box center [16, 13] width 8 height 10
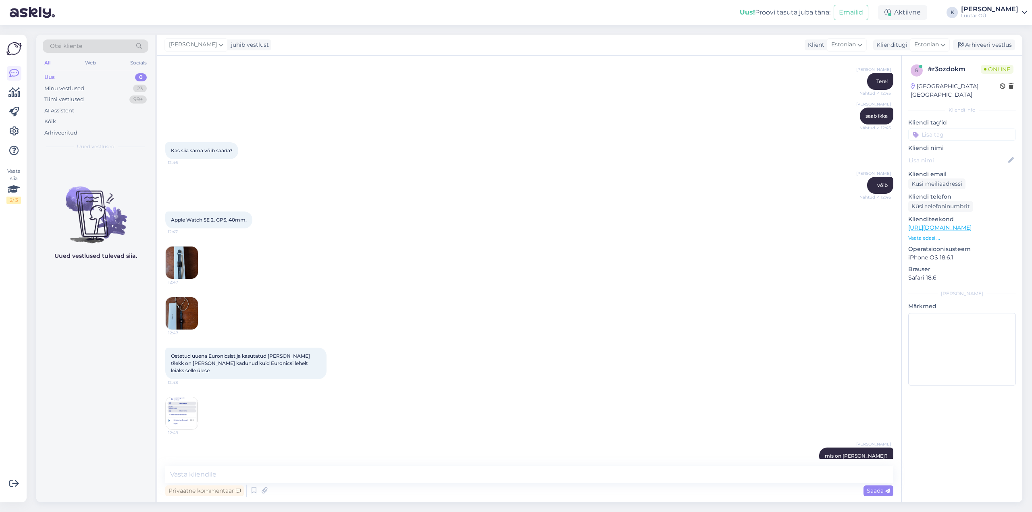
click at [178, 306] on img at bounding box center [182, 313] width 32 height 32
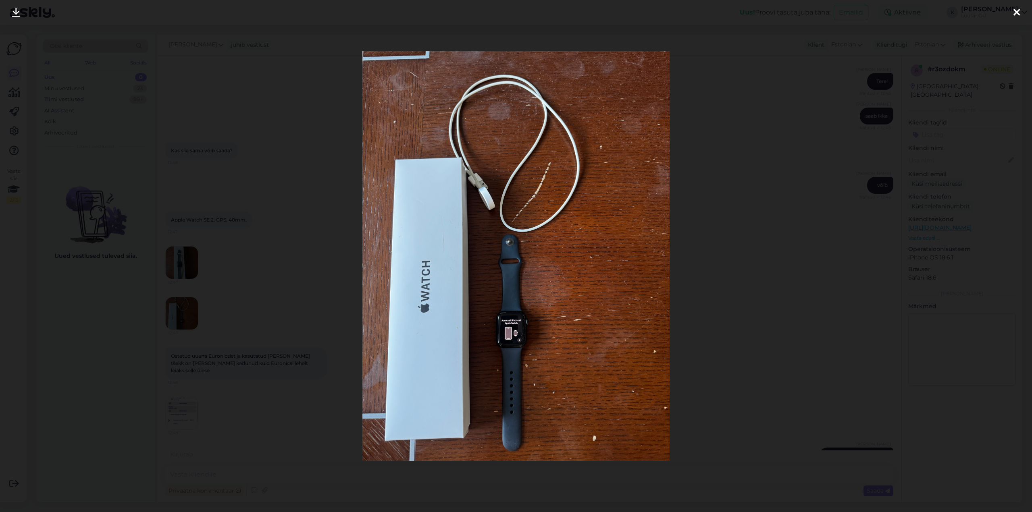
scroll to position [176, 0]
click at [15, 10] on icon at bounding box center [16, 13] width 8 height 10
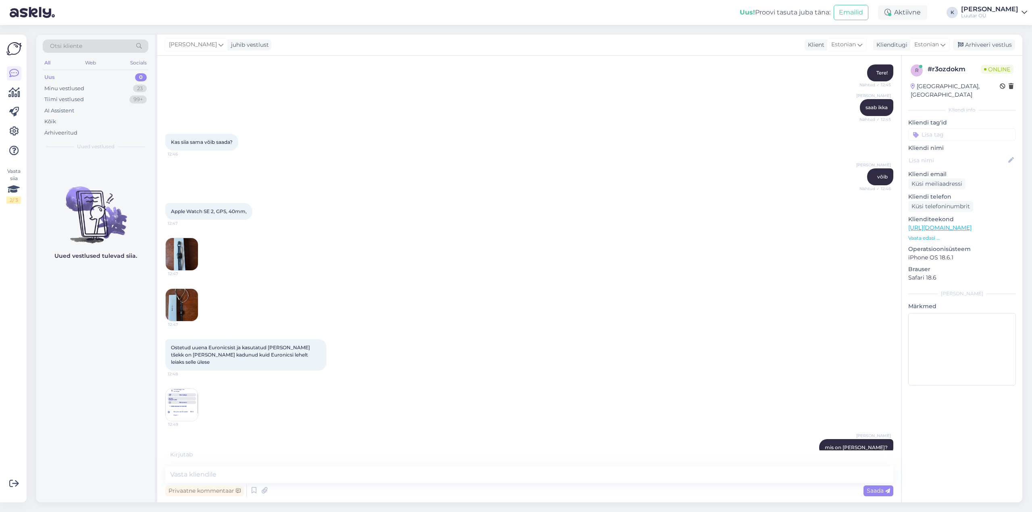
click at [178, 390] on img at bounding box center [182, 405] width 32 height 32
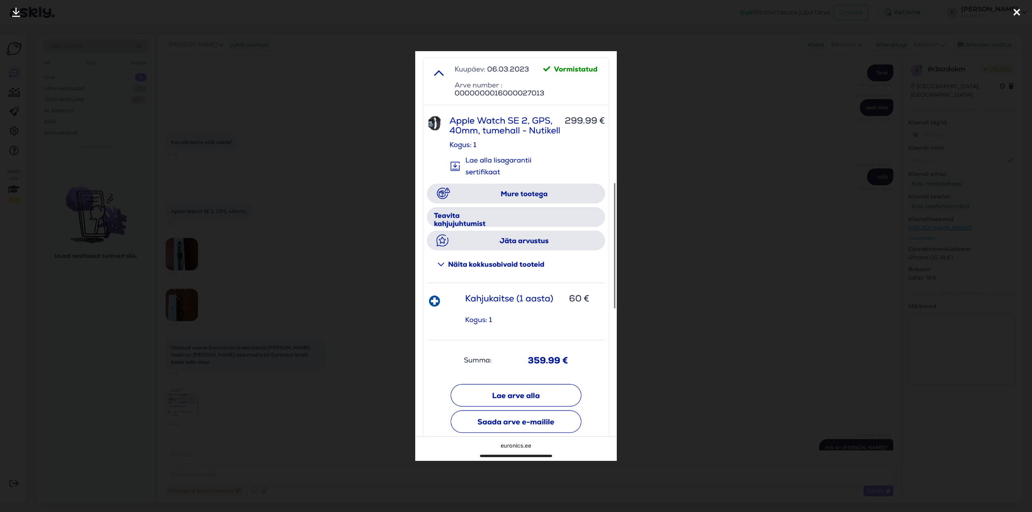
scroll to position [167, 0]
click at [1011, 10] on div at bounding box center [1016, 12] width 16 height 25
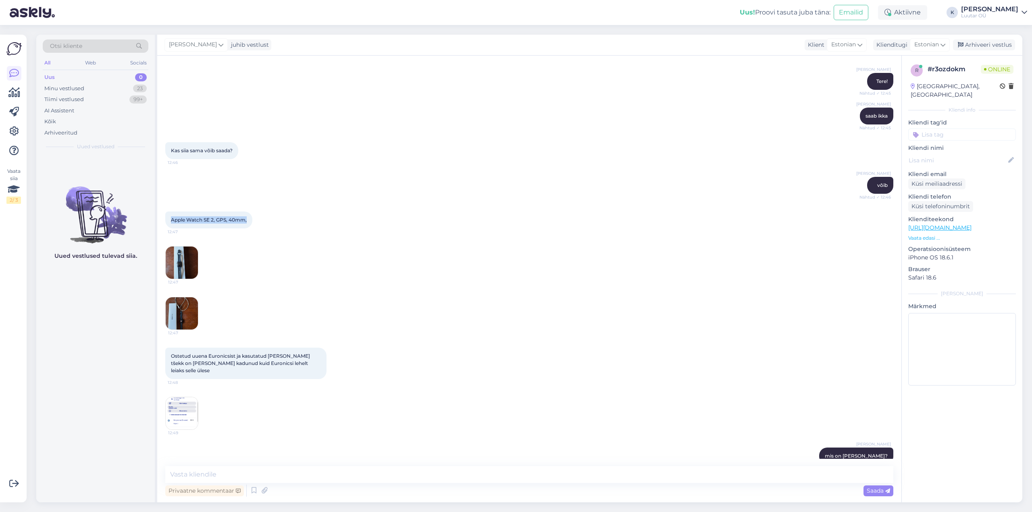
drag, startPoint x: 171, startPoint y: 212, endPoint x: 249, endPoint y: 216, distance: 77.9
click at [249, 216] on div "Apple Watch SE 2, GPS, 40mm, 12:47" at bounding box center [208, 220] width 87 height 17
copy span "Apple Watch SE 2, GPS, 40mm,"
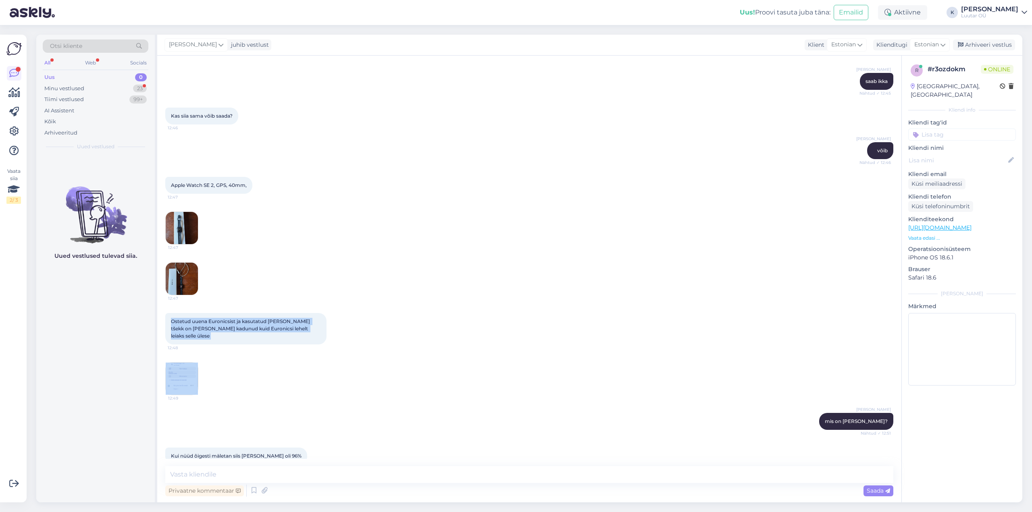
scroll to position [237, 0]
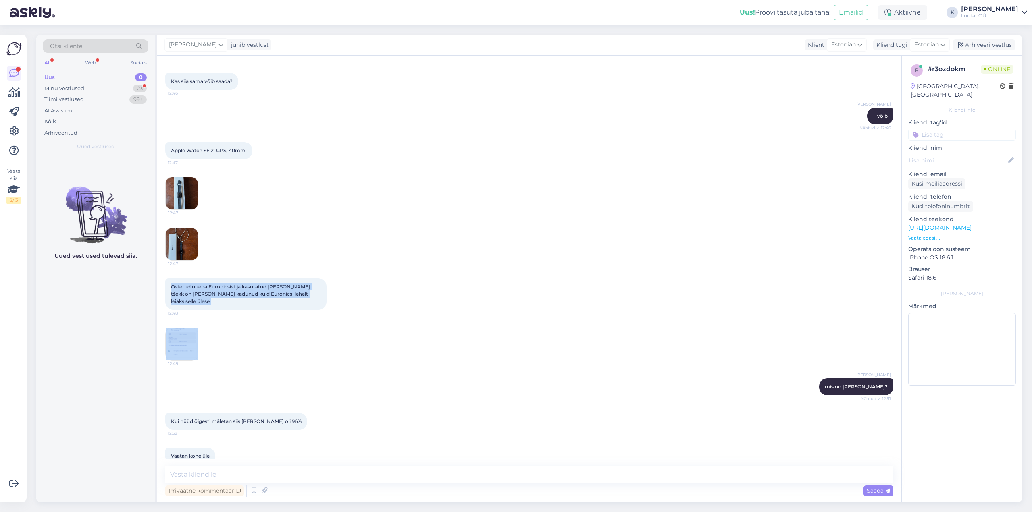
drag, startPoint x: 172, startPoint y: 312, endPoint x: 307, endPoint y: 323, distance: 135.8
click at [307, 323] on div "Vestlus algas [DATE] Tere! Kas läbi veebilehe saab [PERSON_NAME] hinnapakkumist…" at bounding box center [532, 261] width 735 height 395
click at [289, 284] on span "Ostetud uuena Euronicsist ja kasutatud [PERSON_NAME] tšekk on [PERSON_NAME] kad…" at bounding box center [241, 294] width 140 height 21
drag, startPoint x: 170, startPoint y: 277, endPoint x: 298, endPoint y: 286, distance: 128.4
click at [298, 286] on div "Ostetud uuena Euronicsist ja kasutatud [PERSON_NAME] tšekk on [PERSON_NAME] kad…" at bounding box center [245, 293] width 161 height 31
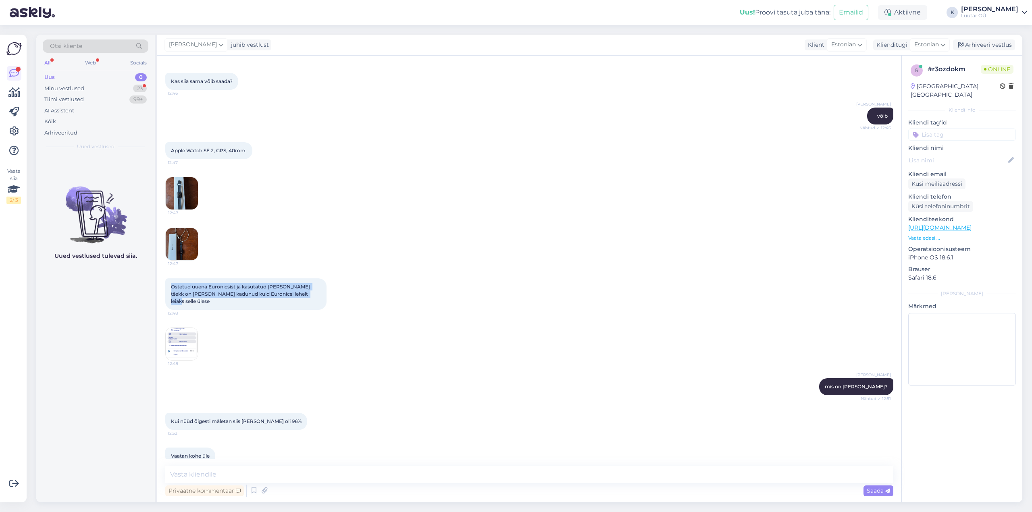
copy span "Ostetud uuena Euronicsist ja kasutatud [PERSON_NAME] tšekk on [PERSON_NAME] kad…"
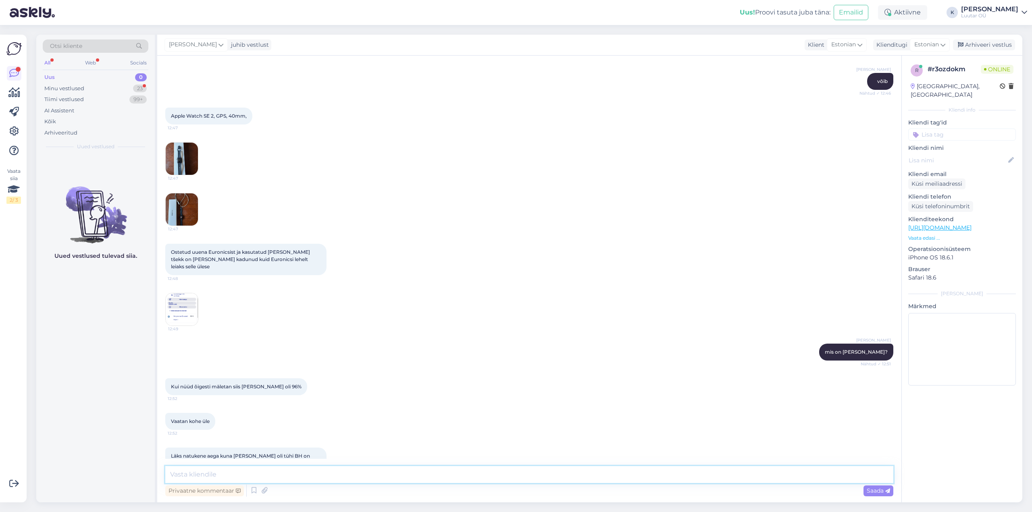
click at [315, 469] on textarea at bounding box center [529, 474] width 728 height 17
type textarea "saame pakkuda kuni 40€ selle eest"
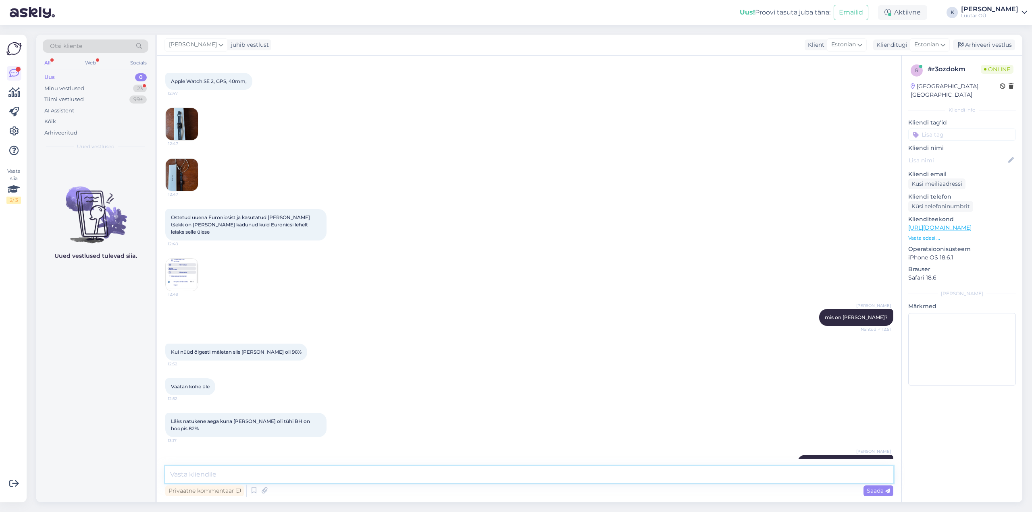
scroll to position [340, 0]
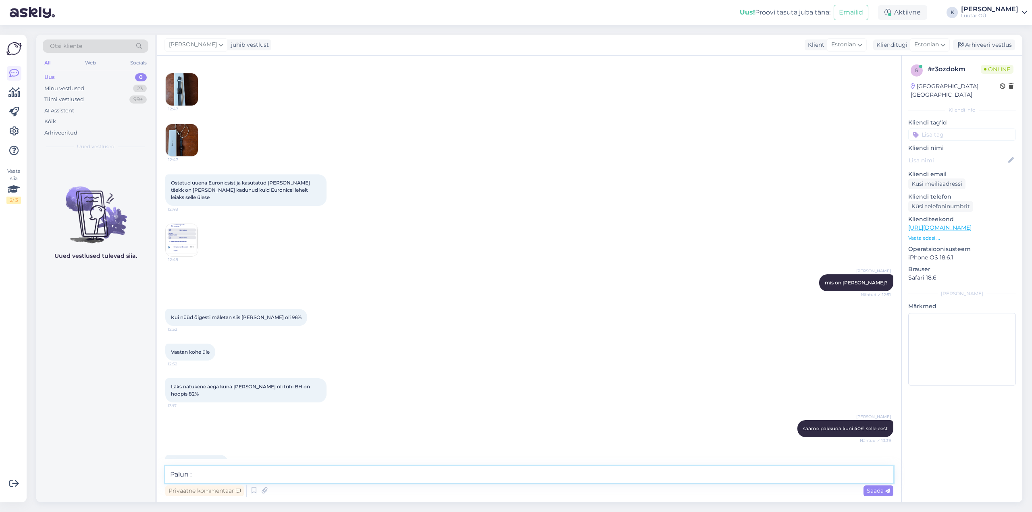
type textarea "Palun :)"
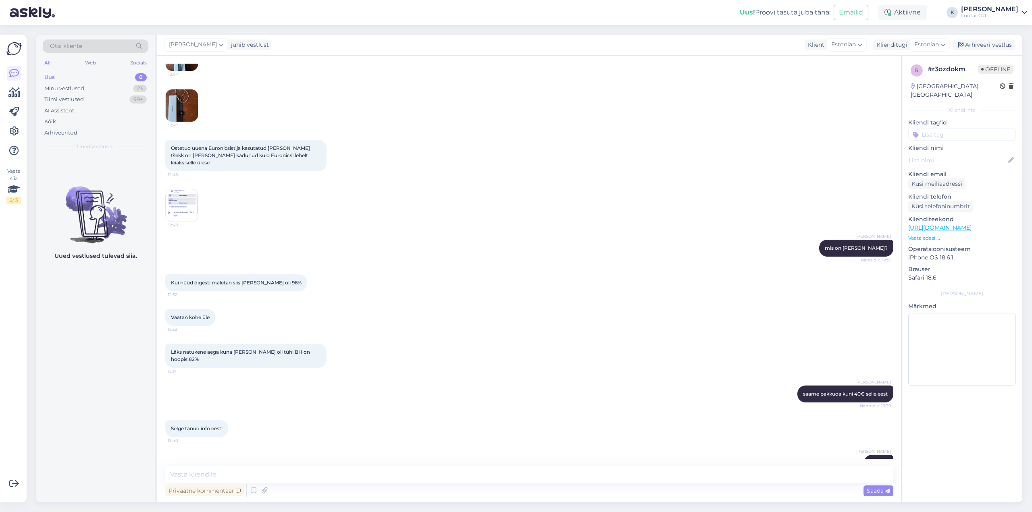
click at [1007, 12] on div "Luutar OÜ" at bounding box center [989, 15] width 57 height 6
drag, startPoint x: 959, startPoint y: 71, endPoint x: 966, endPoint y: 70, distance: 6.9
click at [959, 71] on div "Logi välja" at bounding box center [954, 69] width 143 height 15
